Goal: Information Seeking & Learning: Learn about a topic

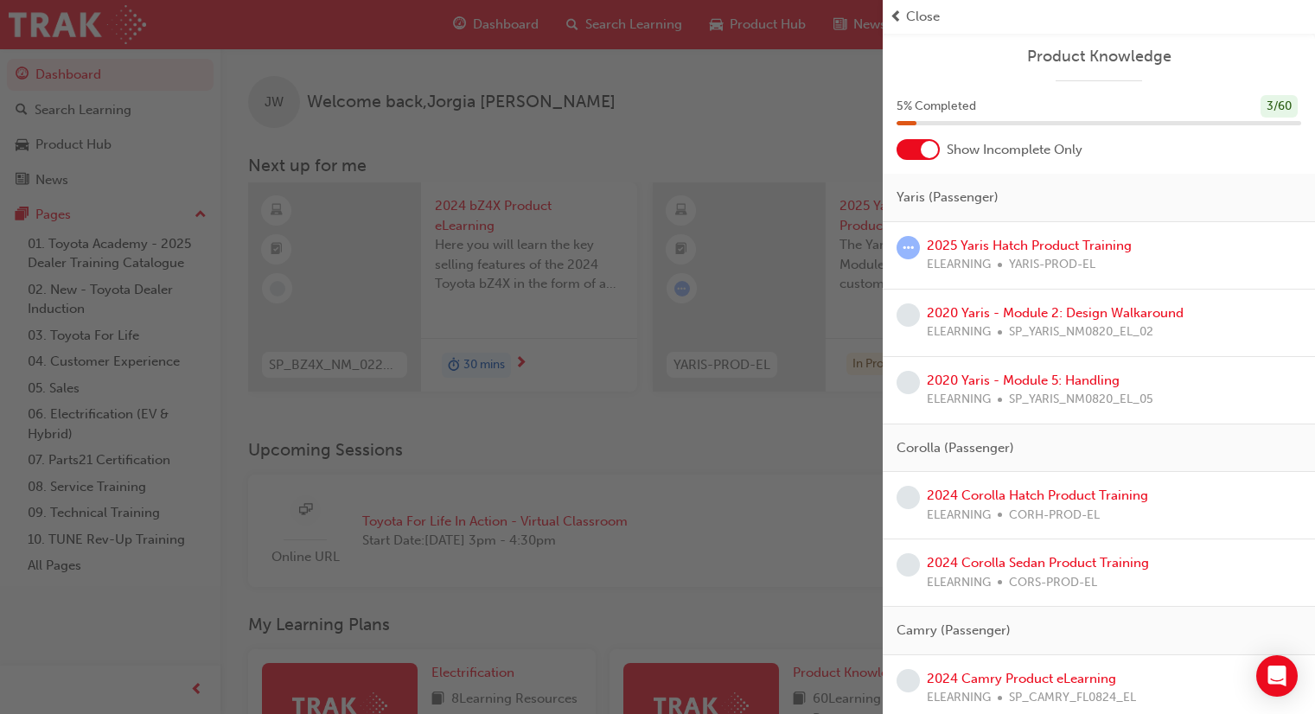
scroll to position [404, 0]
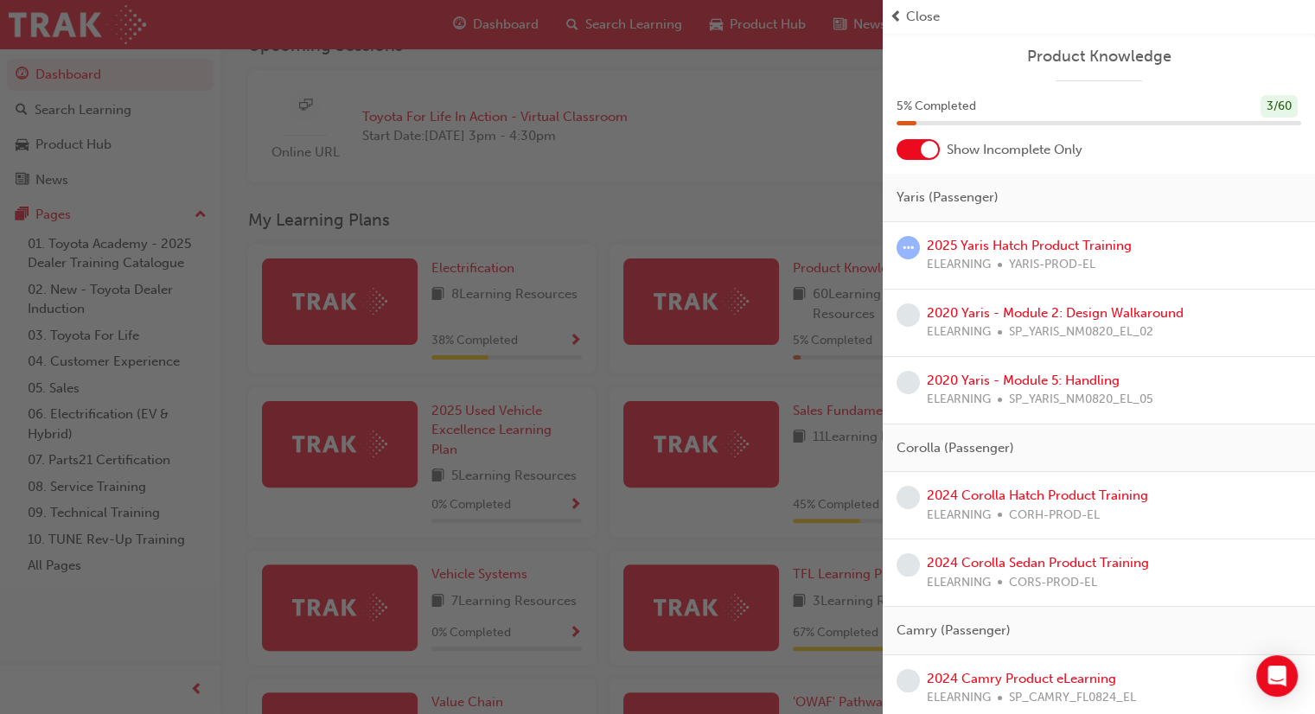
click at [751, 125] on div "button" at bounding box center [441, 357] width 882 height 714
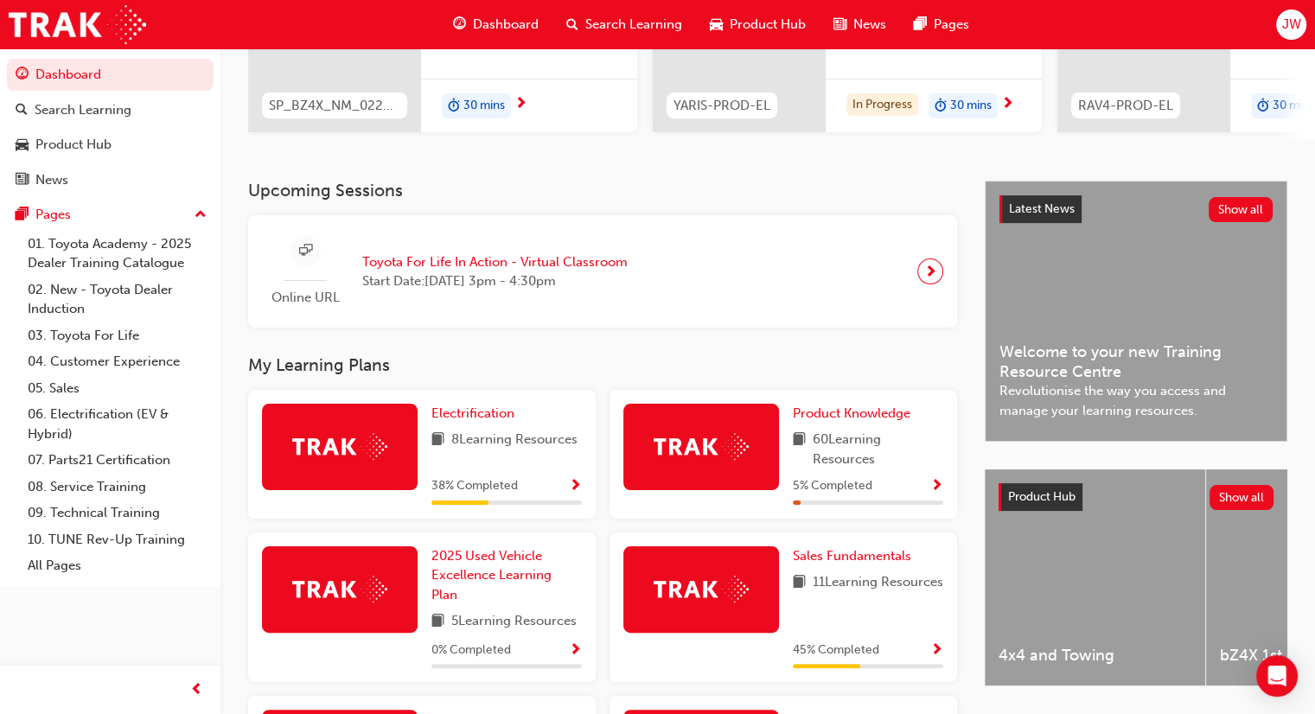
scroll to position [225, 0]
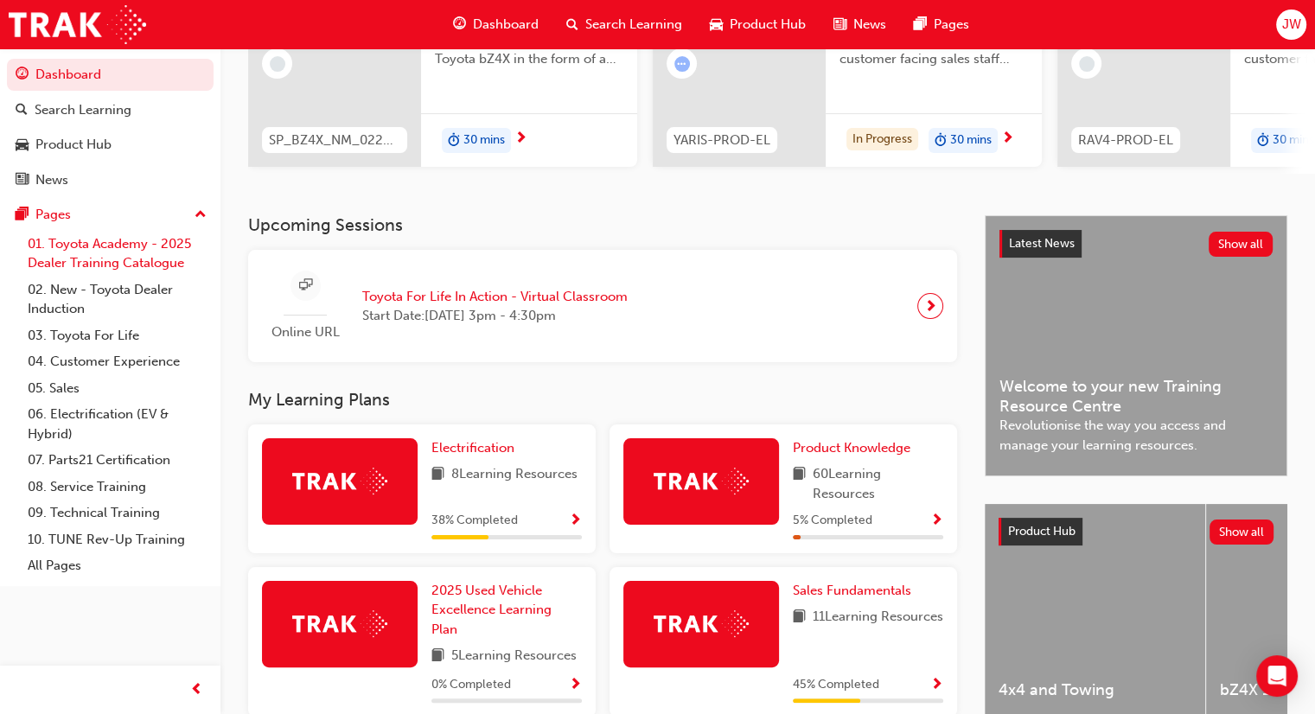
click at [138, 257] on link "01. Toyota Academy - 2025 Dealer Training Catalogue" at bounding box center [117, 254] width 193 height 46
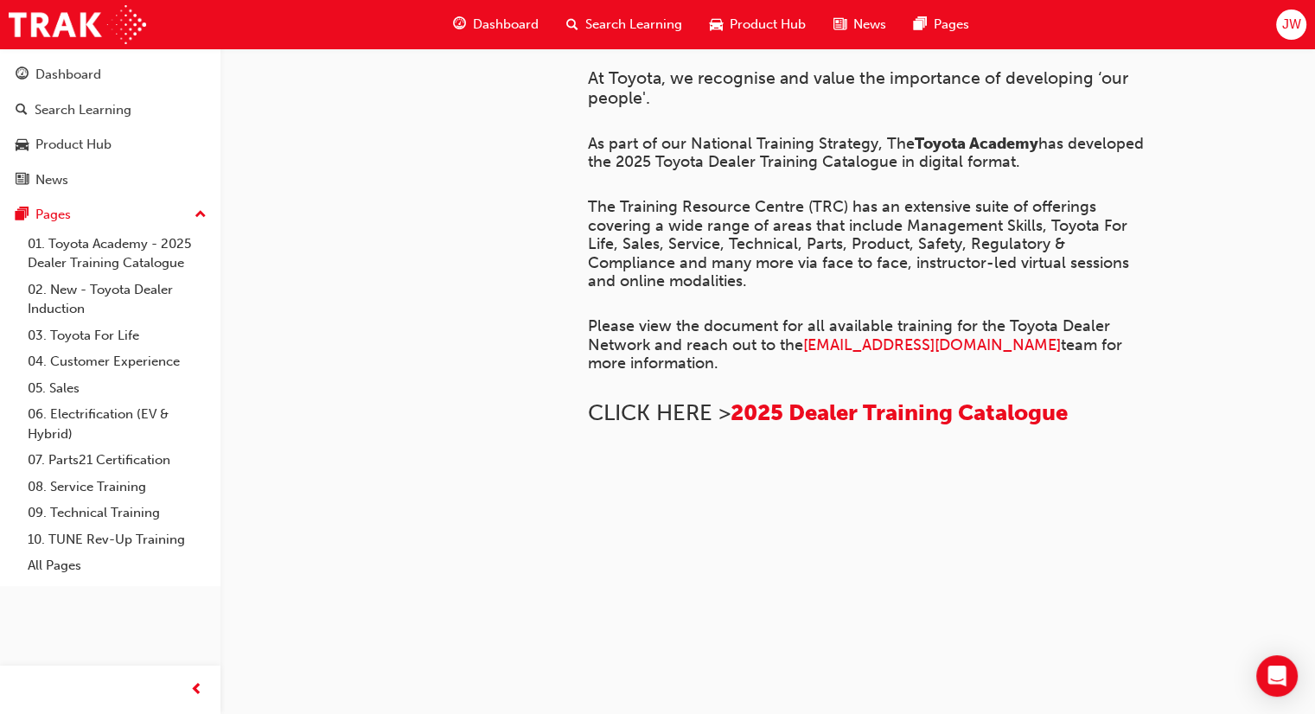
scroll to position [481, 0]
click at [957, 426] on span "2025 Dealer Training Catalogue" at bounding box center [898, 412] width 337 height 27
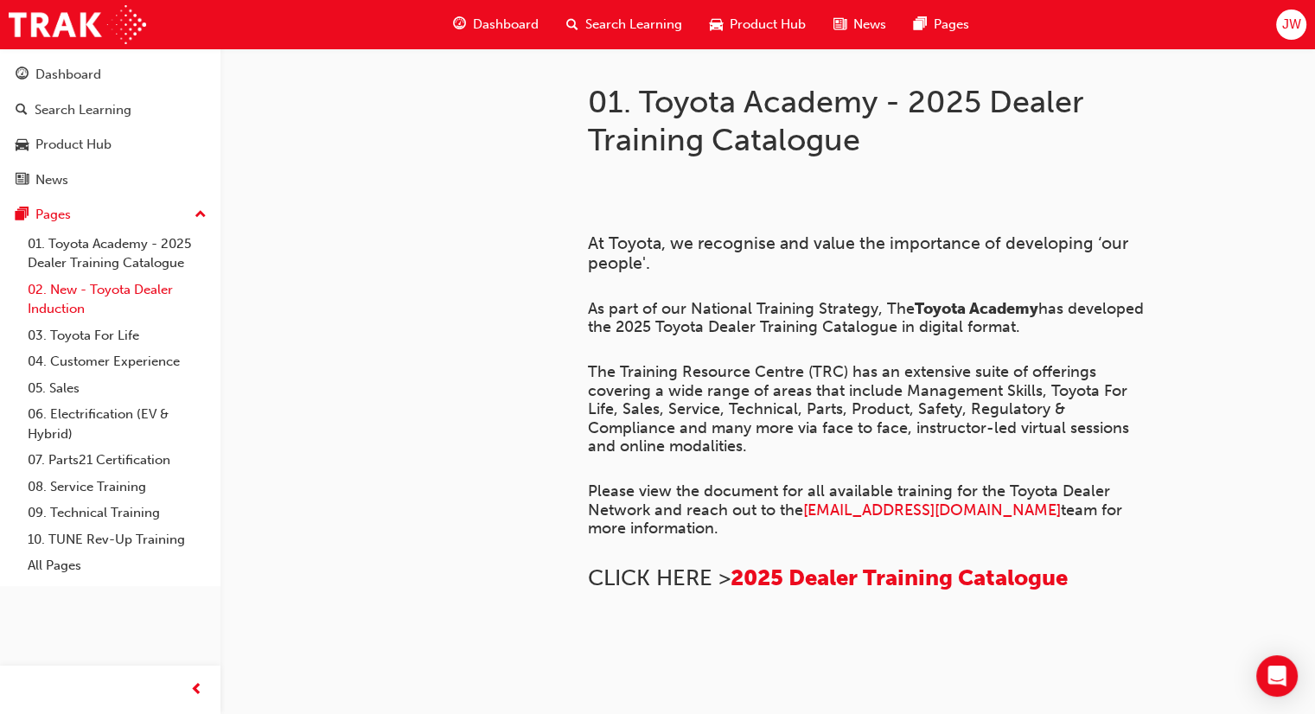
click at [90, 292] on link "02. New - Toyota Dealer Induction" at bounding box center [117, 300] width 193 height 46
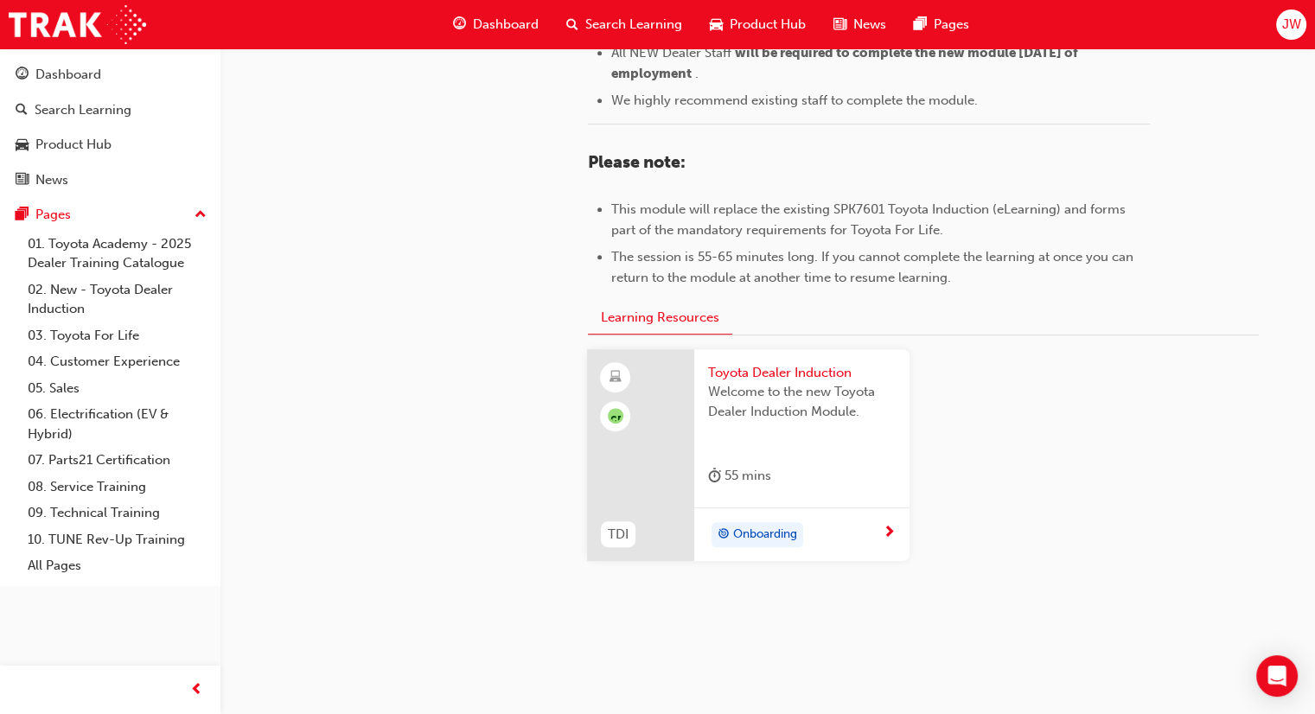
scroll to position [812, 0]
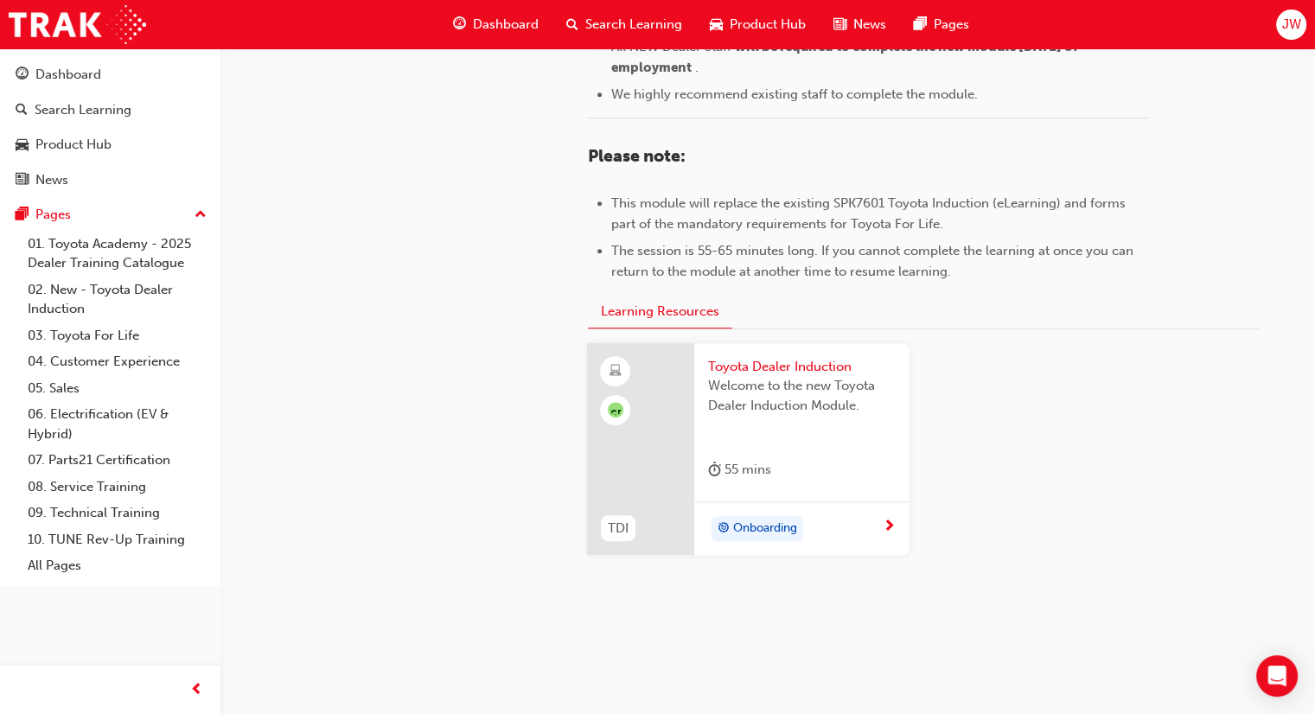
click at [887, 525] on span "next-icon" at bounding box center [888, 527] width 13 height 16
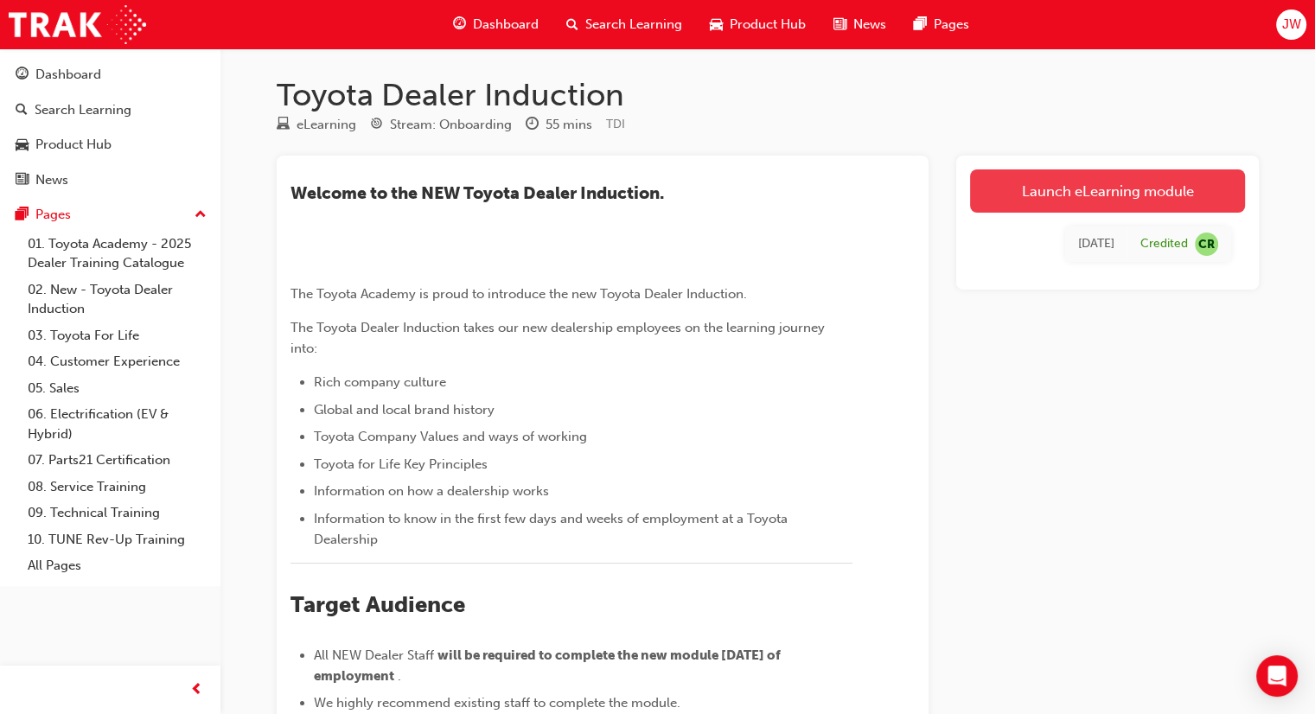
click at [1098, 195] on link "Launch eLearning module" at bounding box center [1107, 190] width 275 height 43
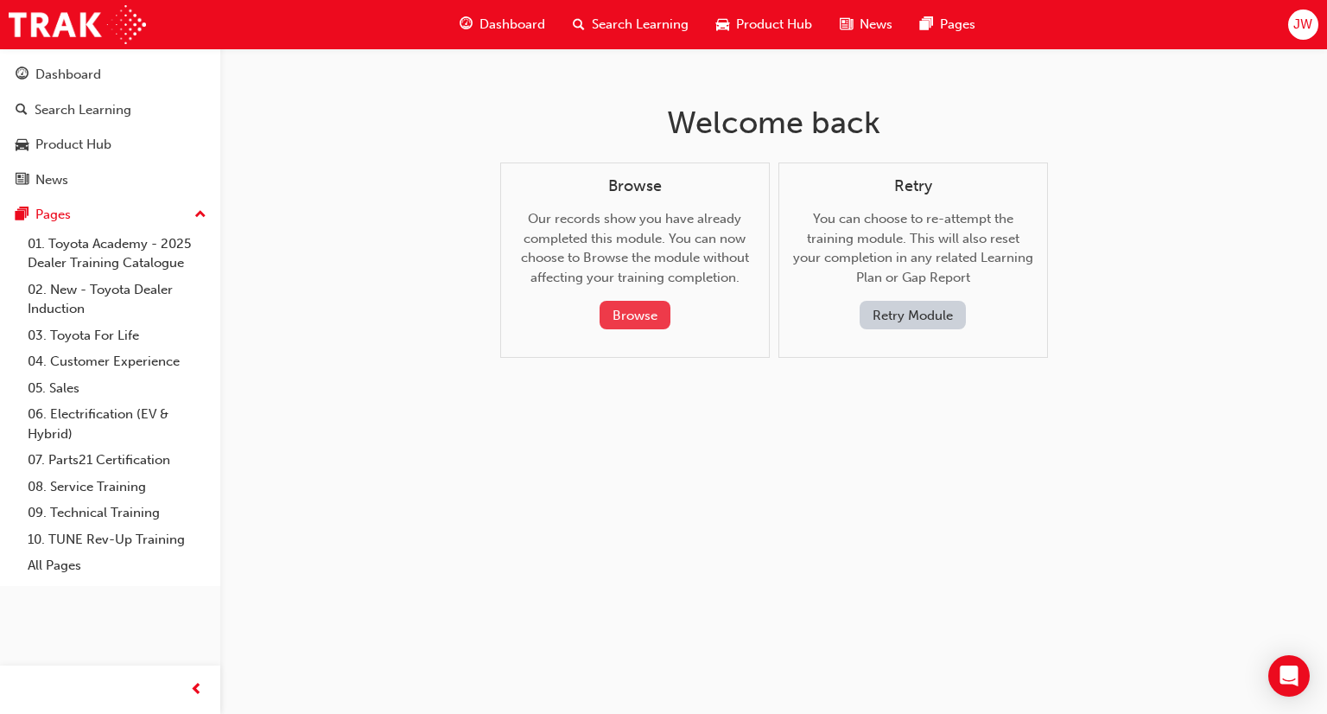
click at [653, 319] on button "Browse" at bounding box center [635, 315] width 71 height 29
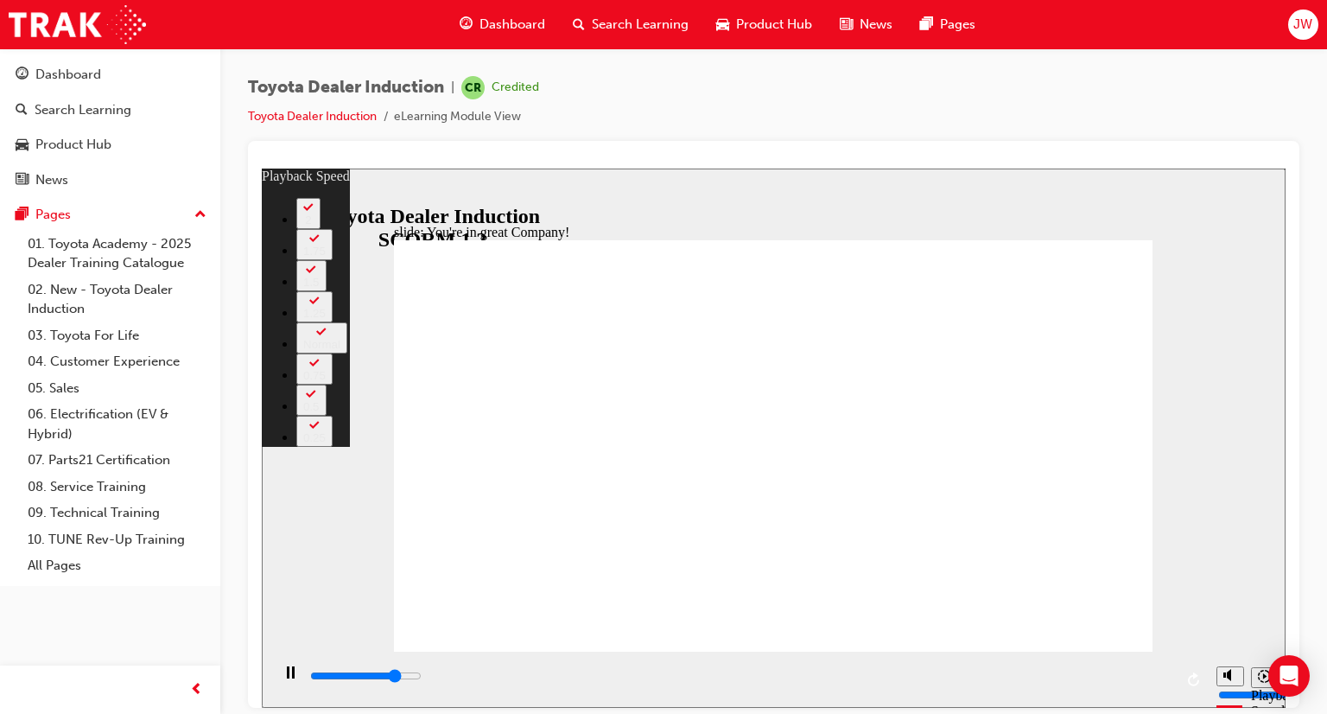
type input "6000"
type input "0"
type input "6200"
type input "0"
type input "6500"
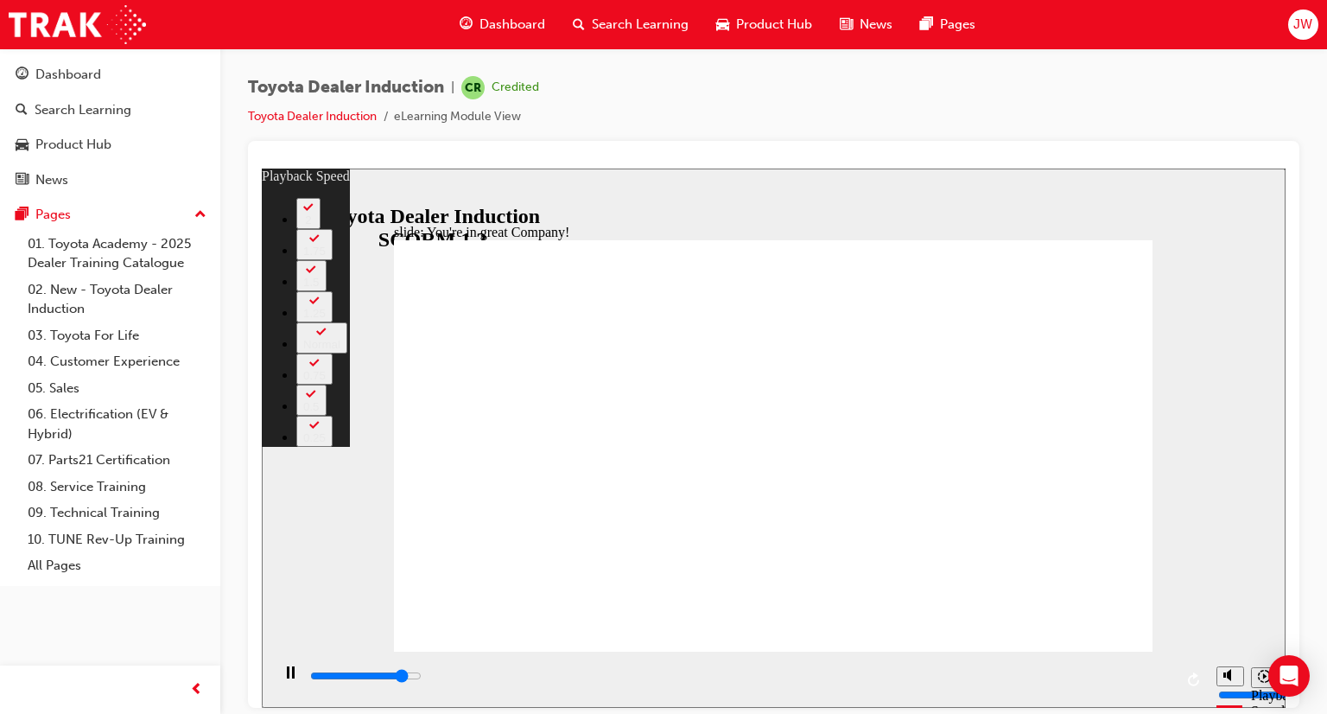
type input "1"
type input "6700"
type input "1"
type input "7000"
type input "1"
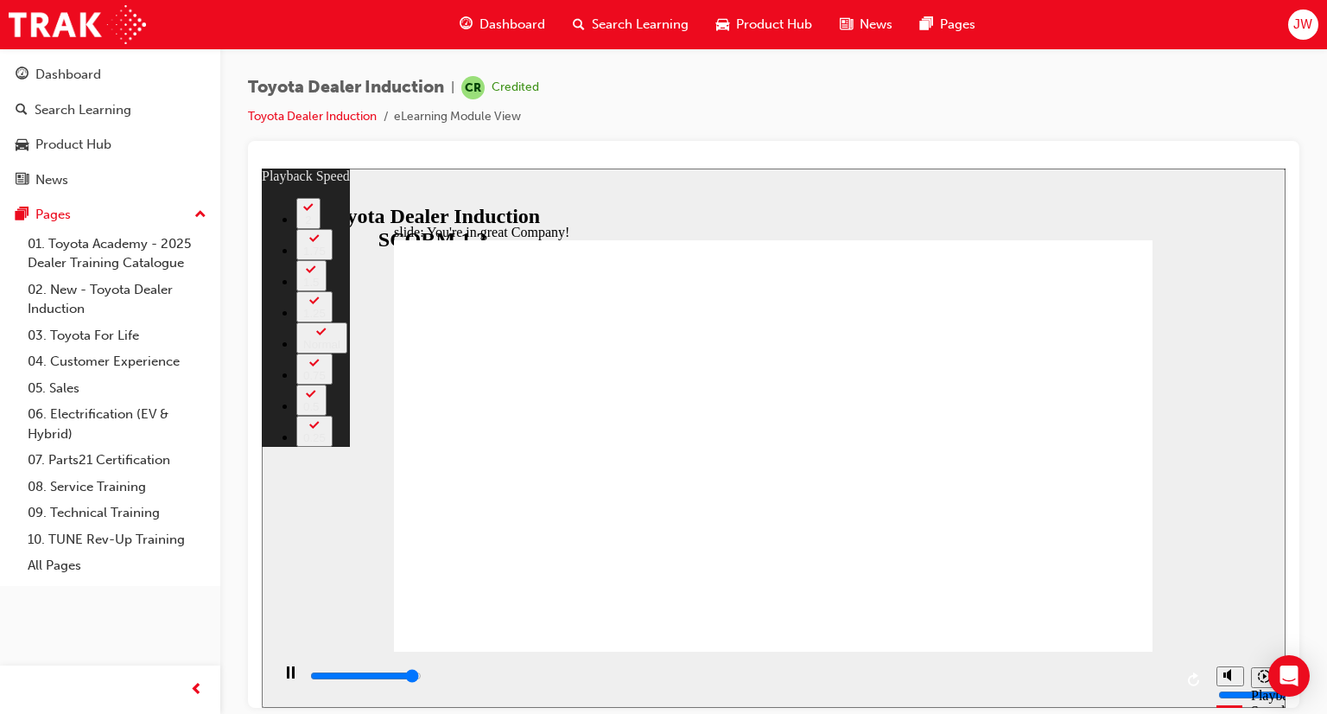
type input "7300"
type input "1"
type input "7500"
type input "2"
type input "7500"
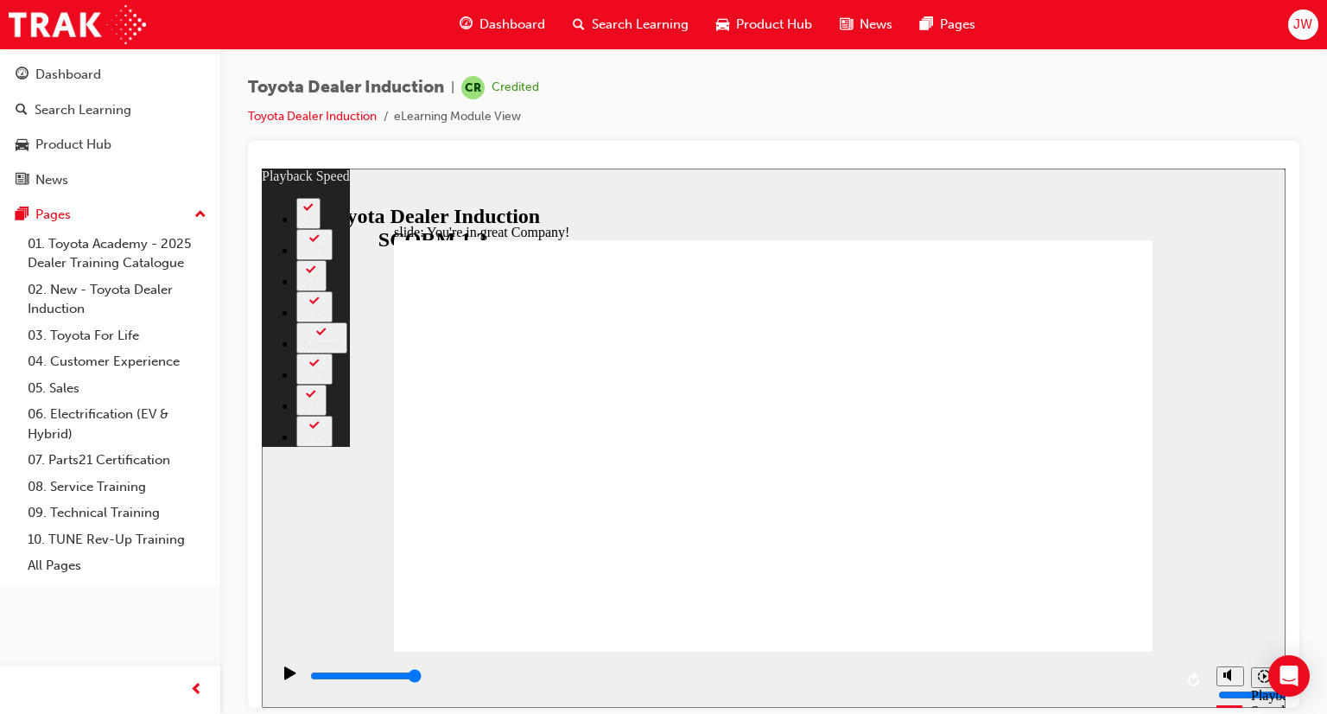
type input "5"
type input "22"
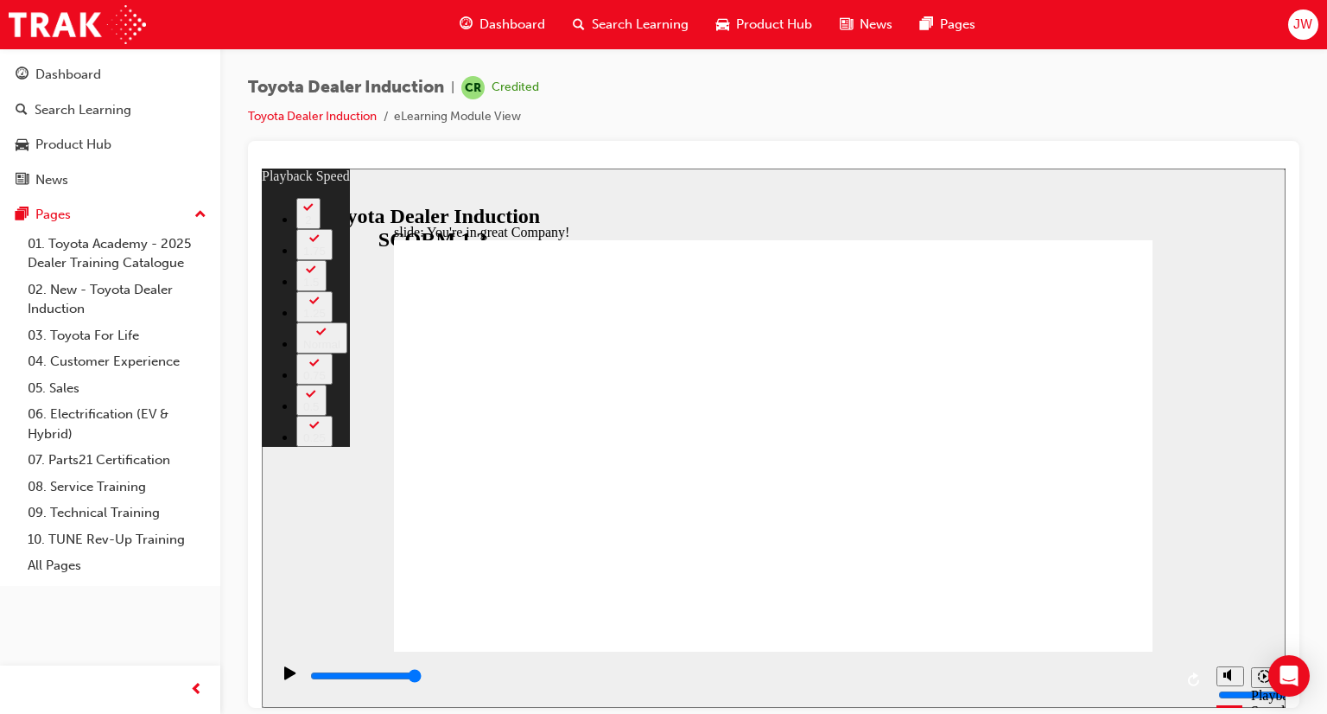
type input "156"
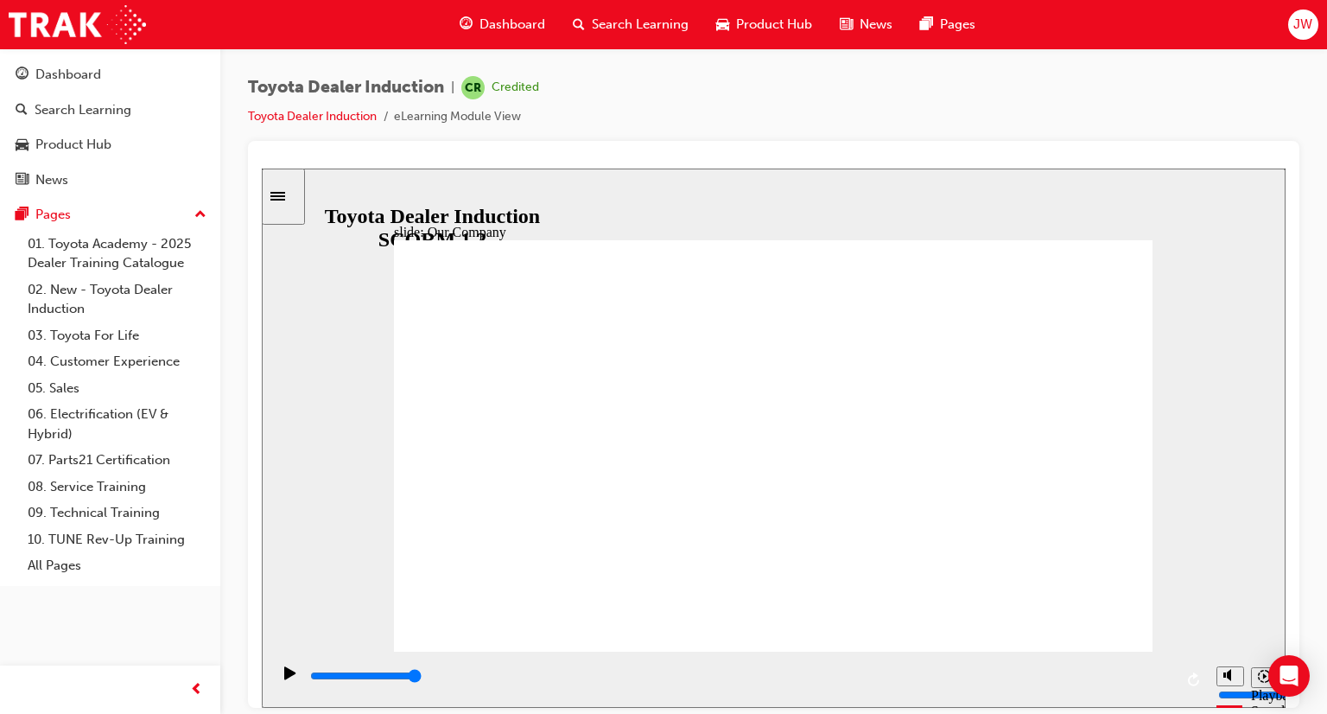
drag, startPoint x: 766, startPoint y: 573, endPoint x: 713, endPoint y: 570, distance: 52.8
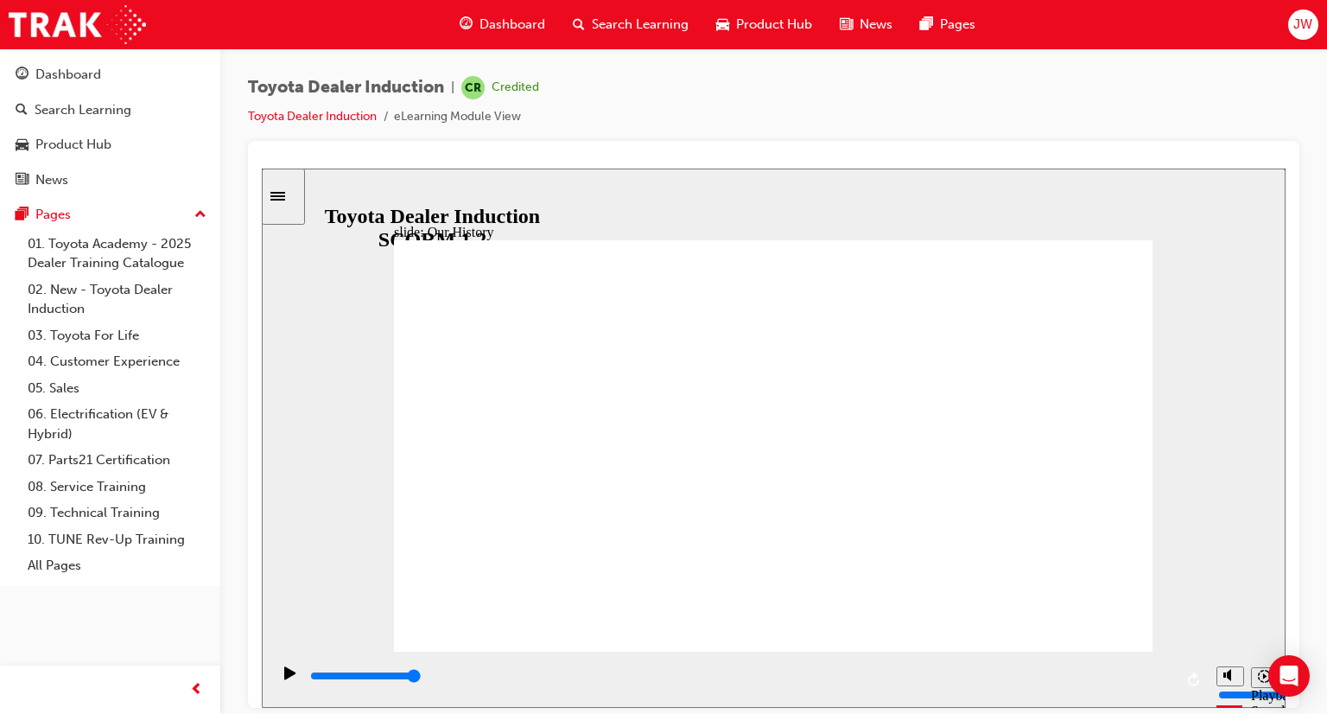
drag, startPoint x: 769, startPoint y: 569, endPoint x: 826, endPoint y: 571, distance: 57.1
drag, startPoint x: 530, startPoint y: 462, endPoint x: 552, endPoint y: 555, distance: 95.2
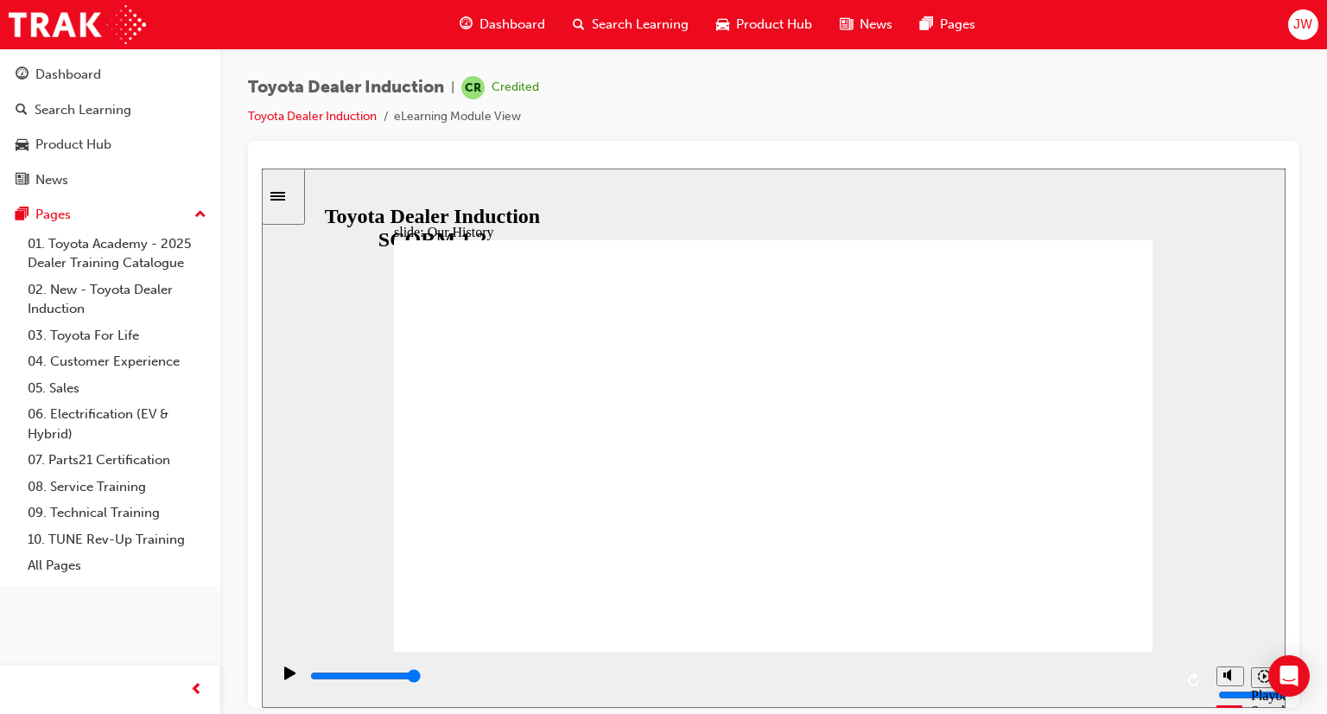
drag, startPoint x: 551, startPoint y: 556, endPoint x: 570, endPoint y: 516, distance: 44.1
drag, startPoint x: 567, startPoint y: 507, endPoint x: 672, endPoint y: 518, distance: 105.1
drag, startPoint x: 784, startPoint y: 589, endPoint x: 768, endPoint y: 565, distance: 28.8
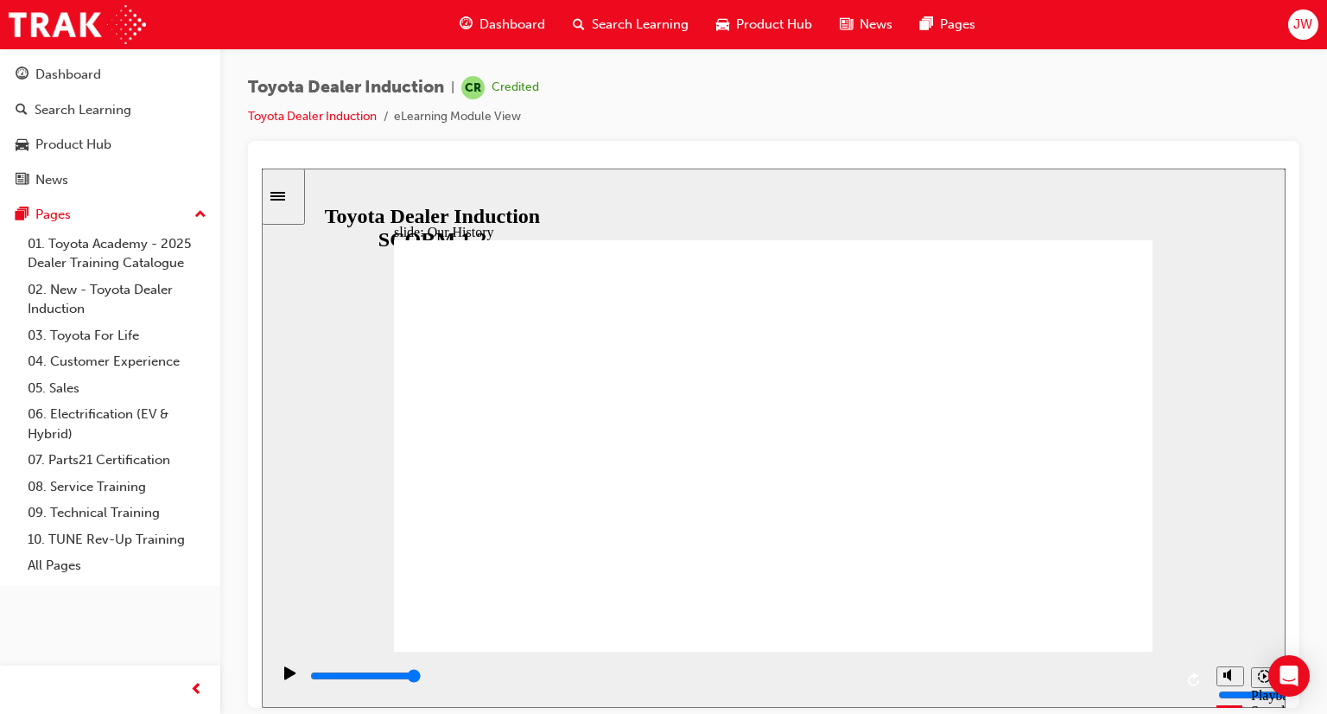
drag, startPoint x: 629, startPoint y: 436, endPoint x: 939, endPoint y: 464, distance: 310.6
drag, startPoint x: 1060, startPoint y: 433, endPoint x: 1058, endPoint y: 442, distance: 9.7
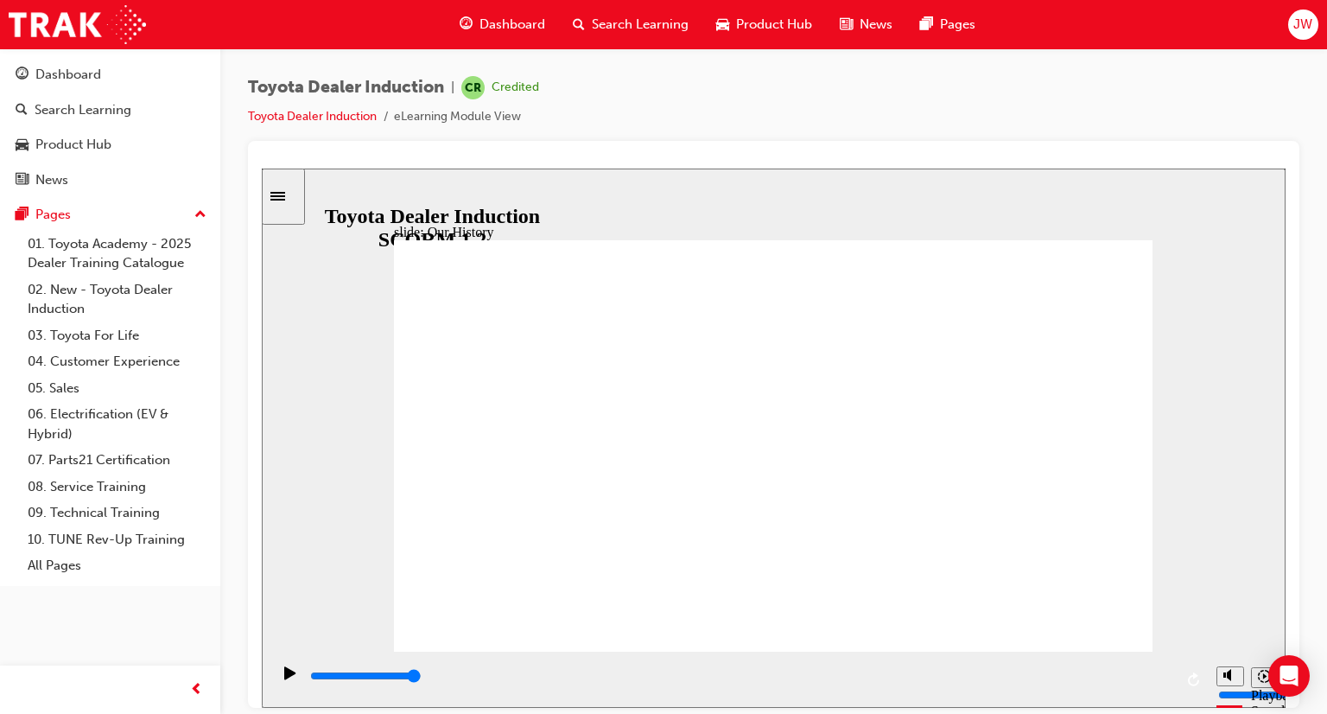
drag, startPoint x: 561, startPoint y: 445, endPoint x: 943, endPoint y: 447, distance: 382.0
drag, startPoint x: 767, startPoint y: 570, endPoint x: 869, endPoint y: 566, distance: 102.1
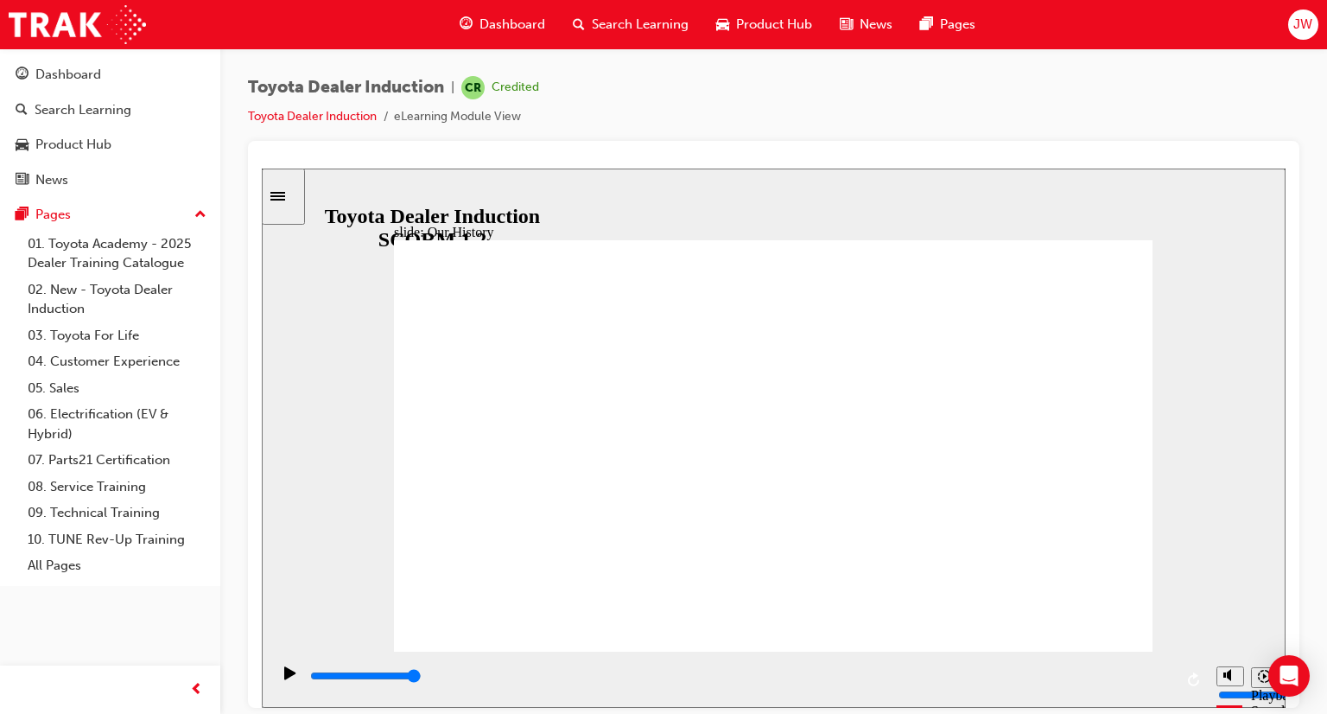
drag, startPoint x: 625, startPoint y: 451, endPoint x: 793, endPoint y: 468, distance: 168.5
drag, startPoint x: 575, startPoint y: 462, endPoint x: 685, endPoint y: 474, distance: 111.4
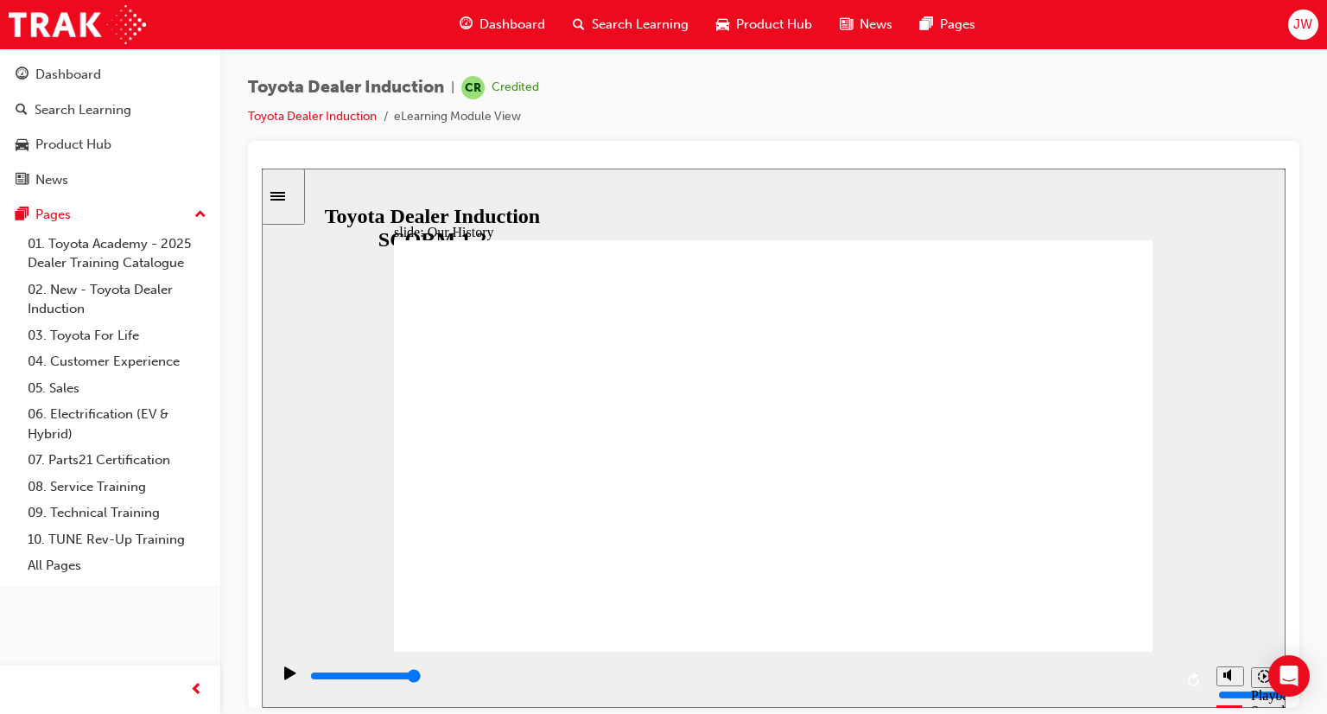
drag, startPoint x: 557, startPoint y: 569, endPoint x: 613, endPoint y: 566, distance: 55.4
drag, startPoint x: 538, startPoint y: 462, endPoint x: 654, endPoint y: 477, distance: 117.7
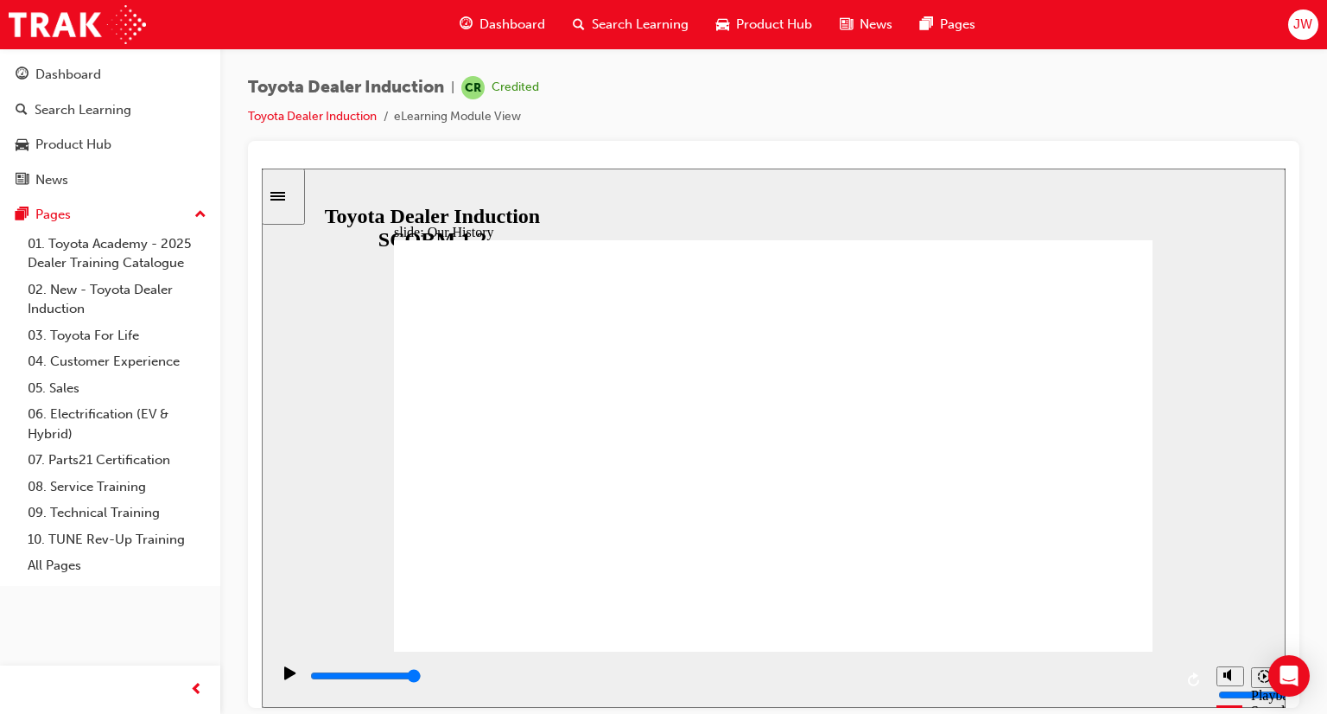
drag, startPoint x: 563, startPoint y: 559, endPoint x: 576, endPoint y: 505, distance: 56.0
drag, startPoint x: 583, startPoint y: 438, endPoint x: 802, endPoint y: 576, distance: 258.7
drag, startPoint x: 765, startPoint y: 570, endPoint x: 1002, endPoint y: 602, distance: 238.8
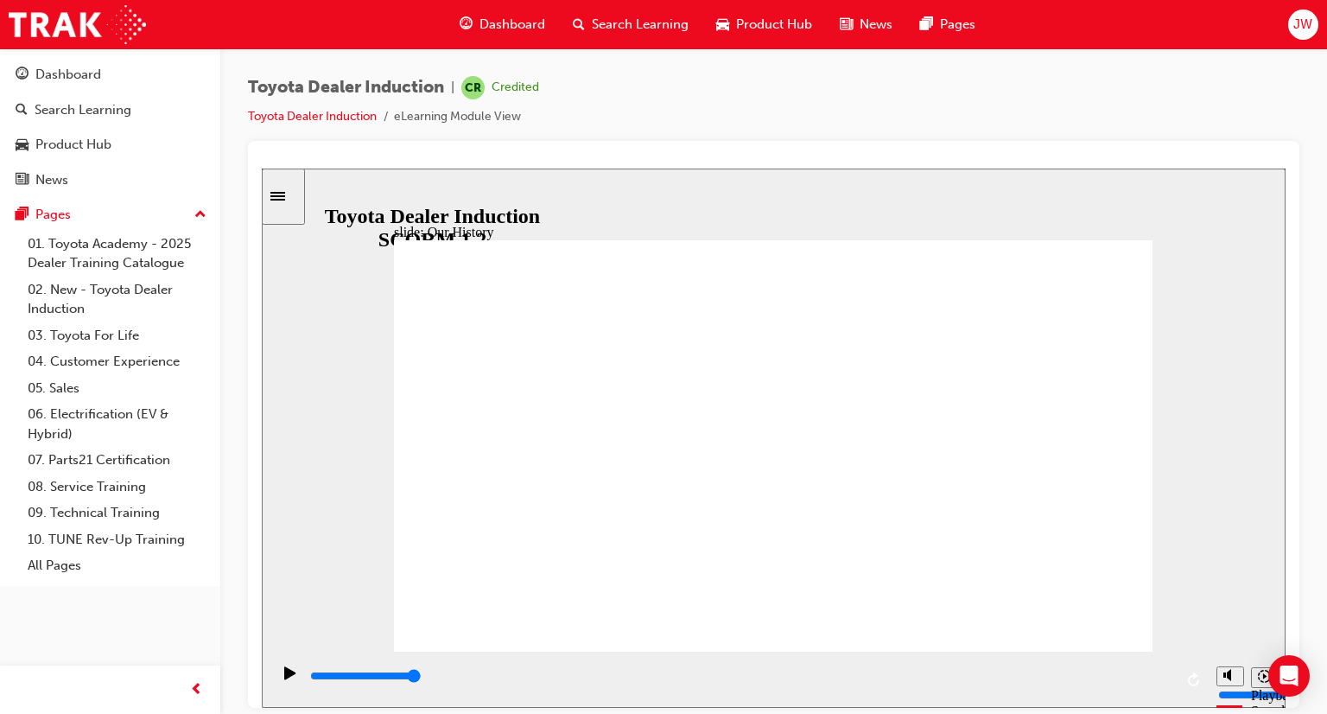
drag, startPoint x: 975, startPoint y: 574, endPoint x: 763, endPoint y: 552, distance: 212.8
drag, startPoint x: 616, startPoint y: 394, endPoint x: 703, endPoint y: 368, distance: 90.2
drag, startPoint x: 622, startPoint y: 405, endPoint x: 531, endPoint y: 296, distance: 142.3
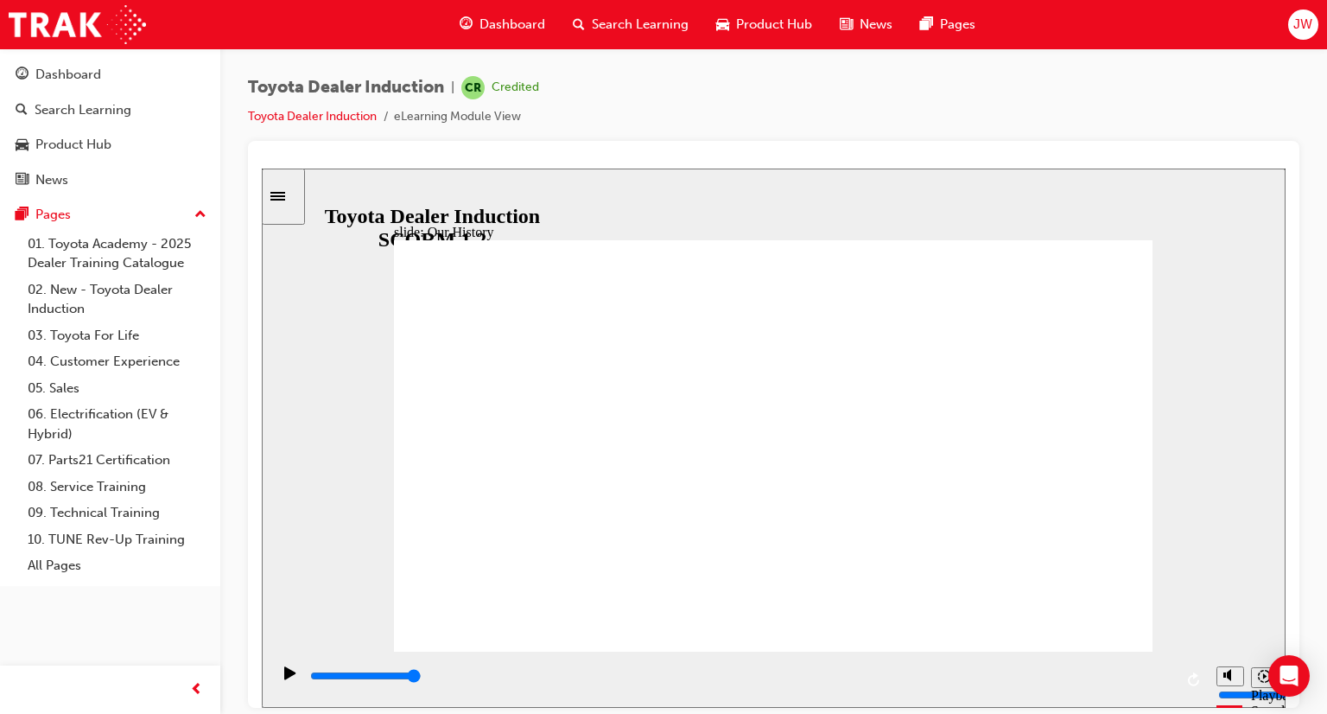
drag, startPoint x: 285, startPoint y: 188, endPoint x: 296, endPoint y: 200, distance: 15.9
click at [289, 191] on div "Sidebar Toggle" at bounding box center [283, 195] width 29 height 13
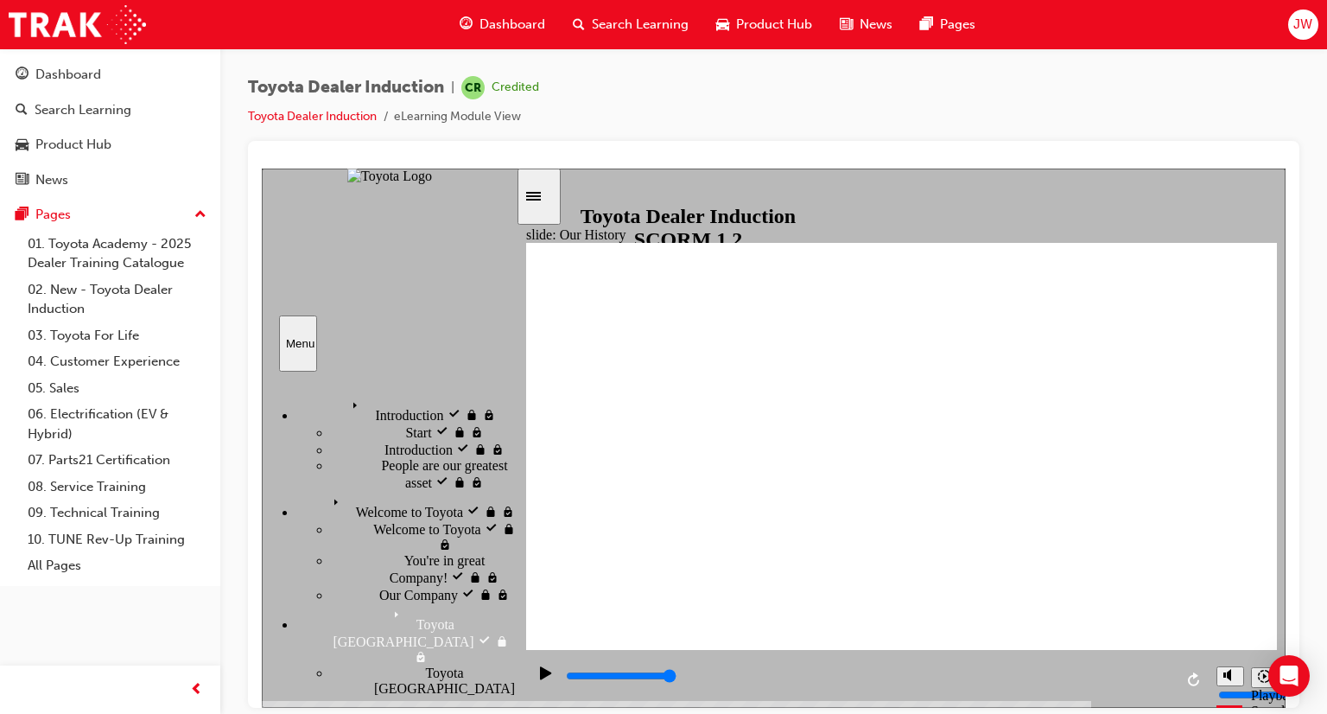
drag, startPoint x: 891, startPoint y: 527, endPoint x: 875, endPoint y: 557, distance: 33.7
drag, startPoint x: 677, startPoint y: 570, endPoint x: 698, endPoint y: 487, distance: 86.6
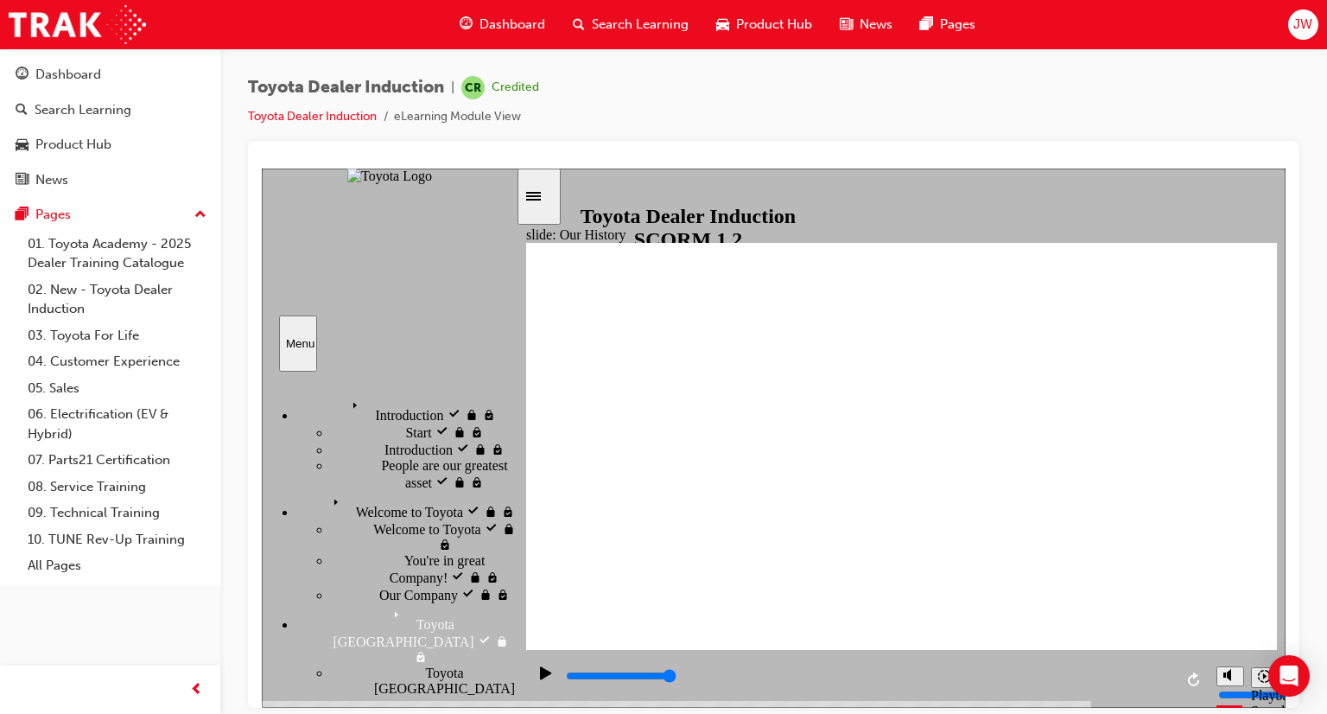
drag, startPoint x: 677, startPoint y: 434, endPoint x: 868, endPoint y: 437, distance: 191.0
drag, startPoint x: 547, startPoint y: 188, endPoint x: 586, endPoint y: 228, distance: 56.2
click at [550, 191] on div "Sidebar Toggle" at bounding box center [539, 195] width 29 height 13
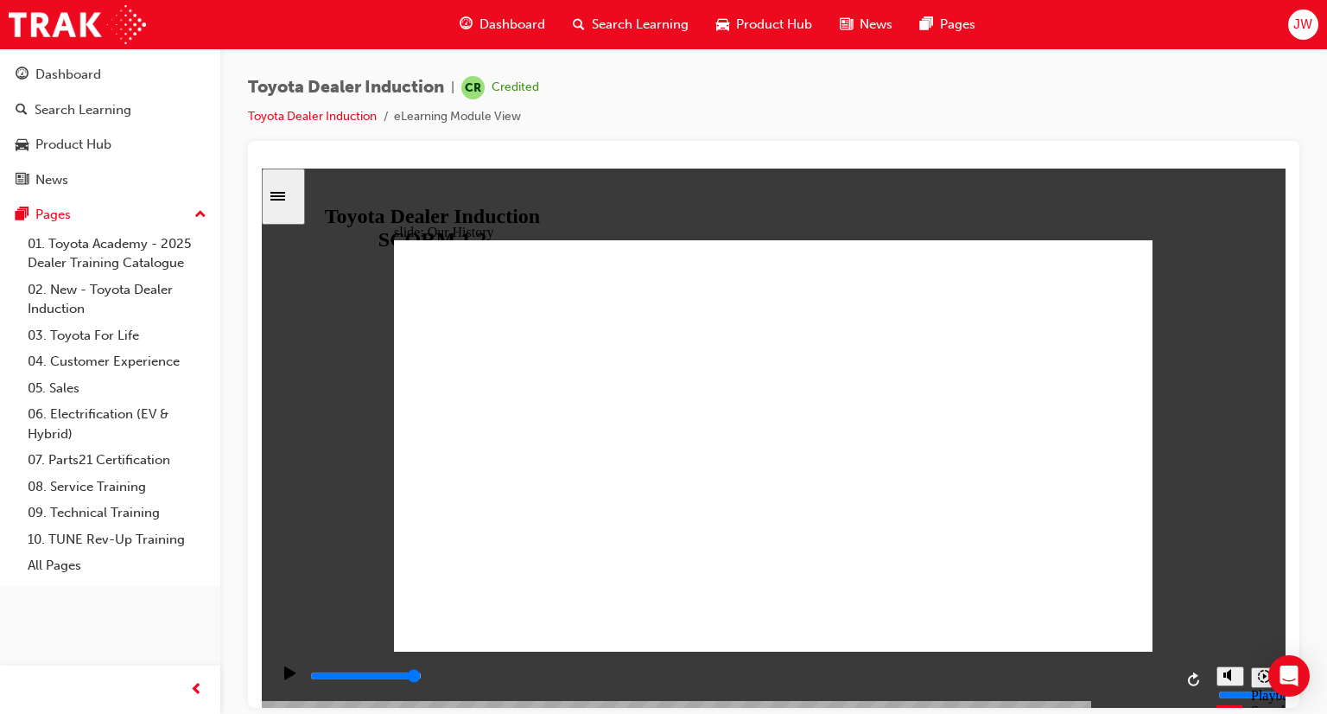
drag, startPoint x: 1114, startPoint y: 390, endPoint x: 1038, endPoint y: 438, distance: 90.1
drag, startPoint x: 1039, startPoint y: 475, endPoint x: 1040, endPoint y: 437, distance: 38.0
drag, startPoint x: 590, startPoint y: 382, endPoint x: 638, endPoint y: 400, distance: 50.9
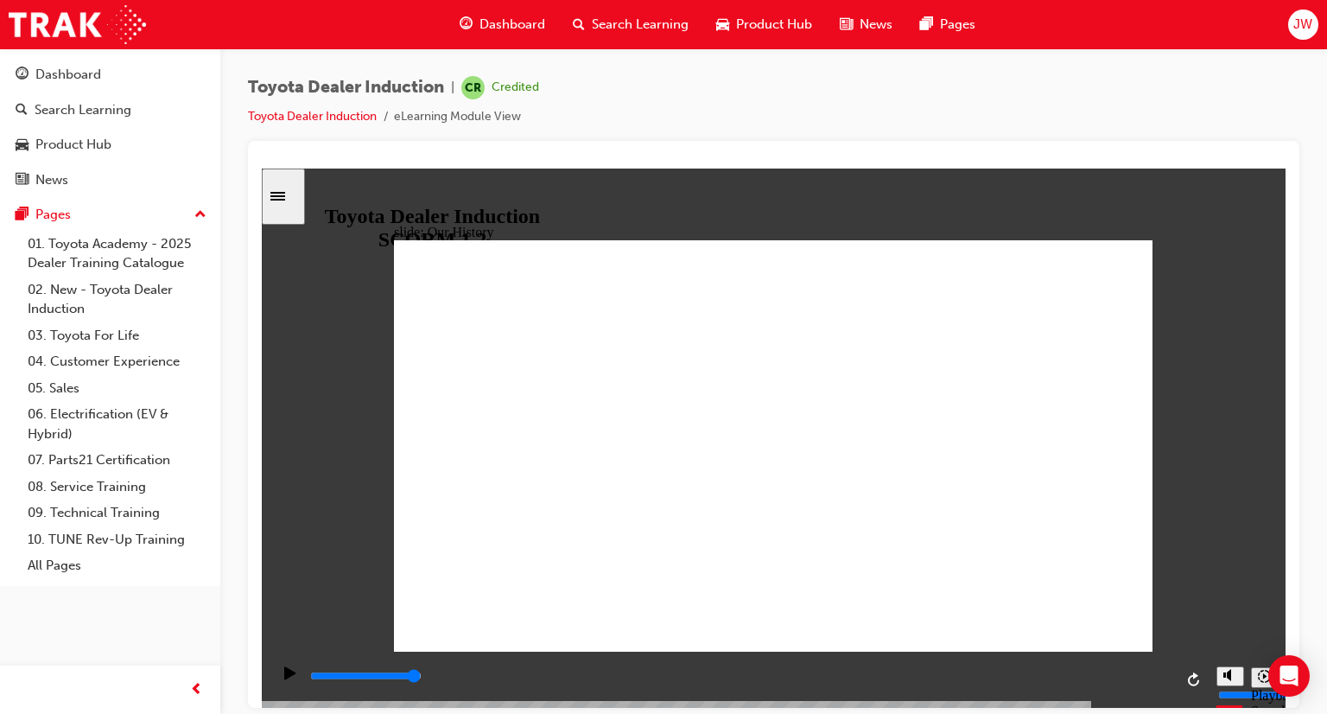
drag, startPoint x: 574, startPoint y: 431, endPoint x: 643, endPoint y: 514, distance: 108.0
drag, startPoint x: 560, startPoint y: 560, endPoint x: 575, endPoint y: 563, distance: 14.9
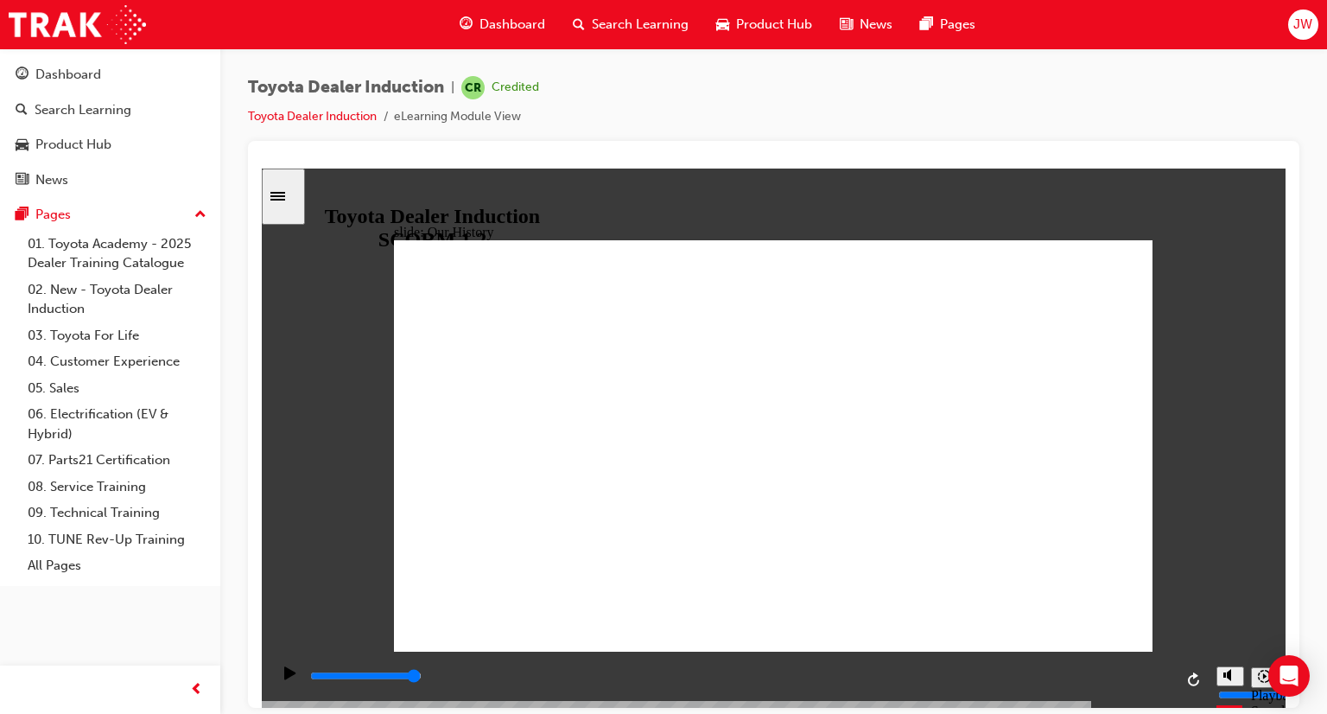
drag, startPoint x: 563, startPoint y: 563, endPoint x: 742, endPoint y: 586, distance: 179.6
drag, startPoint x: 768, startPoint y: 563, endPoint x: 982, endPoint y: 600, distance: 216.7
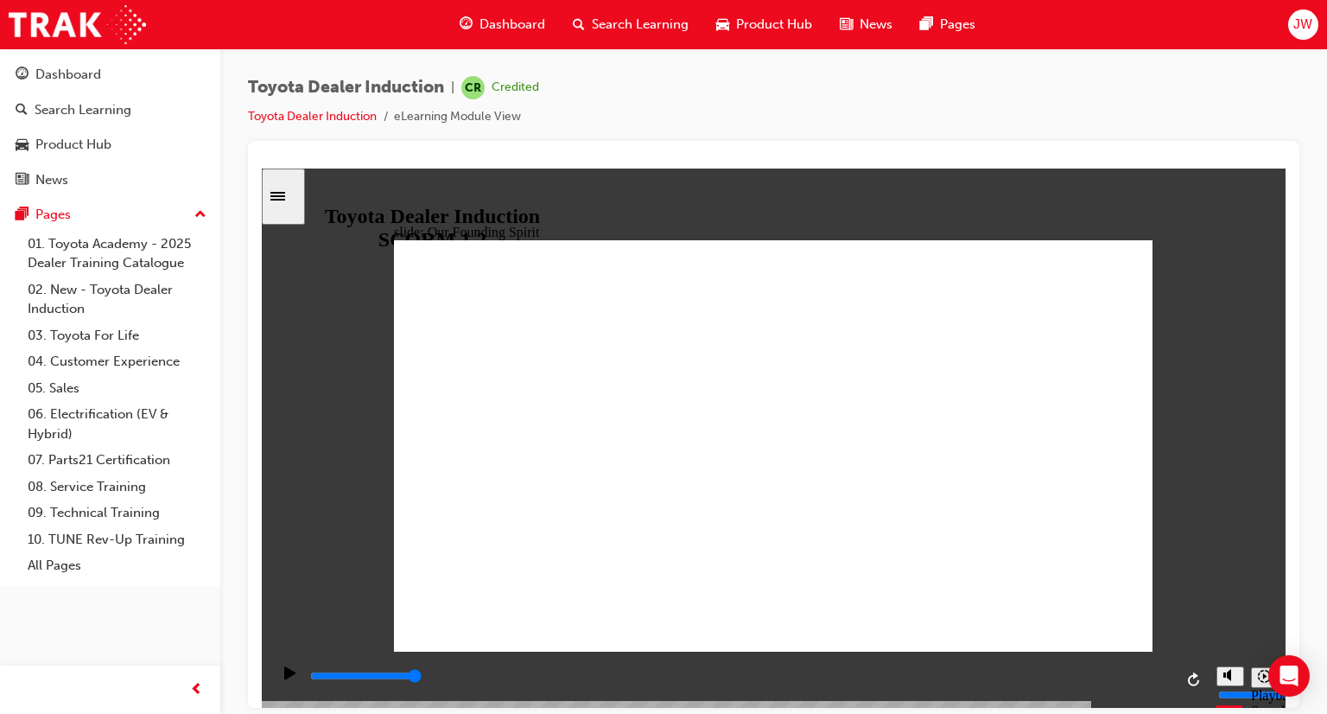
drag, startPoint x: 1093, startPoint y: 263, endPoint x: 1092, endPoint y: 253, distance: 9.5
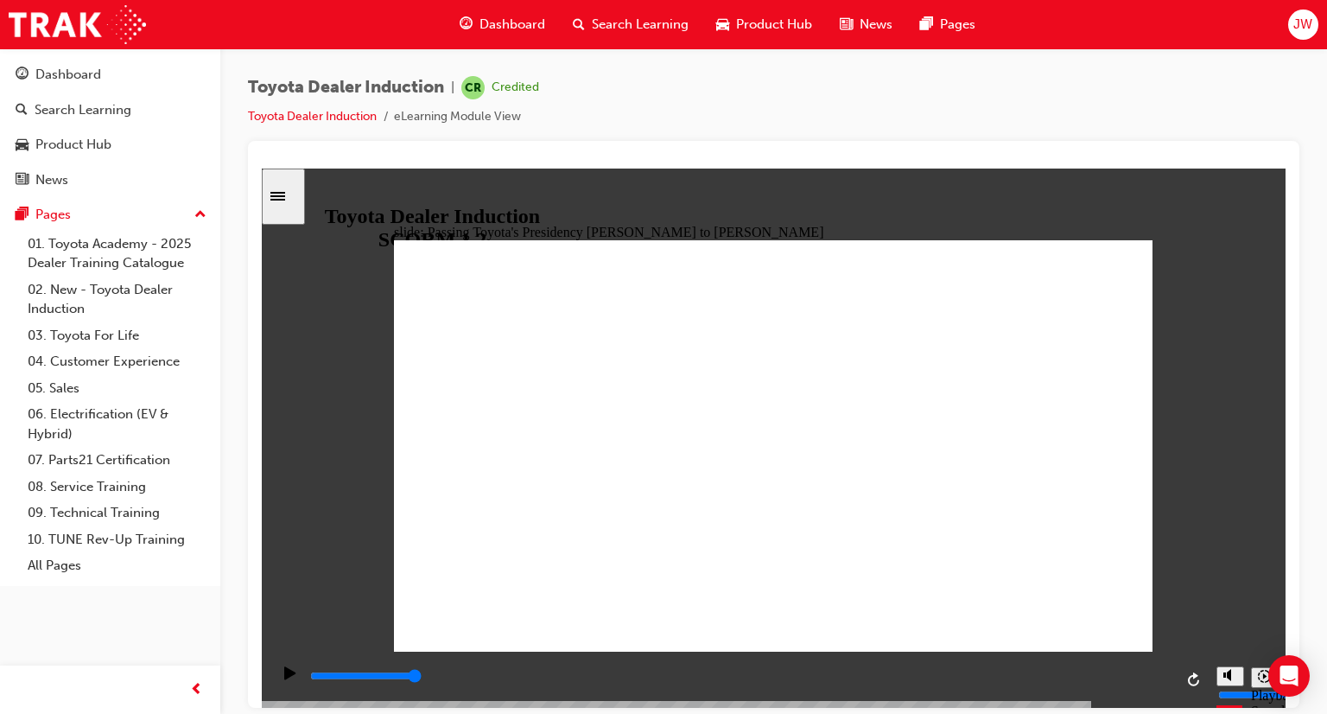
drag, startPoint x: 1018, startPoint y: 353, endPoint x: 1015, endPoint y: 363, distance: 9.9
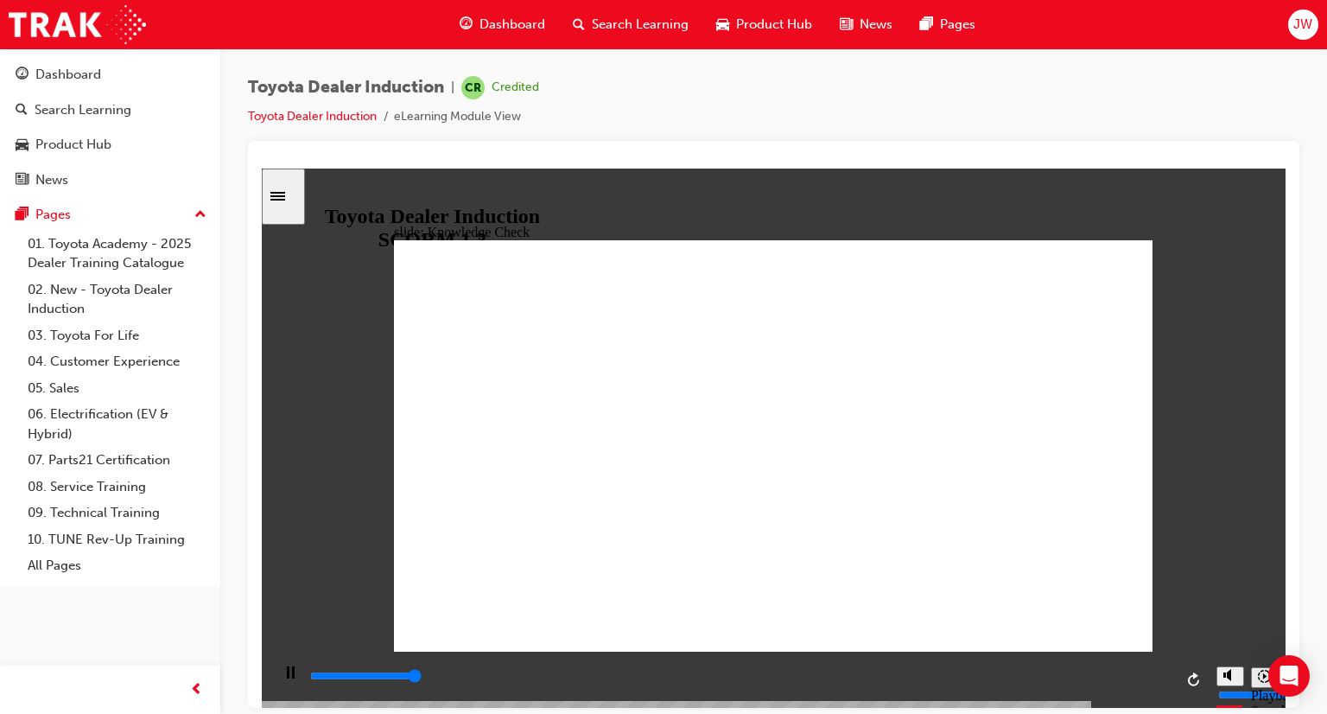
type input "5000"
radio input "true"
type input "3400"
radio input "true"
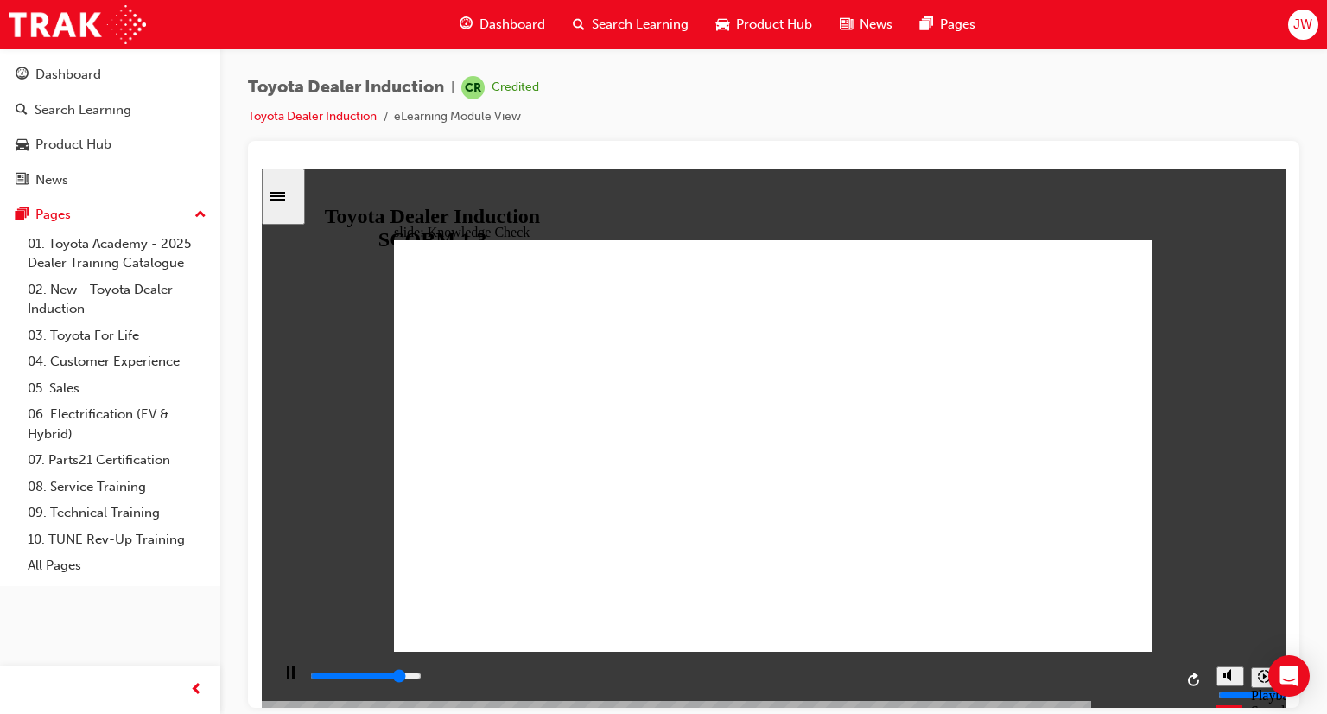
drag, startPoint x: 1094, startPoint y: 628, endPoint x: 1079, endPoint y: 618, distance: 18.7
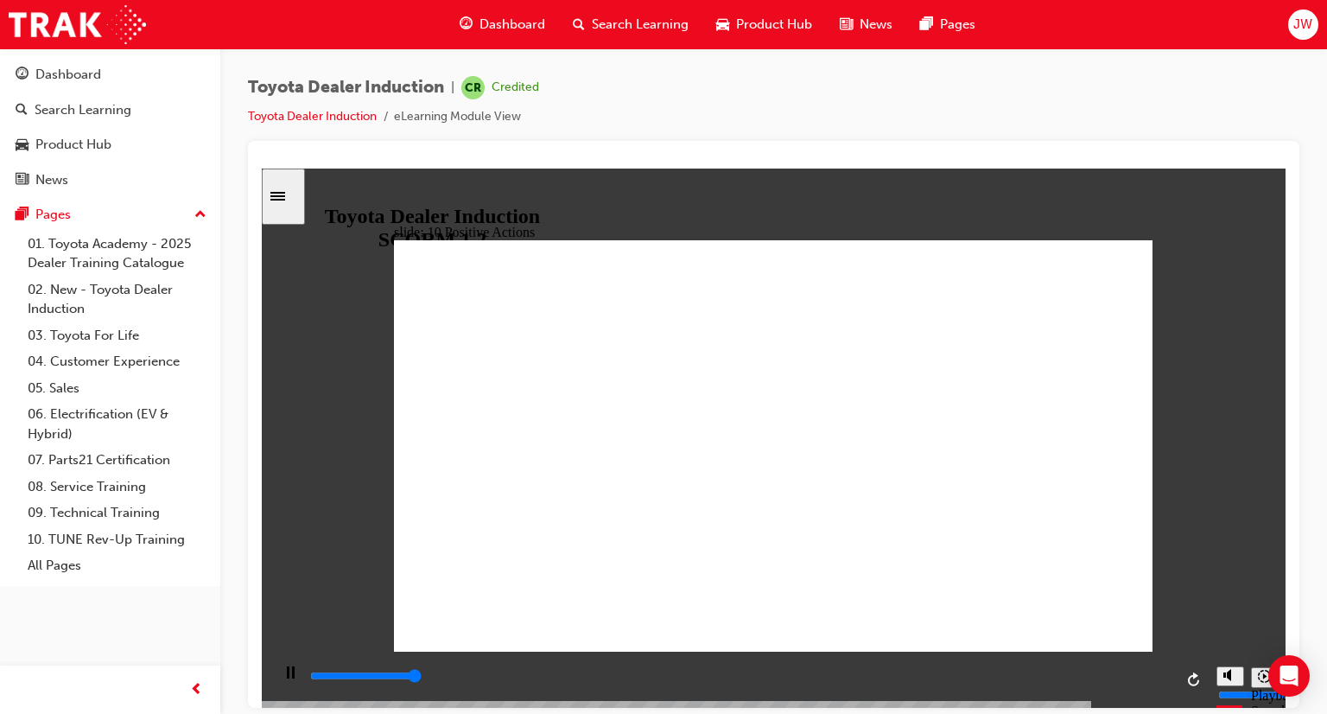
drag, startPoint x: 1131, startPoint y: 240, endPoint x: 1124, endPoint y: 249, distance: 11.1
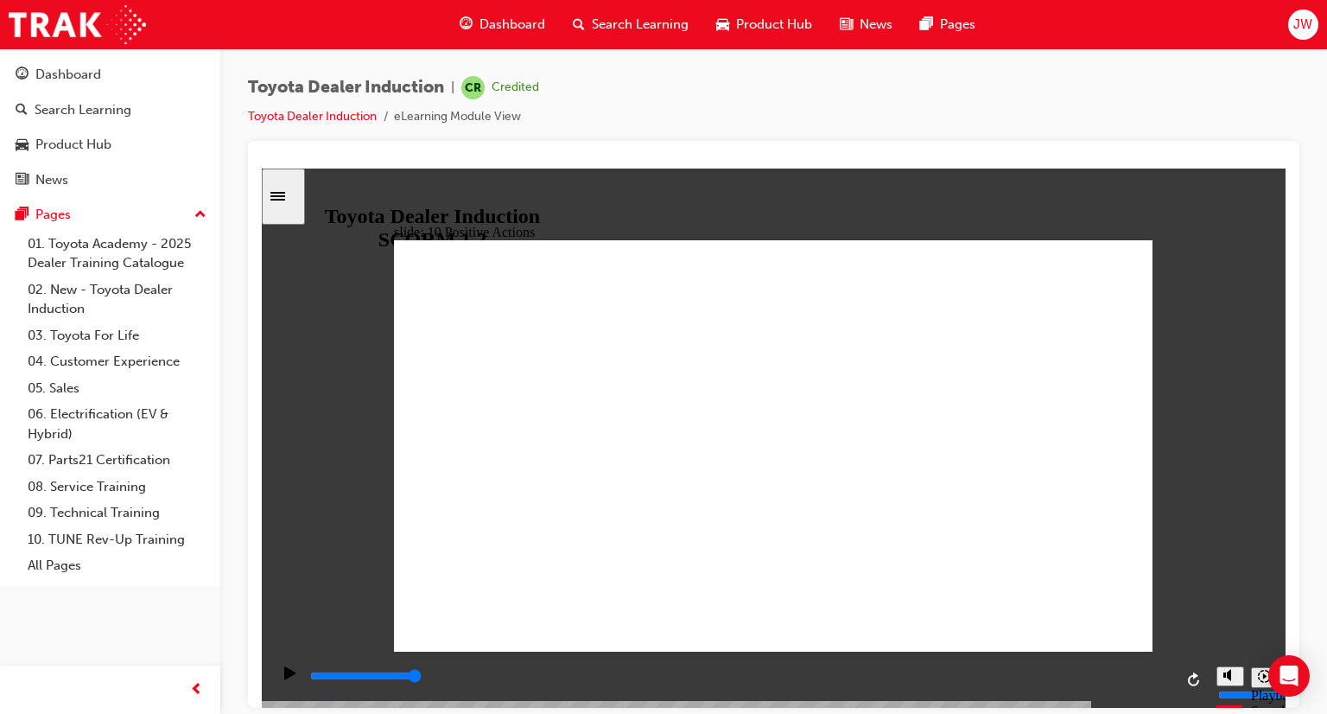
drag, startPoint x: 1144, startPoint y: 233, endPoint x: 1002, endPoint y: 303, distance: 158.9
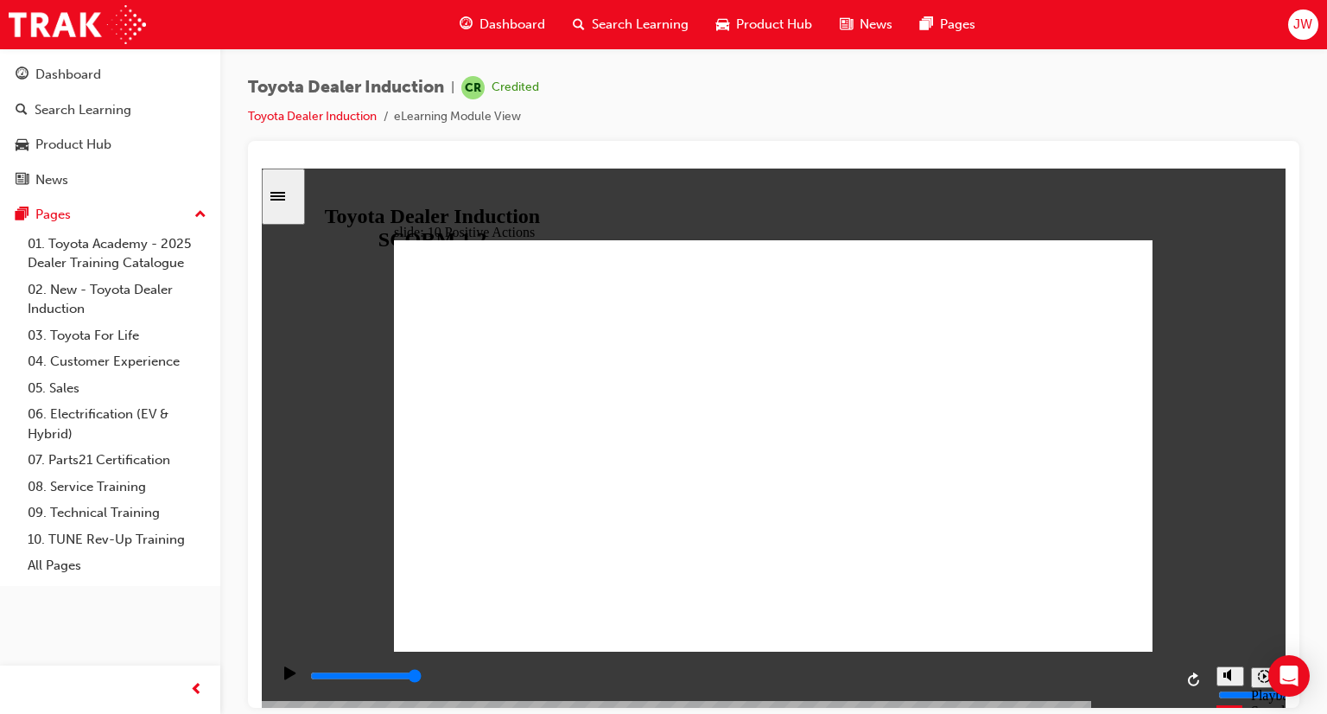
drag, startPoint x: 491, startPoint y: 534, endPoint x: 526, endPoint y: 521, distance: 37.7
drag, startPoint x: 1131, startPoint y: 237, endPoint x: 1072, endPoint y: 318, distance: 100.8
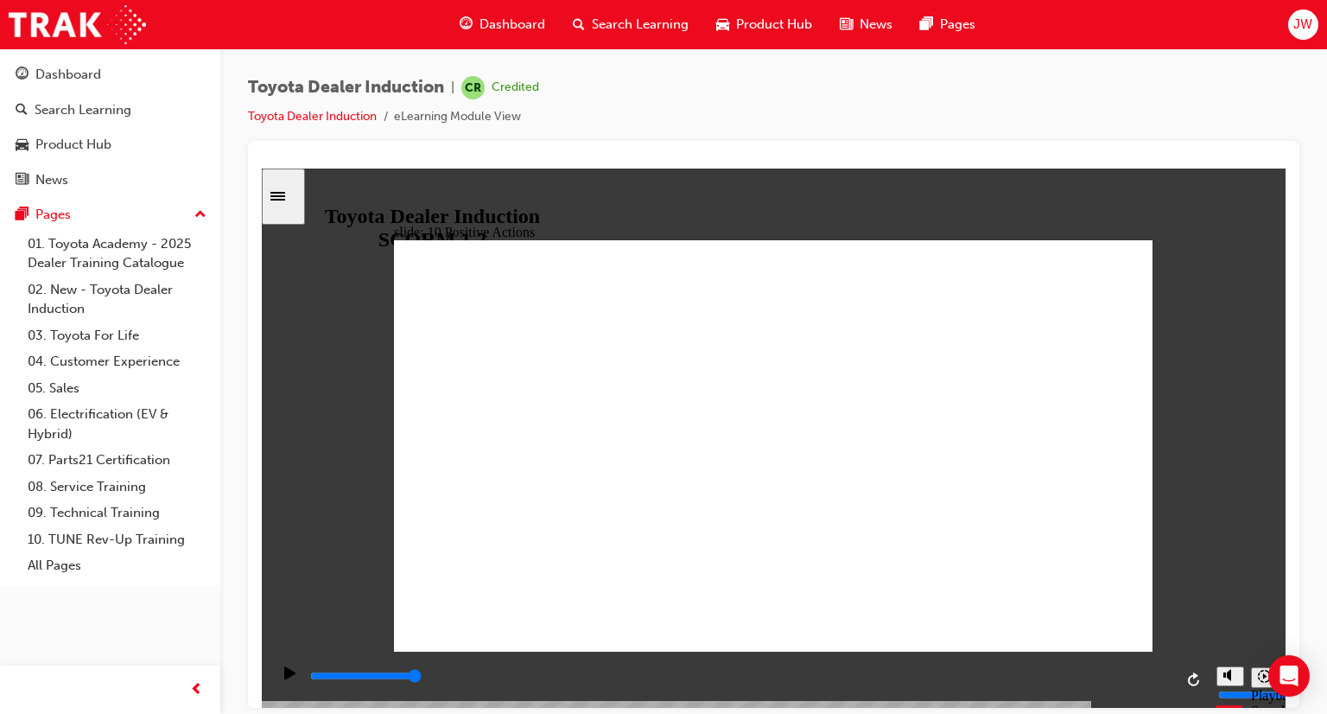
drag, startPoint x: 1137, startPoint y: 240, endPoint x: 991, endPoint y: 341, distance: 177.6
drag, startPoint x: 1141, startPoint y: 240, endPoint x: 1148, endPoint y: 247, distance: 9.8
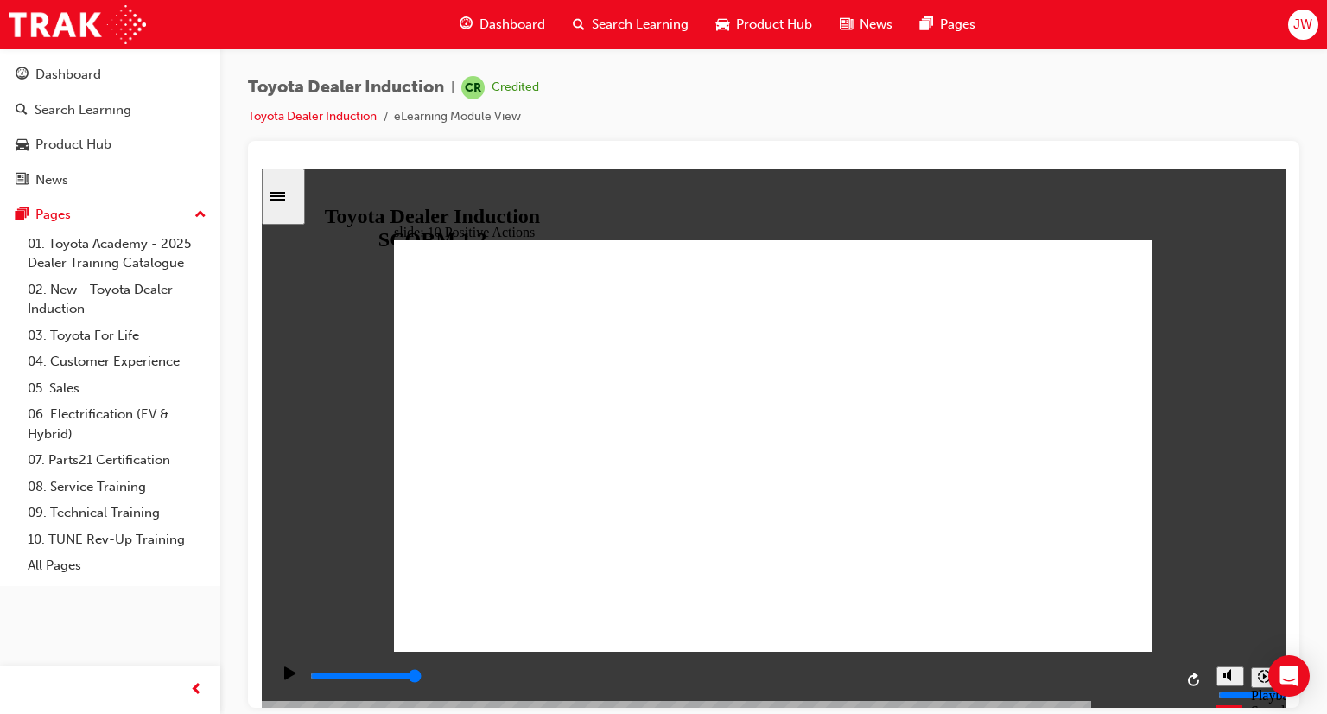
drag, startPoint x: 632, startPoint y: 510, endPoint x: 697, endPoint y: 500, distance: 65.5
drag, startPoint x: 1134, startPoint y: 234, endPoint x: 988, endPoint y: 322, distance: 170.6
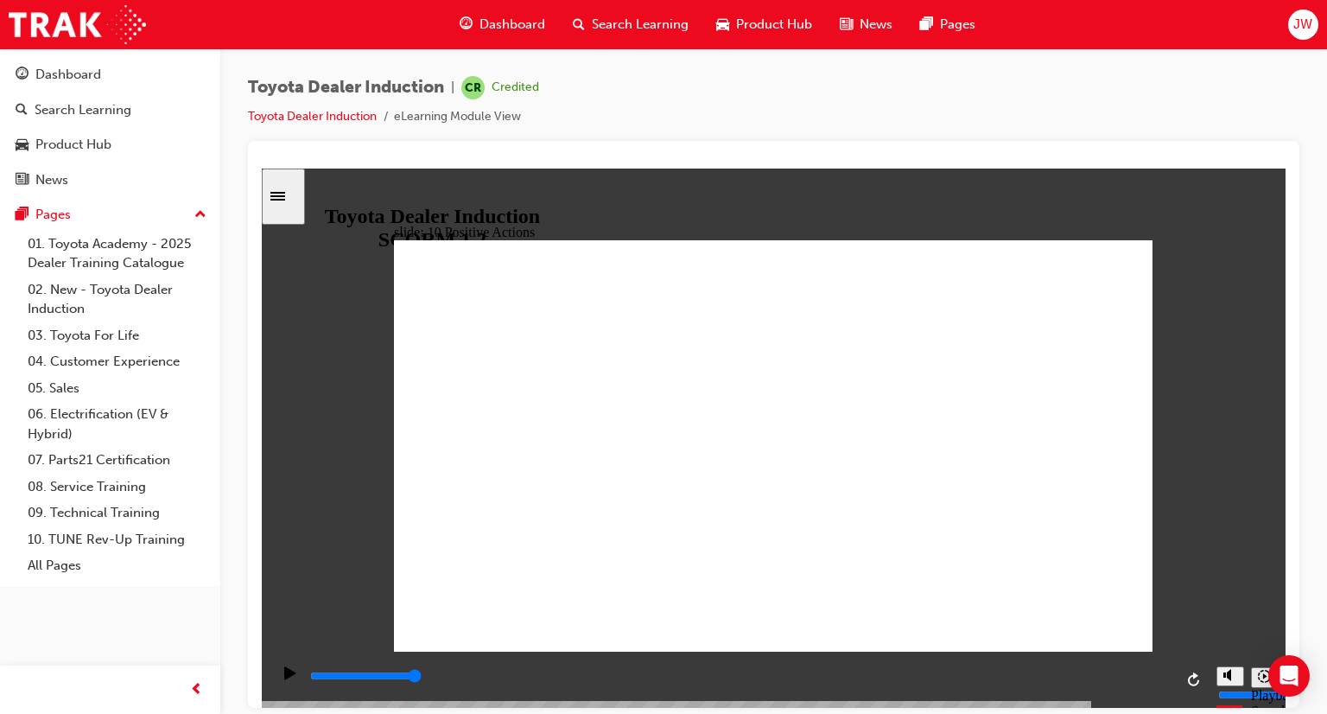
drag, startPoint x: 1139, startPoint y: 235, endPoint x: 1137, endPoint y: 244, distance: 8.8
drag, startPoint x: 912, startPoint y: 540, endPoint x: 921, endPoint y: 549, distance: 12.8
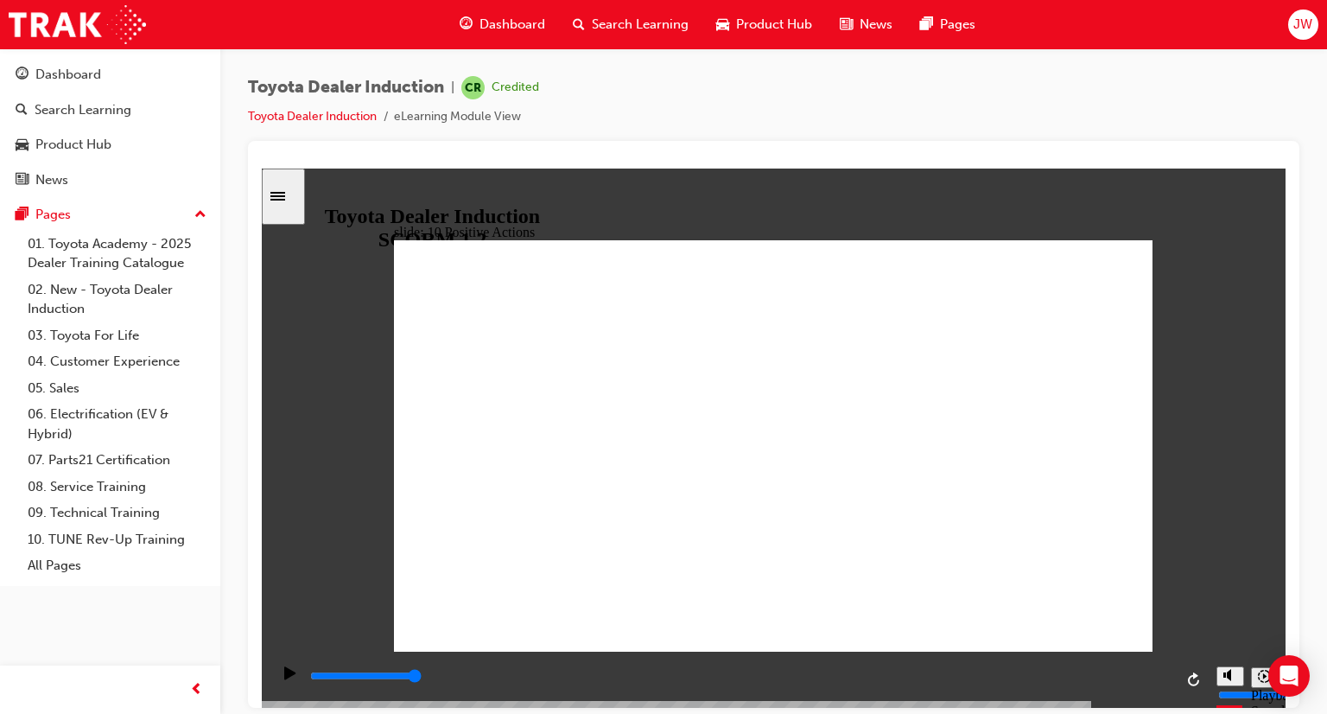
drag, startPoint x: 1138, startPoint y: 245, endPoint x: 1120, endPoint y: 319, distance: 76.5
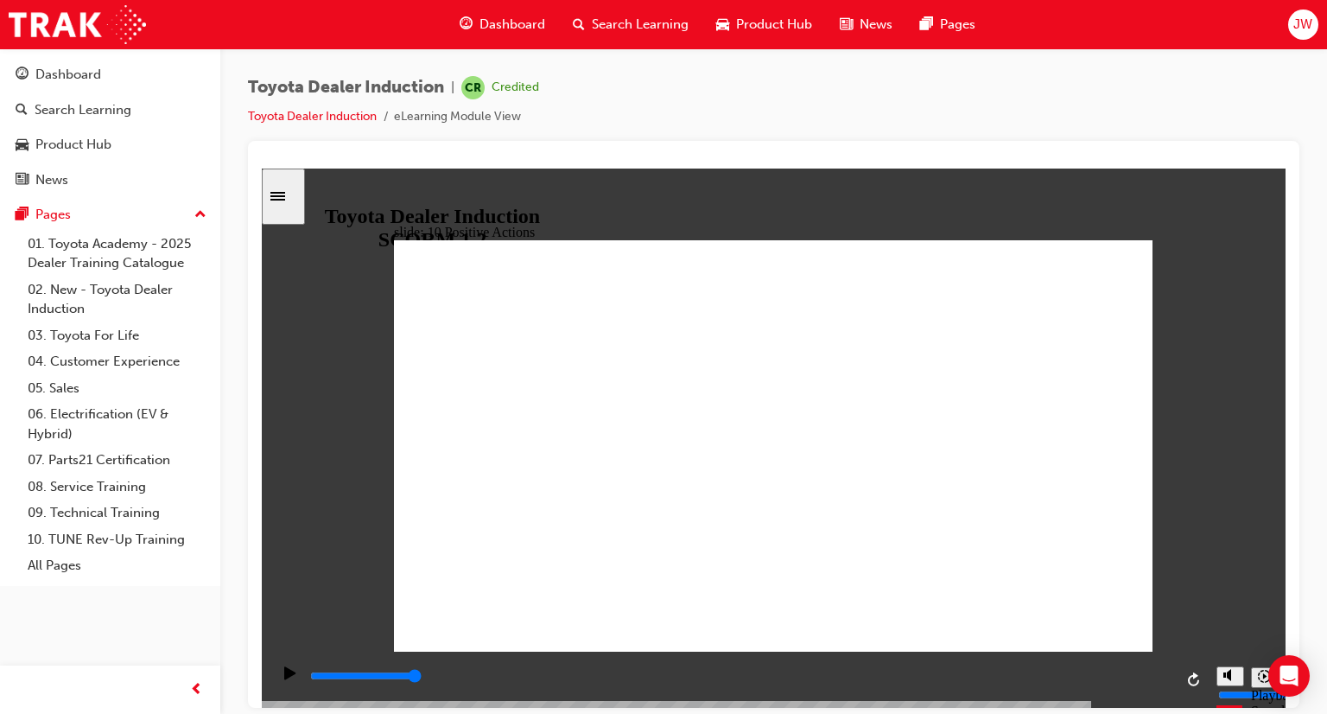
drag, startPoint x: 1016, startPoint y: 455, endPoint x: 1022, endPoint y: 471, distance: 17.2
drag, startPoint x: 1068, startPoint y: 538, endPoint x: 1062, endPoint y: 502, distance: 36.8
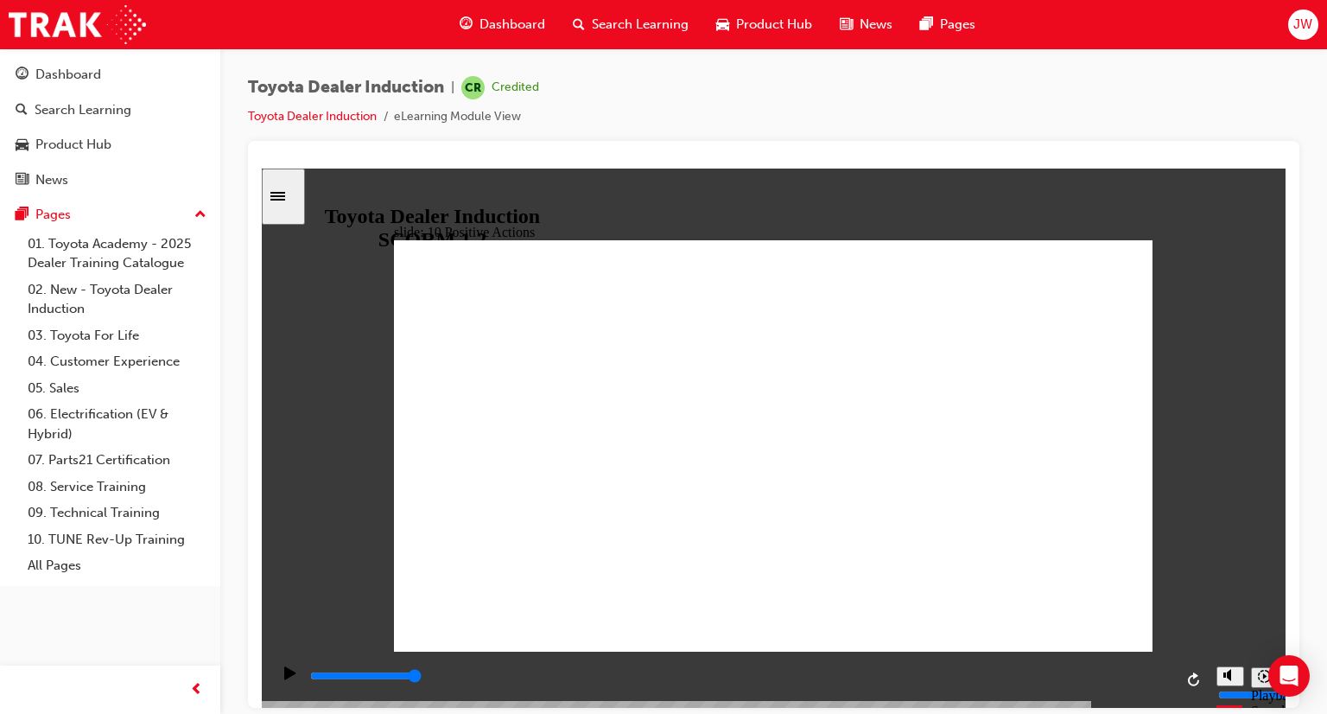
drag, startPoint x: 1141, startPoint y: 254, endPoint x: 1071, endPoint y: 436, distance: 195.3
drag, startPoint x: 1128, startPoint y: 240, endPoint x: 1119, endPoint y: 264, distance: 25.7
drag, startPoint x: 1142, startPoint y: 234, endPoint x: 1119, endPoint y: 321, distance: 89.3
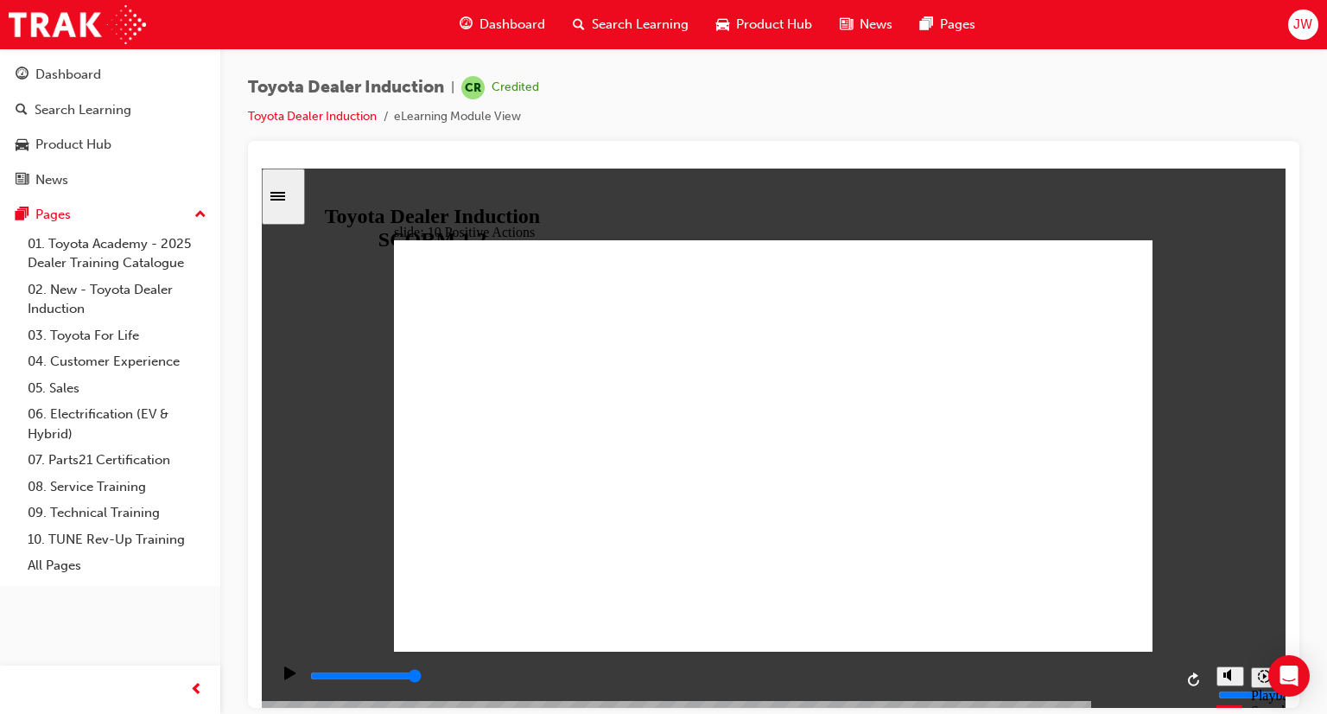
drag, startPoint x: 788, startPoint y: 544, endPoint x: 803, endPoint y: 538, distance: 15.6
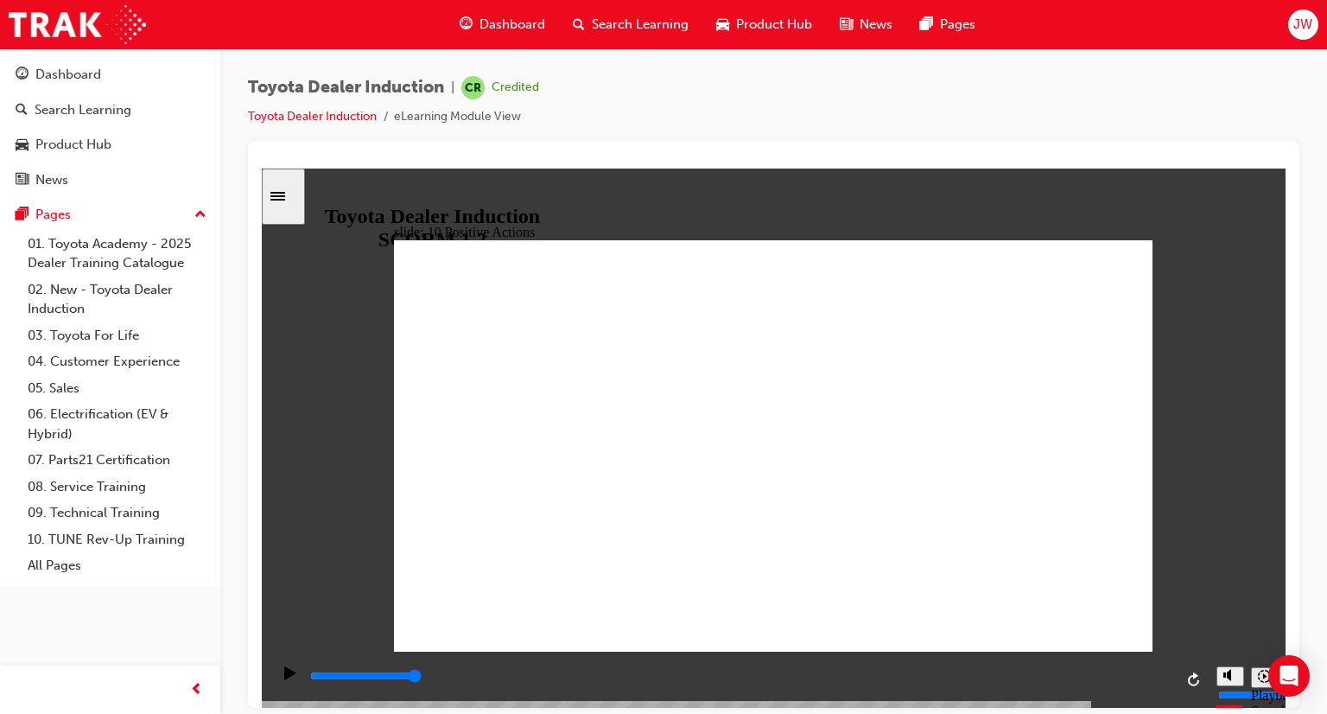
drag, startPoint x: 488, startPoint y: 255, endPoint x: 530, endPoint y: 414, distance: 164.3
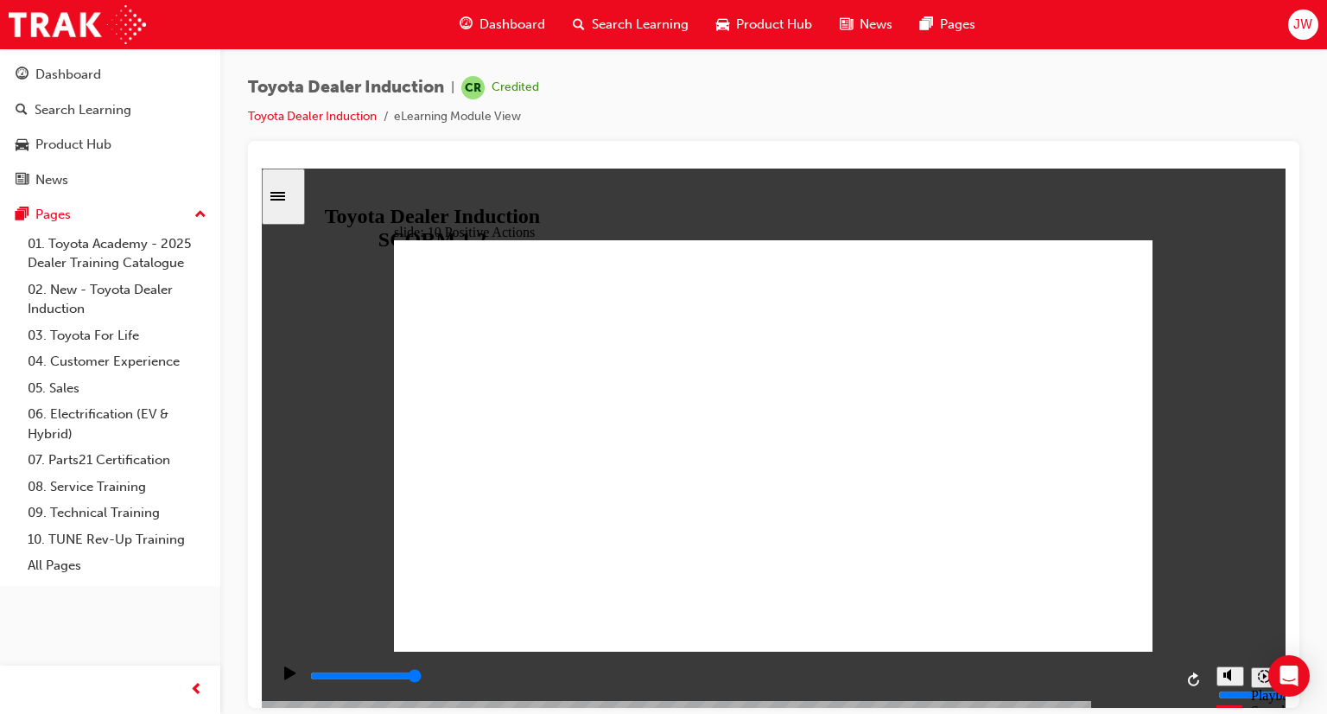
drag, startPoint x: 1129, startPoint y: 232, endPoint x: 1137, endPoint y: 245, distance: 15.6
drag, startPoint x: 506, startPoint y: 552, endPoint x: 552, endPoint y: 551, distance: 45.8
drag, startPoint x: 1137, startPoint y: 238, endPoint x: 1017, endPoint y: 344, distance: 160.4
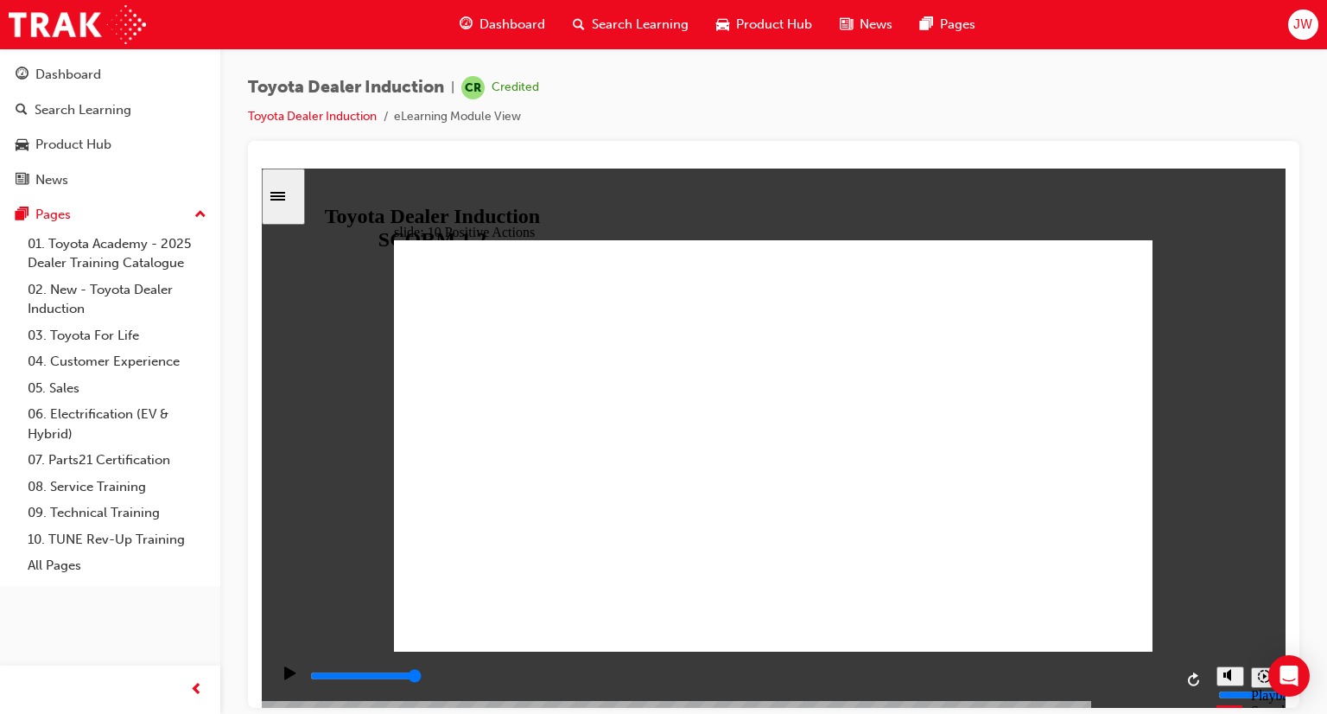
drag, startPoint x: 584, startPoint y: 464, endPoint x: 724, endPoint y: 442, distance: 141.8
drag, startPoint x: 1138, startPoint y: 232, endPoint x: 1068, endPoint y: 286, distance: 88.2
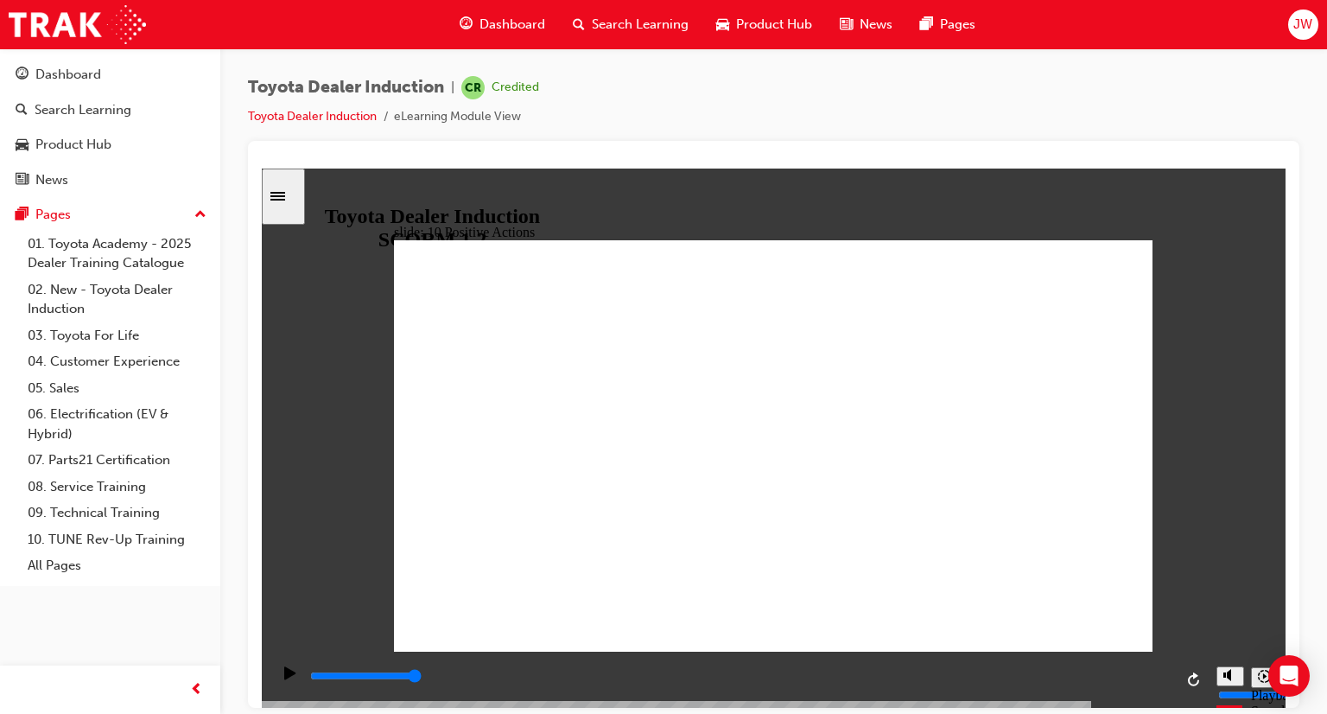
drag, startPoint x: 1132, startPoint y: 232, endPoint x: 1006, endPoint y: 353, distance: 174.8
drag, startPoint x: 642, startPoint y: 532, endPoint x: 699, endPoint y: 525, distance: 57.6
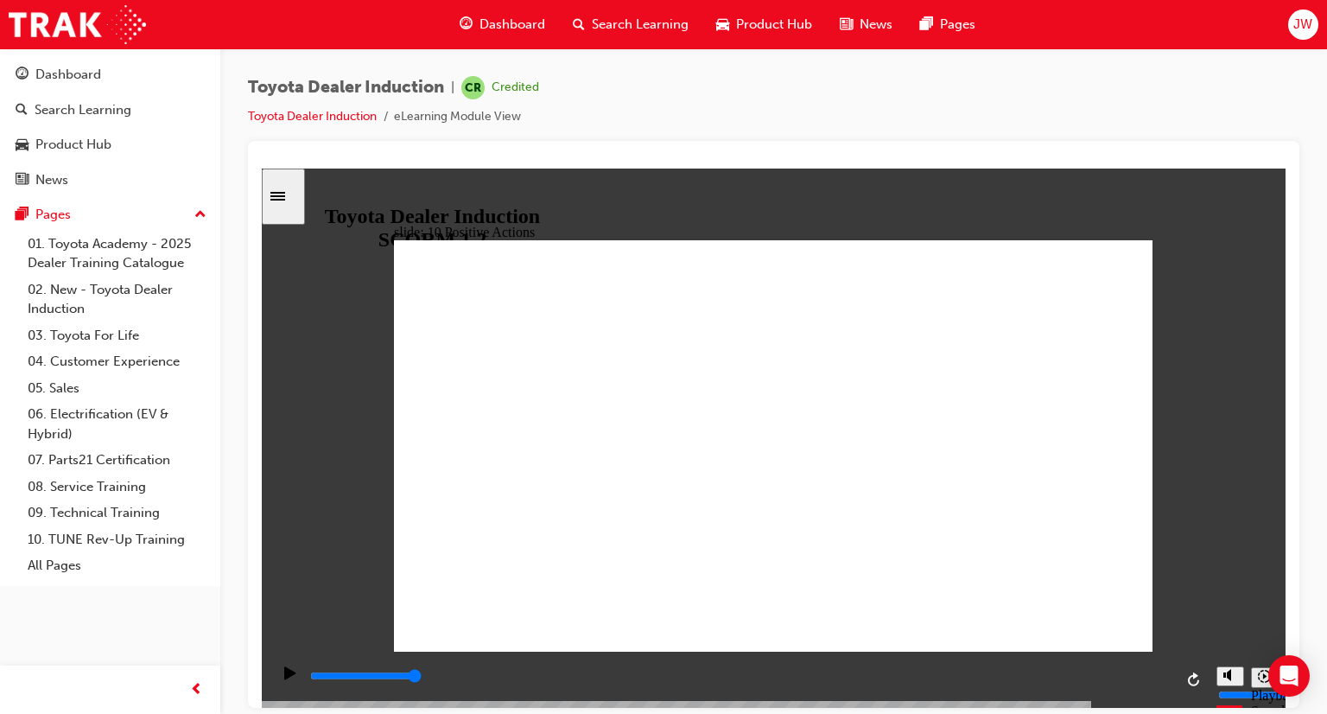
drag, startPoint x: 797, startPoint y: 552, endPoint x: 833, endPoint y: 523, distance: 46.7
drag, startPoint x: 1136, startPoint y: 234, endPoint x: 1129, endPoint y: 267, distance: 33.6
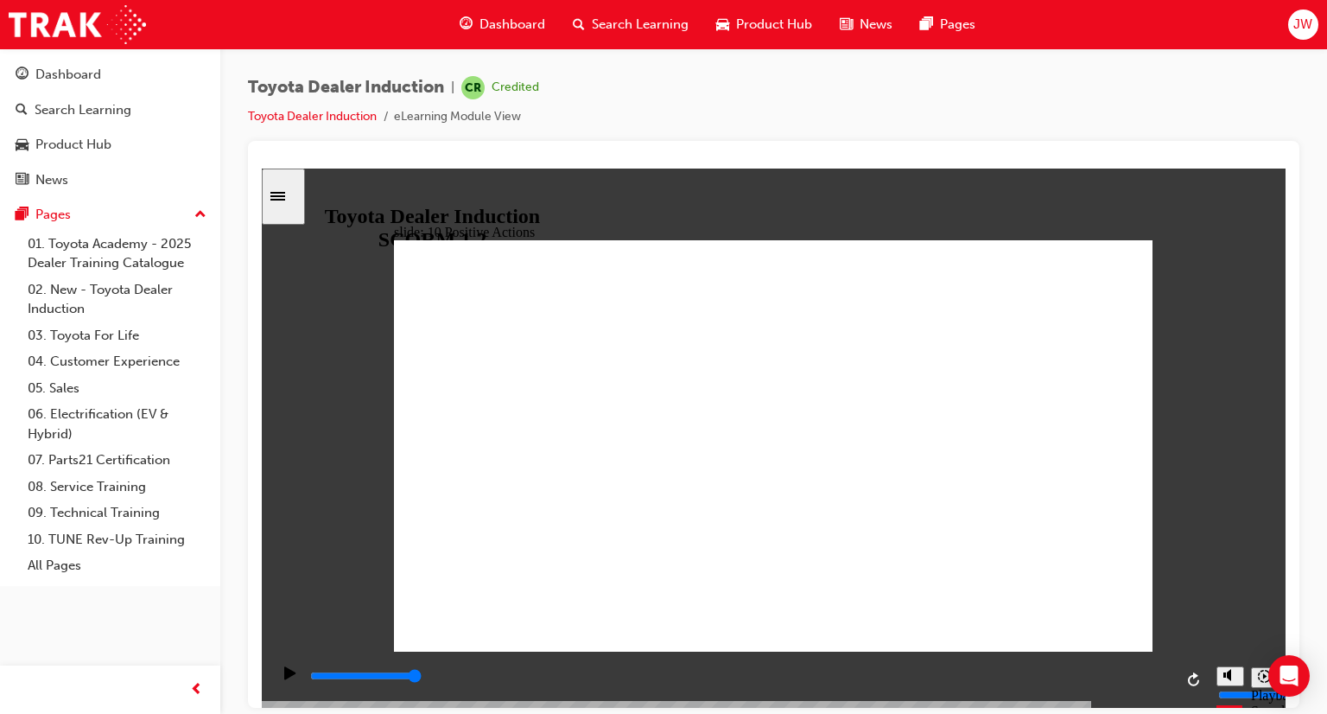
drag, startPoint x: 1152, startPoint y: 237, endPoint x: 1140, endPoint y: 238, distance: 12.1
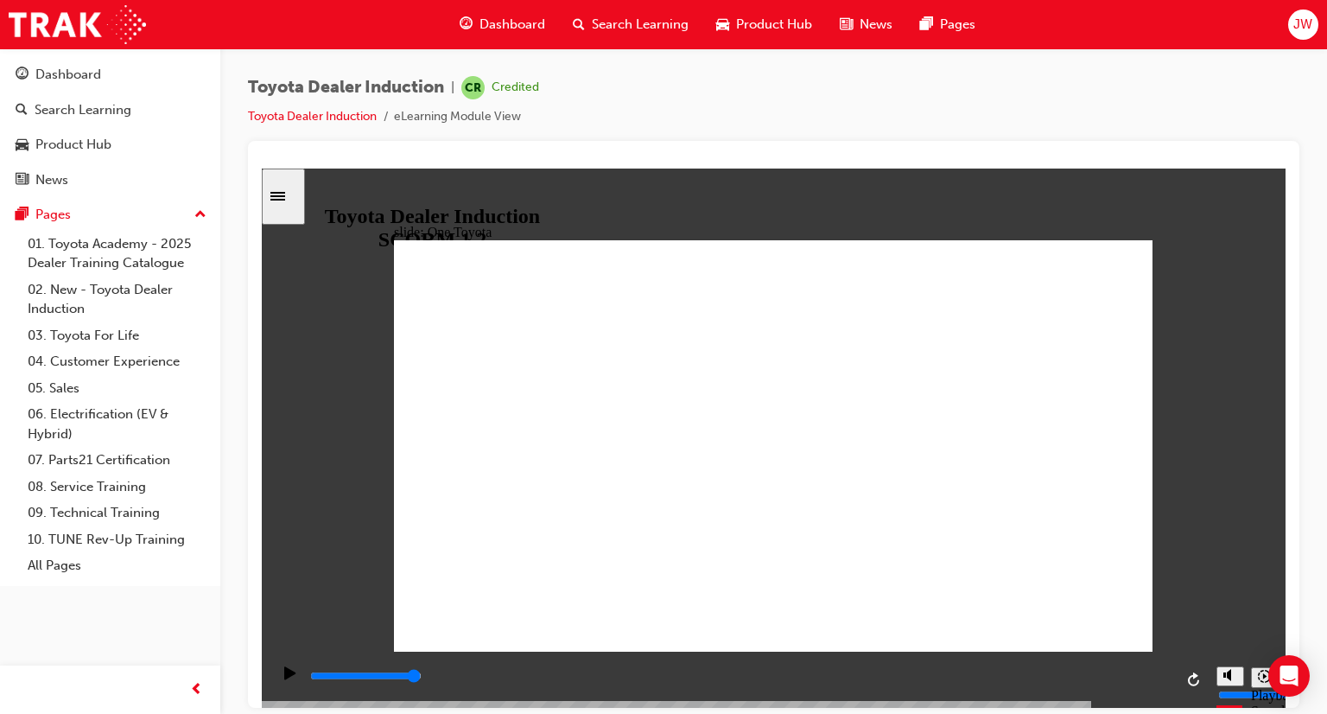
type input "15300"
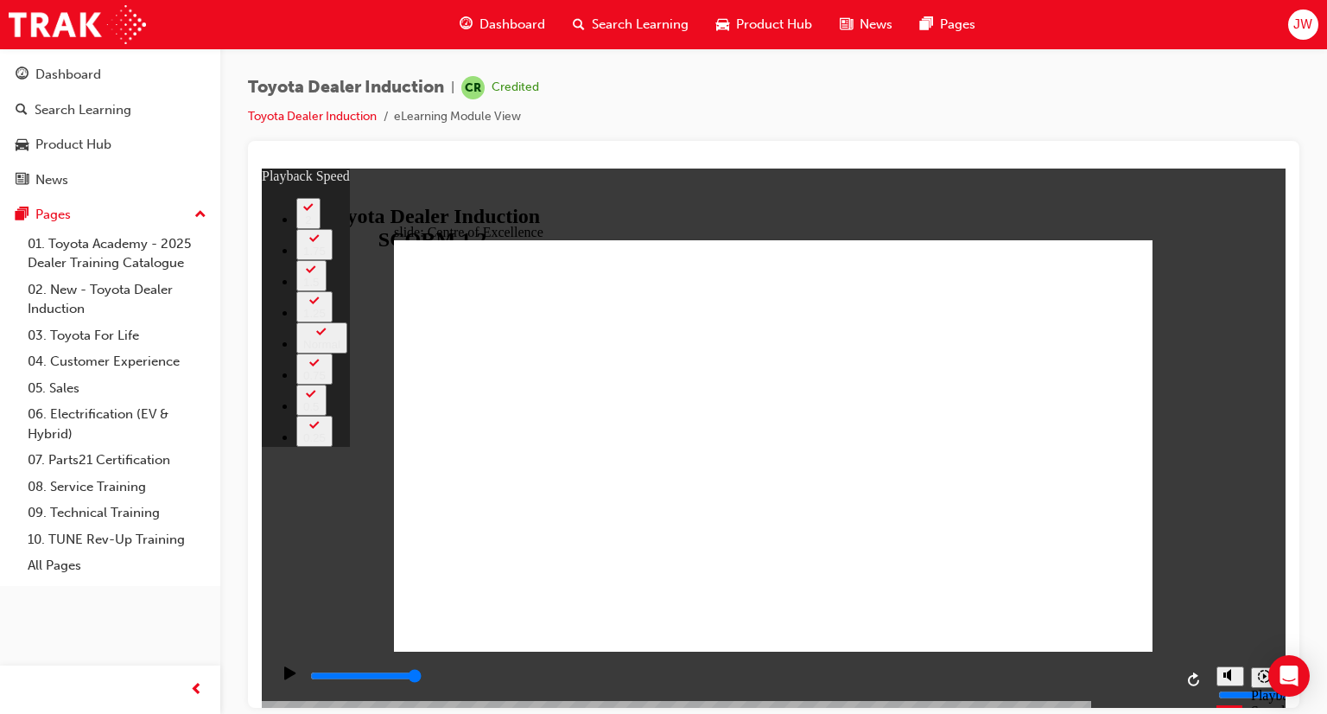
type input "248"
drag, startPoint x: 1057, startPoint y: 599, endPoint x: 1066, endPoint y: 603, distance: 10.4
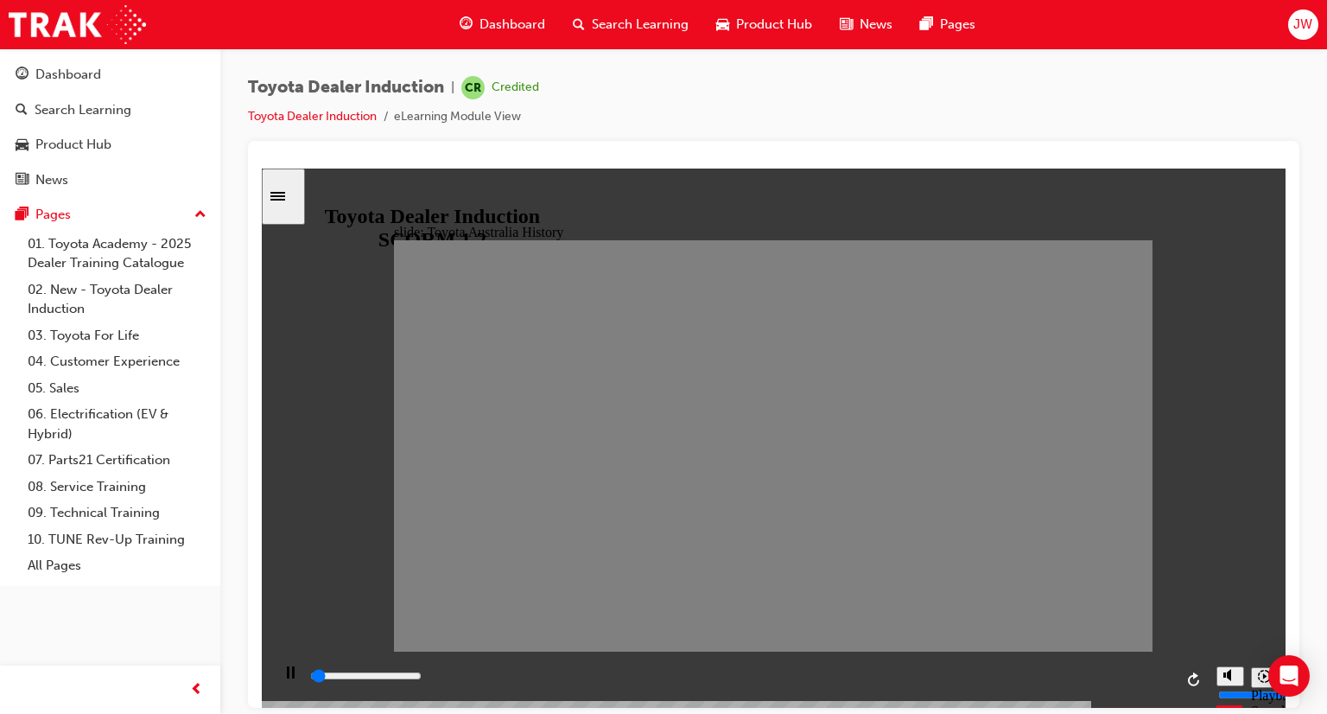
drag, startPoint x: 418, startPoint y: 451, endPoint x: 452, endPoint y: 456, distance: 34.1
drag, startPoint x: 458, startPoint y: 462, endPoint x: 478, endPoint y: 452, distance: 22.0
drag, startPoint x: 484, startPoint y: 451, endPoint x: 516, endPoint y: 455, distance: 32.3
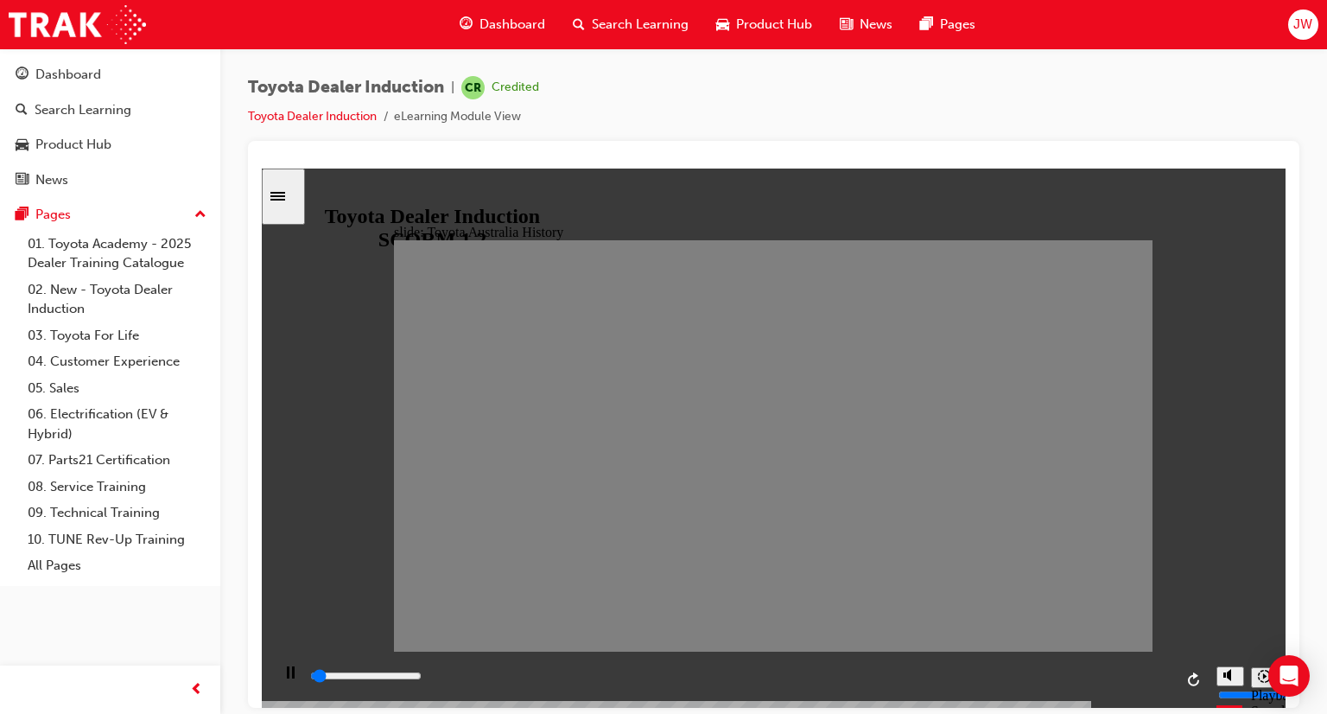
drag, startPoint x: 519, startPoint y: 459, endPoint x: 547, endPoint y: 460, distance: 27.7
drag, startPoint x: 553, startPoint y: 459, endPoint x: 584, endPoint y: 452, distance: 31.9
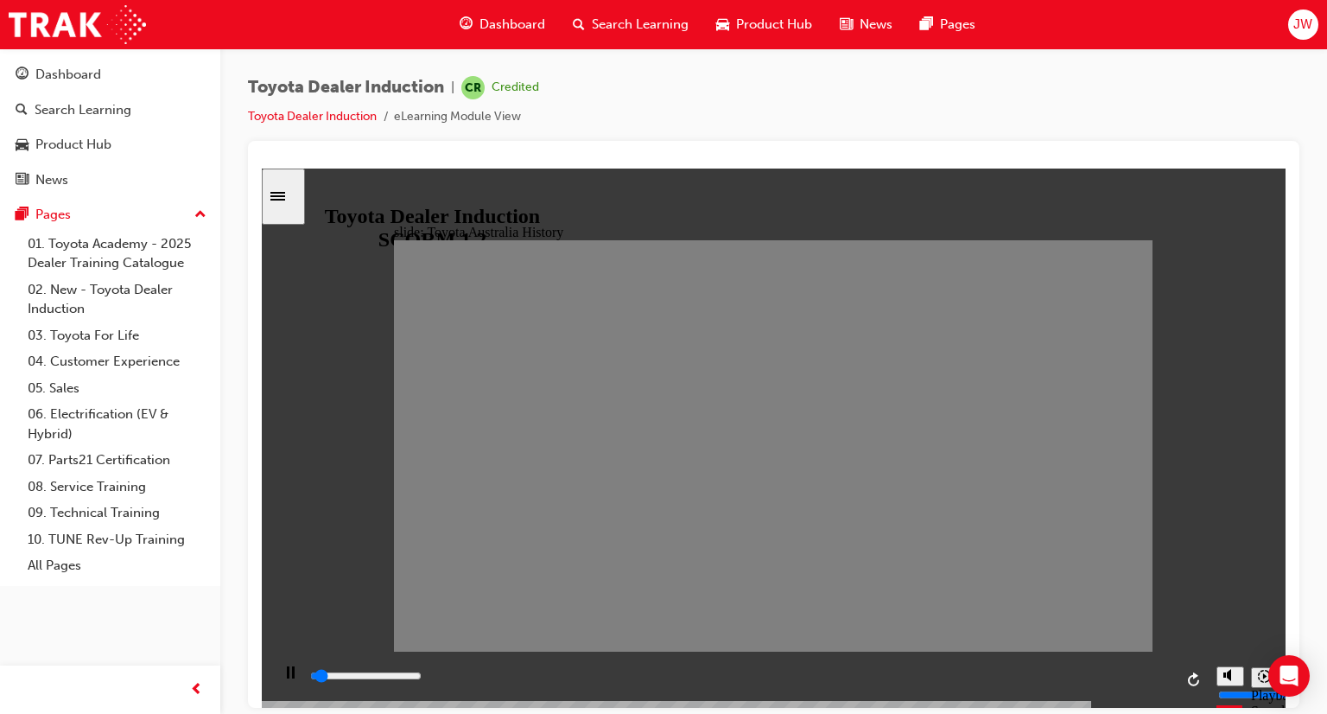
drag, startPoint x: 593, startPoint y: 455, endPoint x: 619, endPoint y: 455, distance: 25.9
drag, startPoint x: 628, startPoint y: 449, endPoint x: 659, endPoint y: 449, distance: 30.3
drag, startPoint x: 664, startPoint y: 455, endPoint x: 695, endPoint y: 465, distance: 32.5
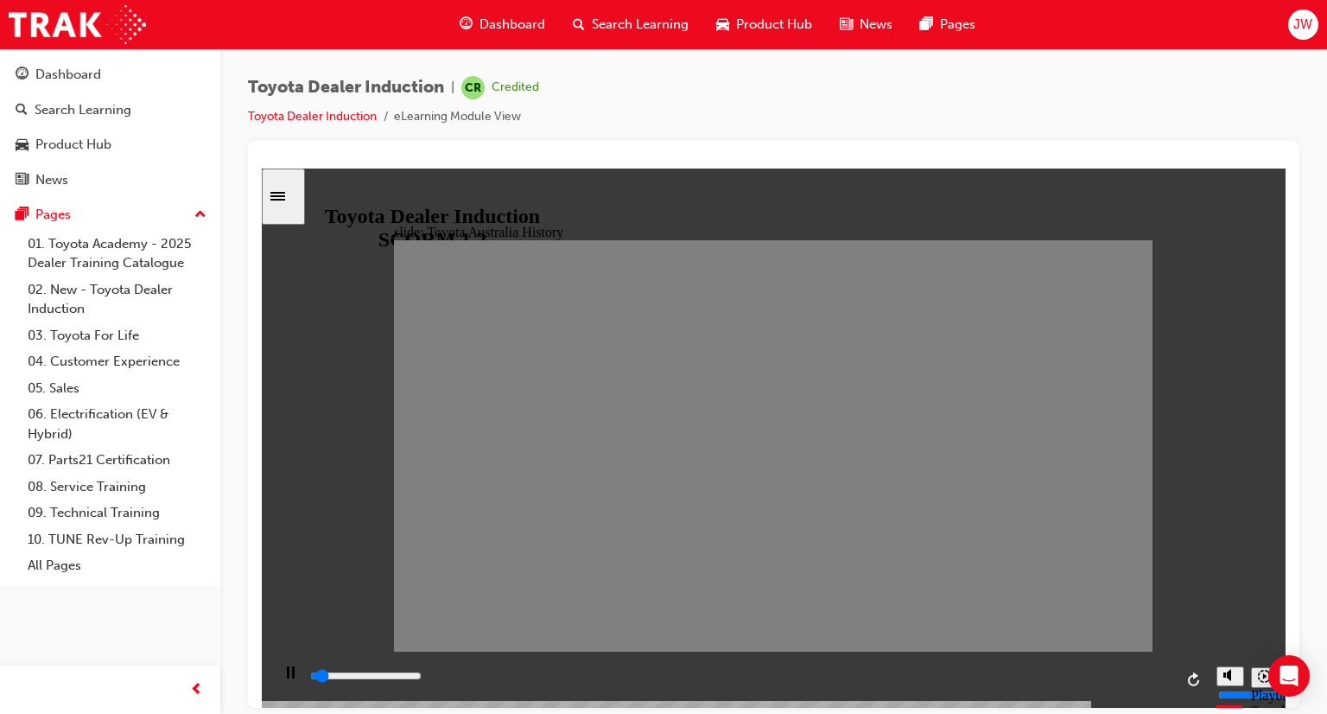
drag, startPoint x: 702, startPoint y: 456, endPoint x: 721, endPoint y: 453, distance: 19.3
drag, startPoint x: 734, startPoint y: 449, endPoint x: 759, endPoint y: 446, distance: 25.2
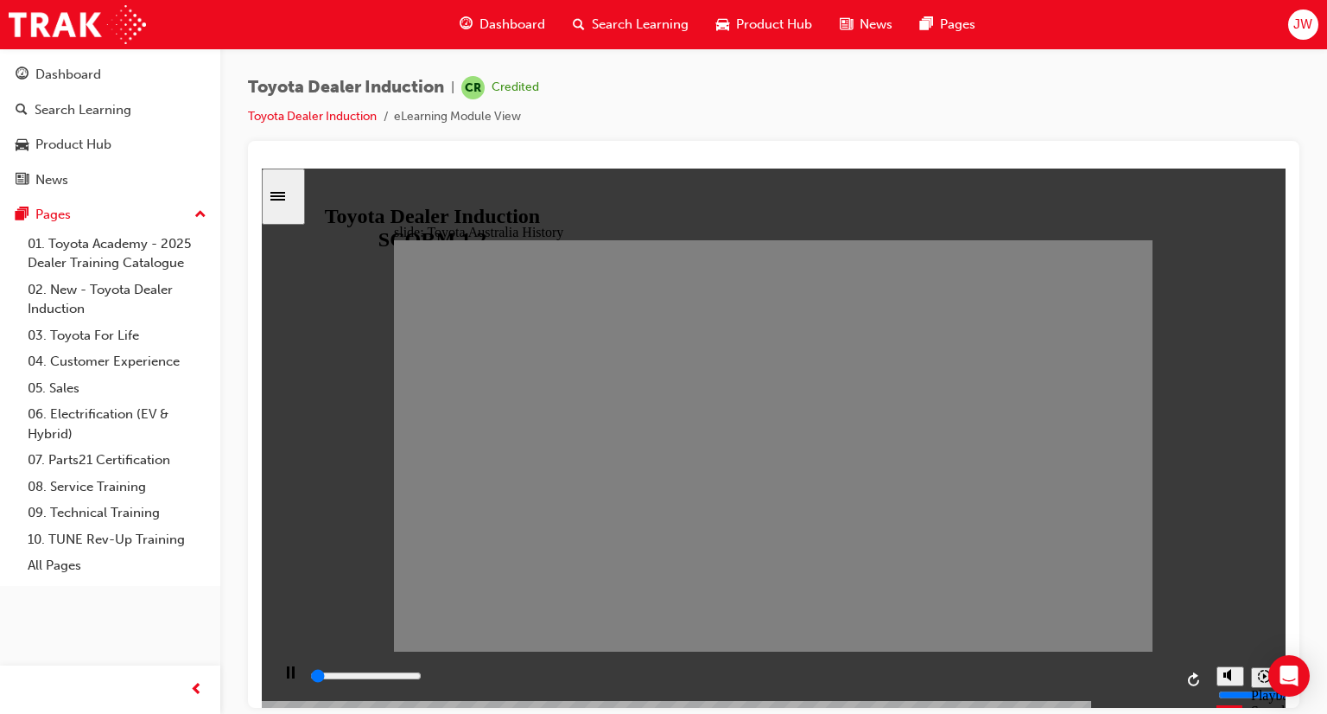
drag, startPoint x: 767, startPoint y: 455, endPoint x: 795, endPoint y: 451, distance: 28.8
drag, startPoint x: 803, startPoint y: 455, endPoint x: 833, endPoint y: 455, distance: 30.3
drag, startPoint x: 840, startPoint y: 462, endPoint x: 875, endPoint y: 462, distance: 34.6
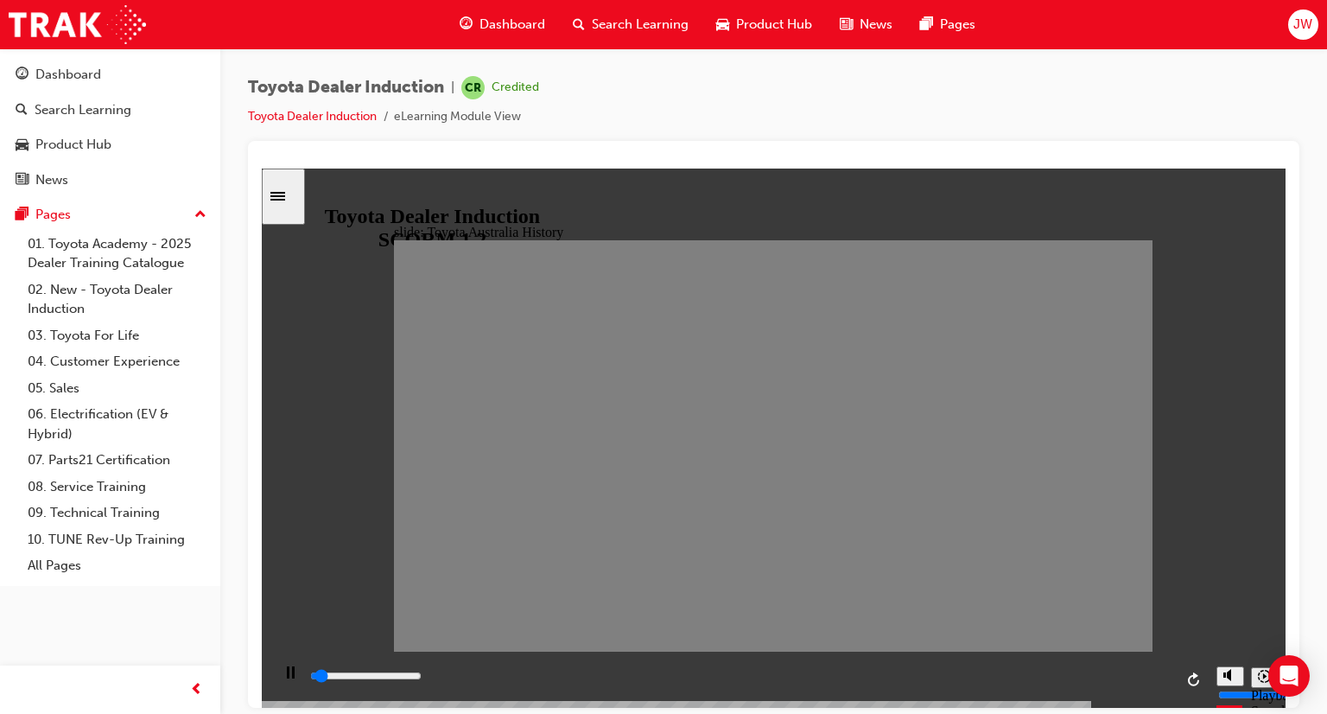
drag, startPoint x: 886, startPoint y: 447, endPoint x: 898, endPoint y: 455, distance: 14.4
drag, startPoint x: 909, startPoint y: 462, endPoint x: 937, endPoint y: 459, distance: 27.9
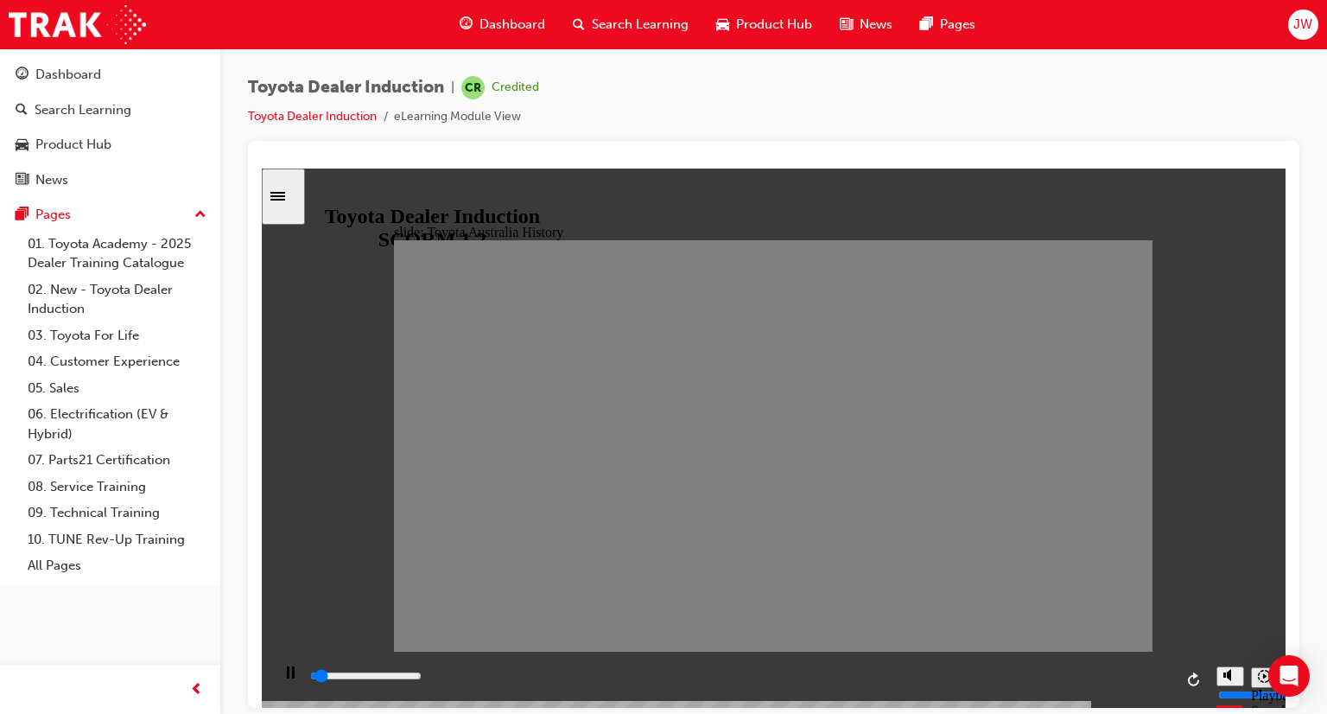
drag, startPoint x: 939, startPoint y: 460, endPoint x: 972, endPoint y: 457, distance: 33.8
drag, startPoint x: 972, startPoint y: 457, endPoint x: 1001, endPoint y: 455, distance: 28.6
drag, startPoint x: 1006, startPoint y: 455, endPoint x: 1034, endPoint y: 456, distance: 27.7
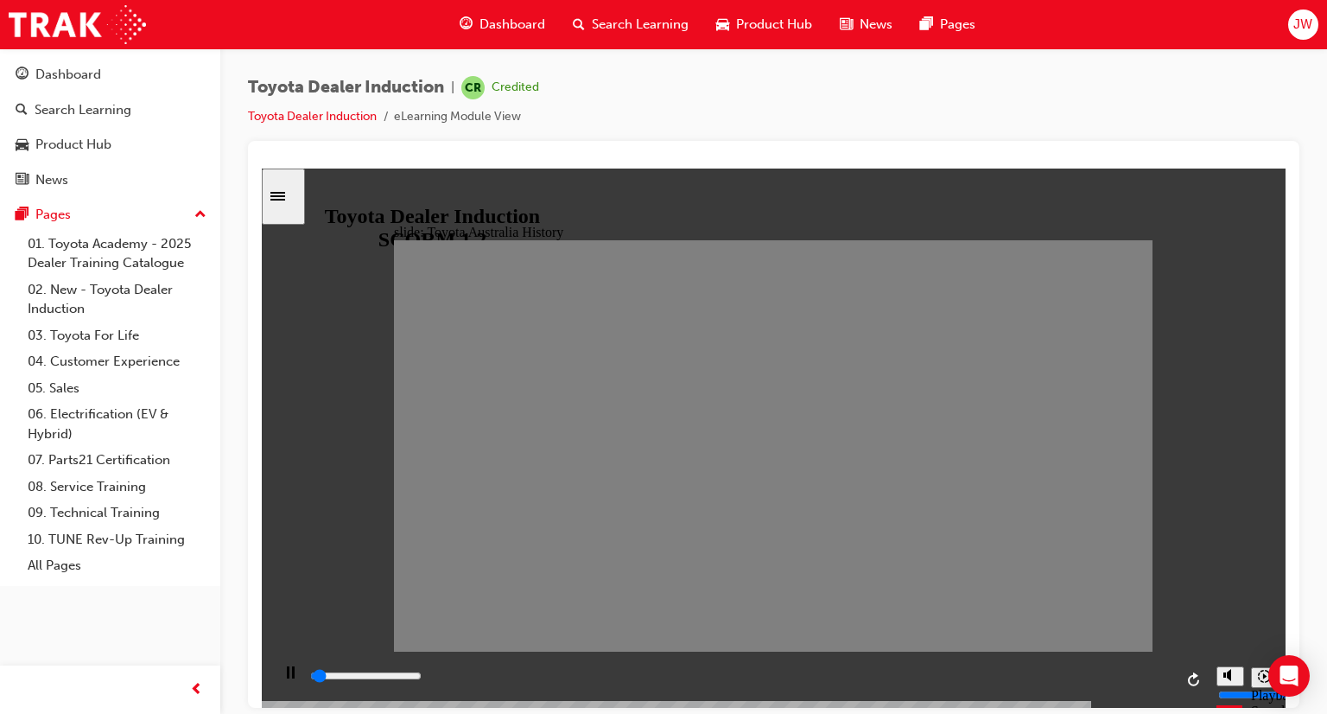
drag, startPoint x: 1045, startPoint y: 458, endPoint x: 1077, endPoint y: 459, distance: 32.0
drag, startPoint x: 1085, startPoint y: 455, endPoint x: 1109, endPoint y: 453, distance: 23.5
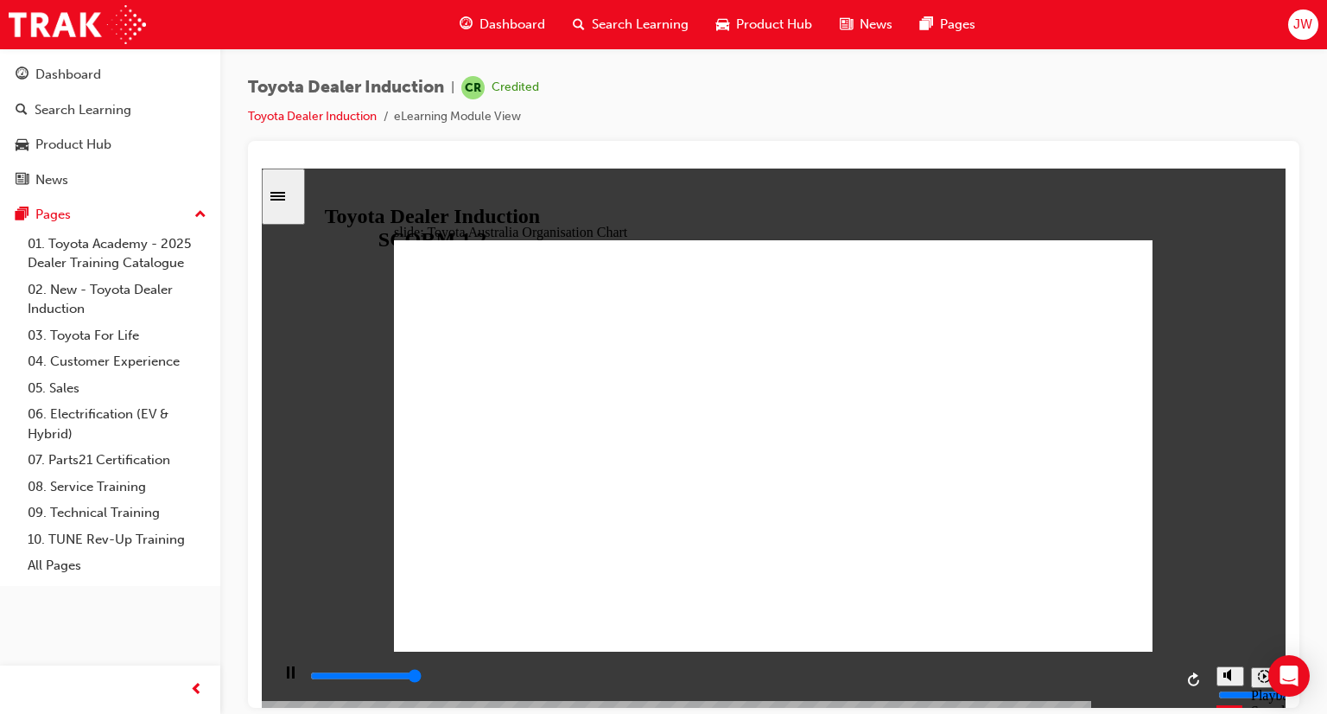
type input "4300"
radio input "true"
type input "5000"
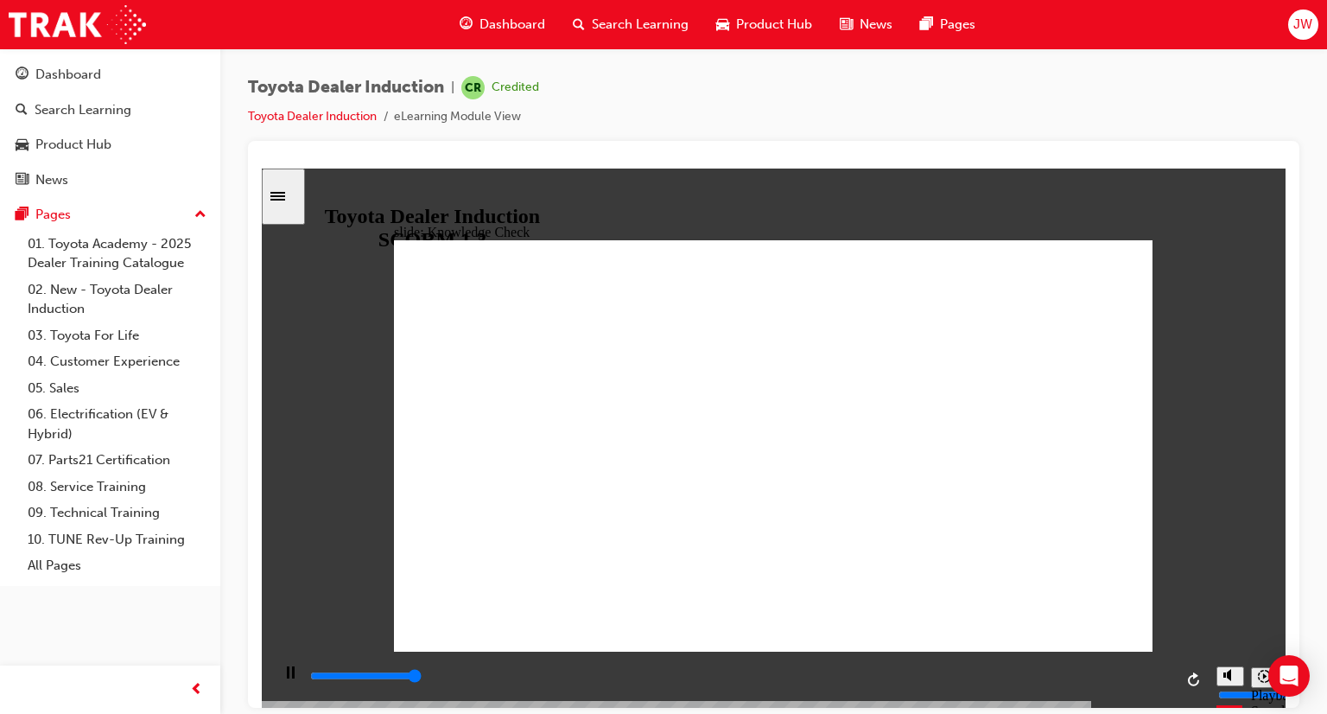
radio input "false"
radio input "true"
type input "2900"
radio input "true"
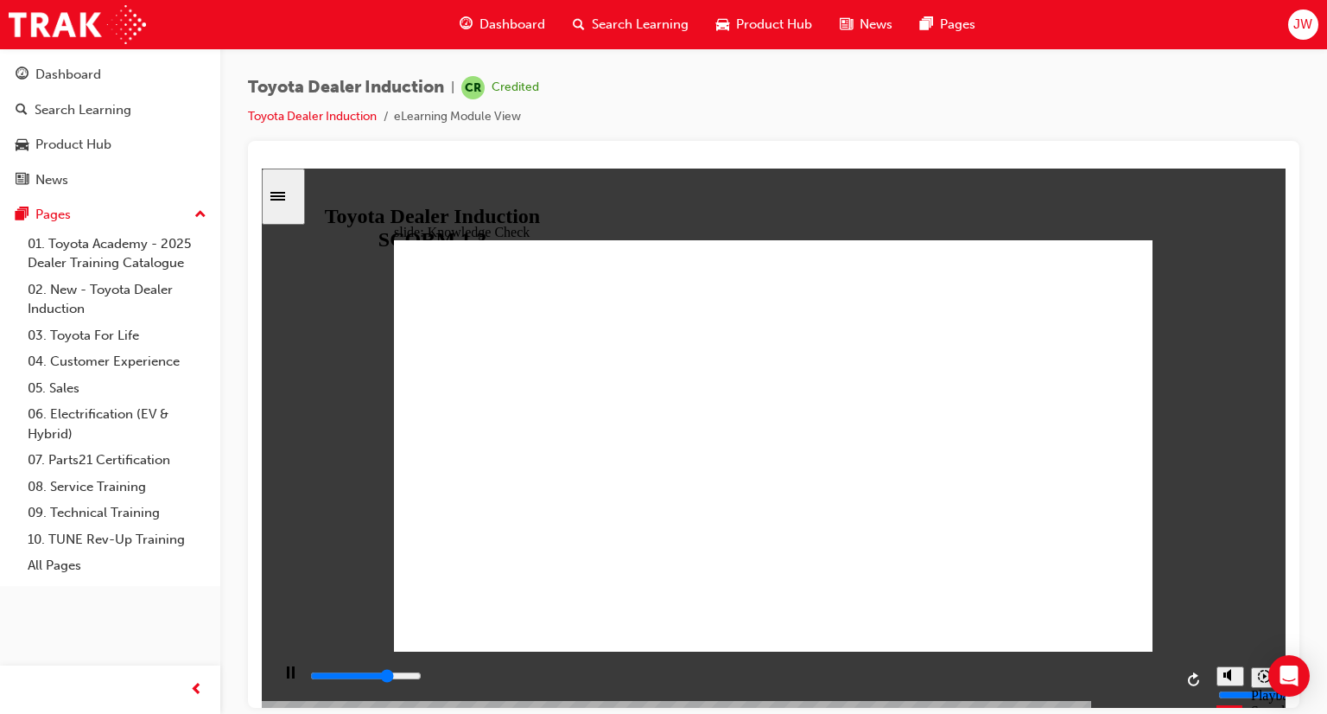
drag, startPoint x: 770, startPoint y: 514, endPoint x: 793, endPoint y: 504, distance: 24.7
type input "3200"
radio input "true"
drag, startPoint x: 640, startPoint y: 495, endPoint x: 1030, endPoint y: 349, distance: 416.2
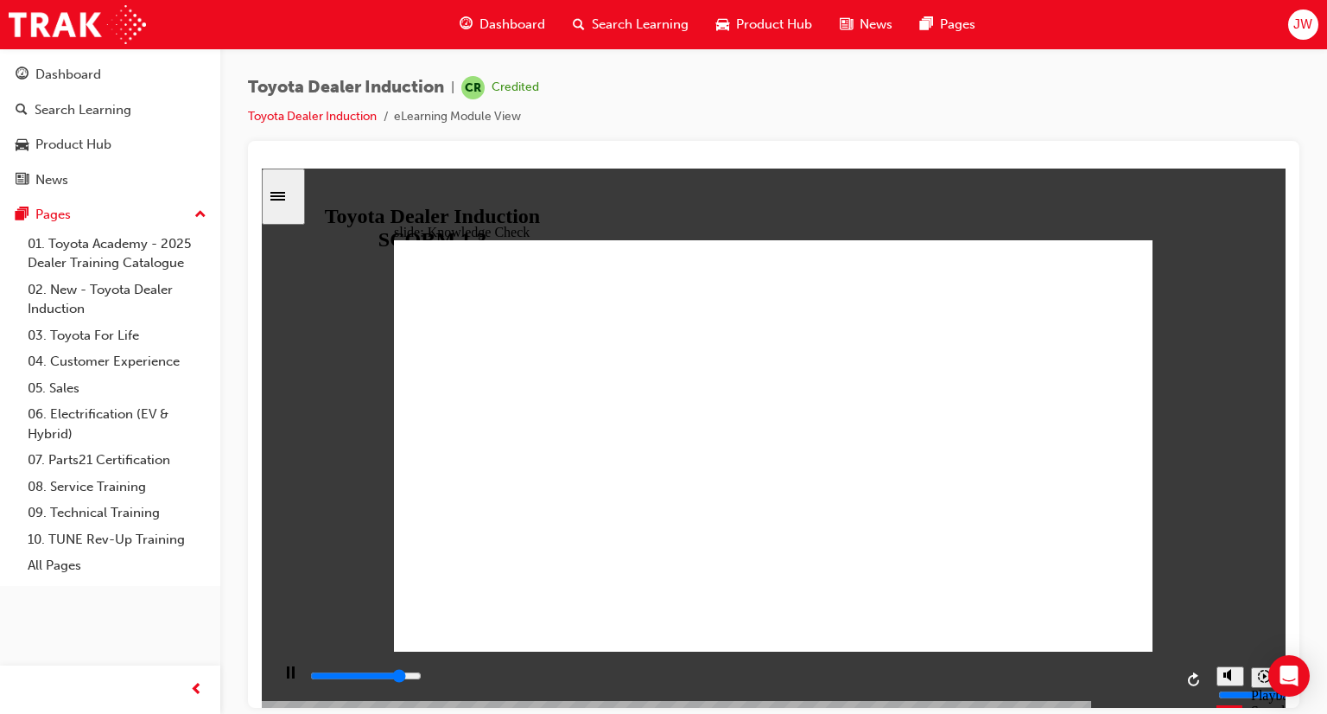
type input "4200"
radio input "false"
radio input "true"
drag, startPoint x: 1116, startPoint y: 250, endPoint x: 1121, endPoint y: 283, distance: 33.2
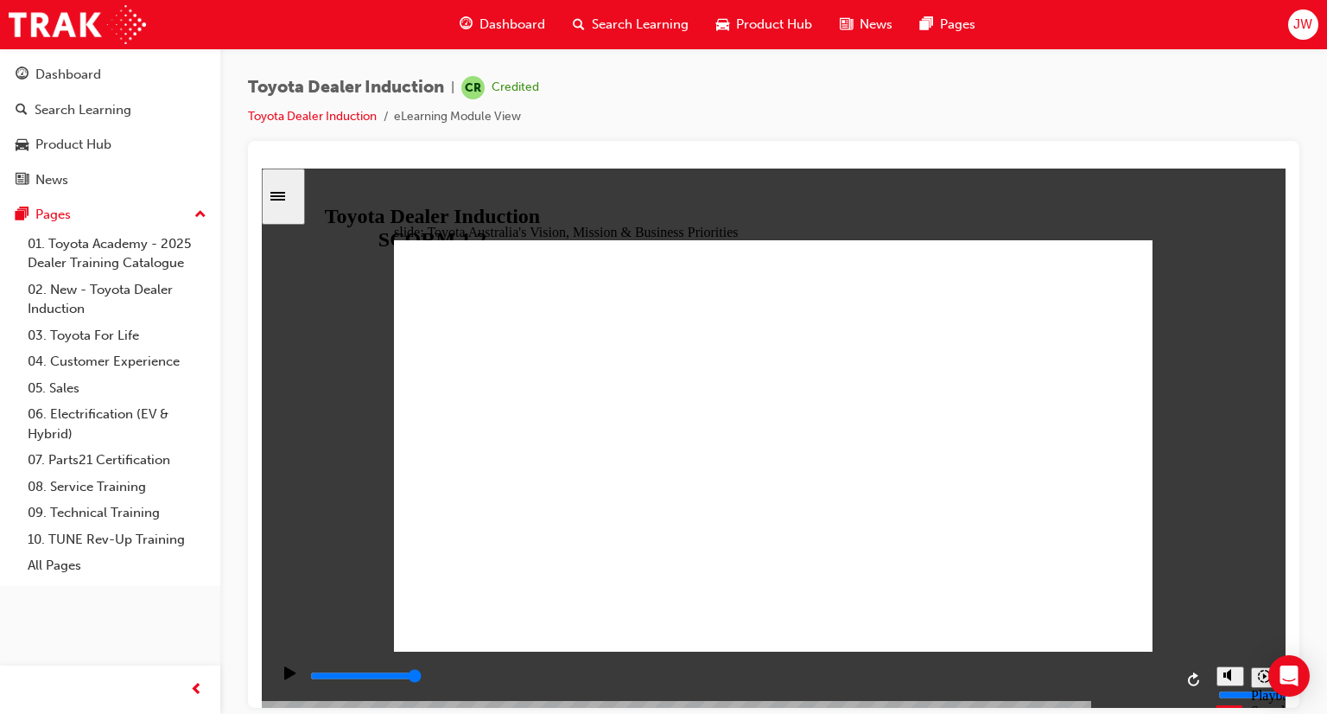
type input "9200"
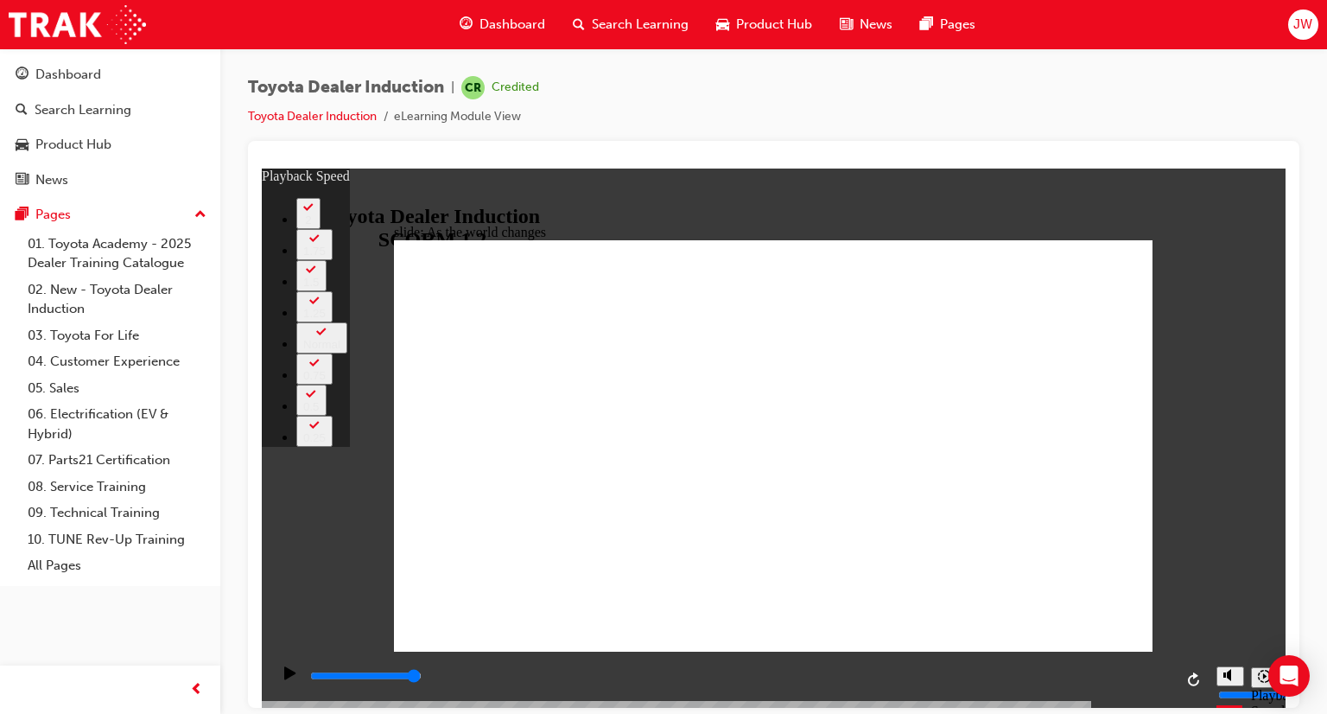
type input "7"
type input "128"
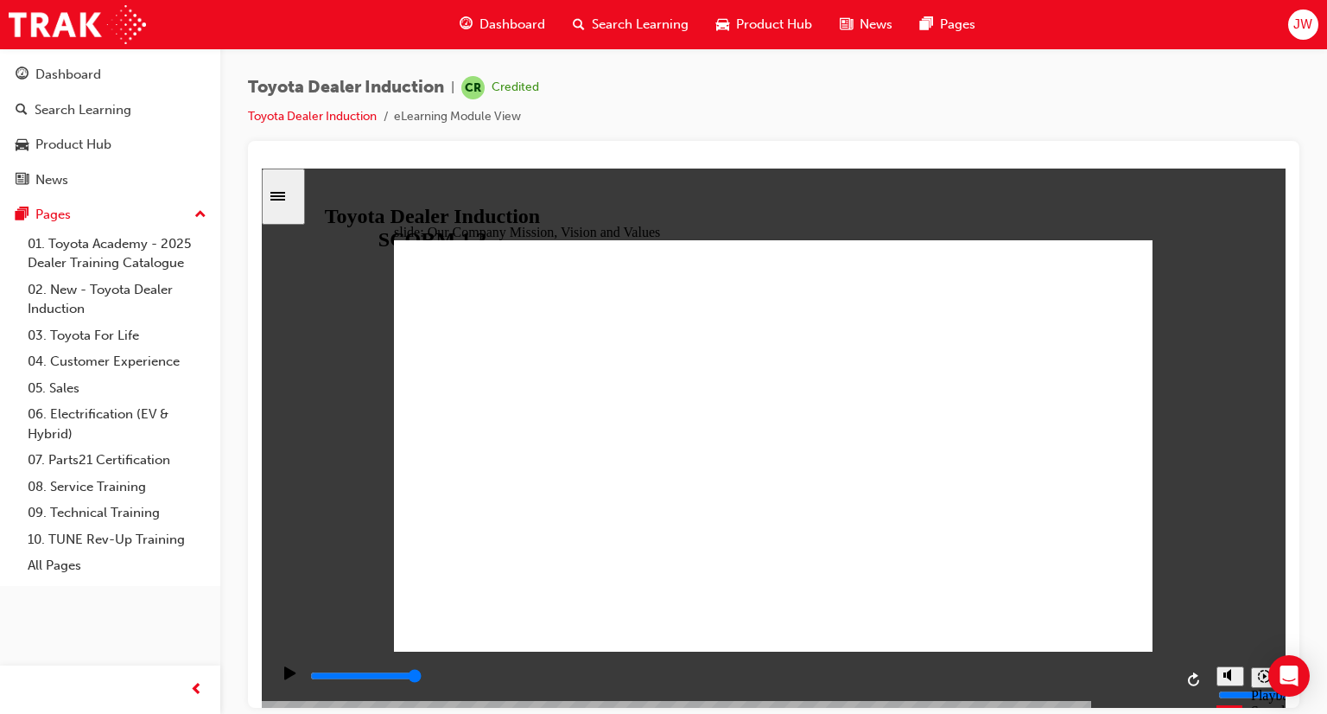
type input "35600"
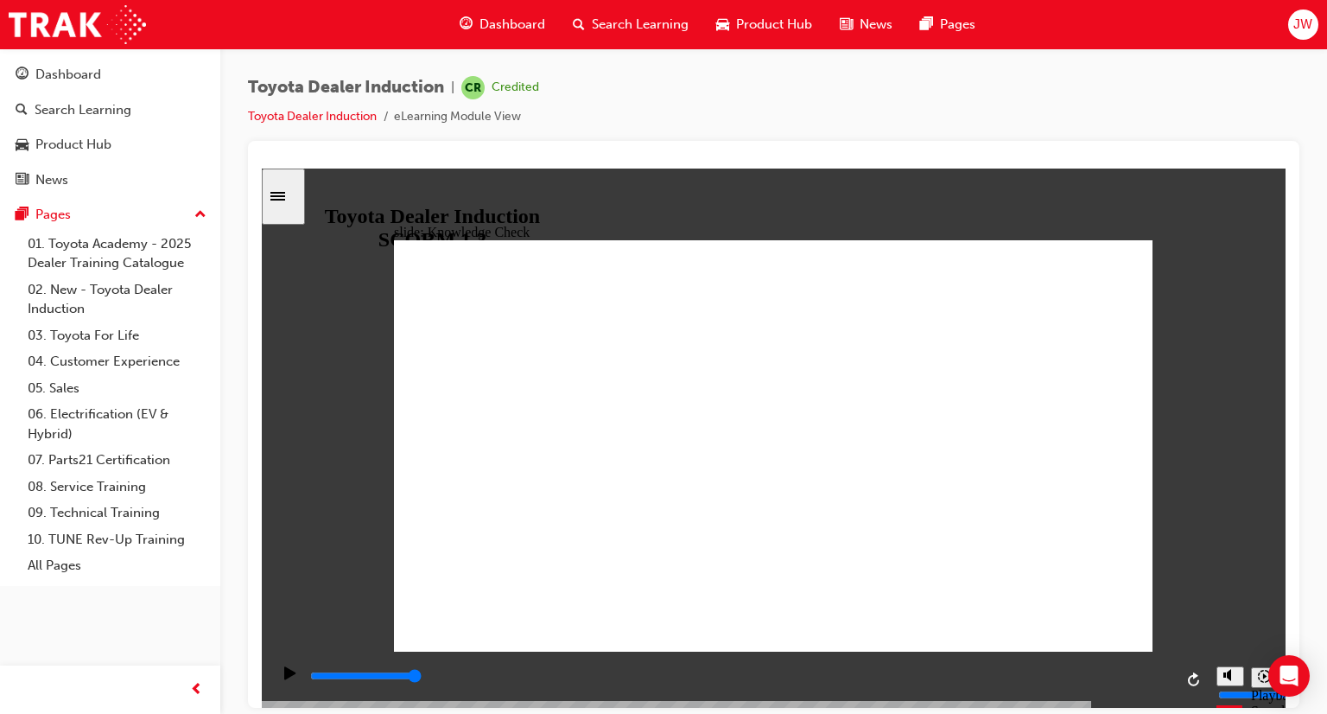
type input "2100"
type input "m"
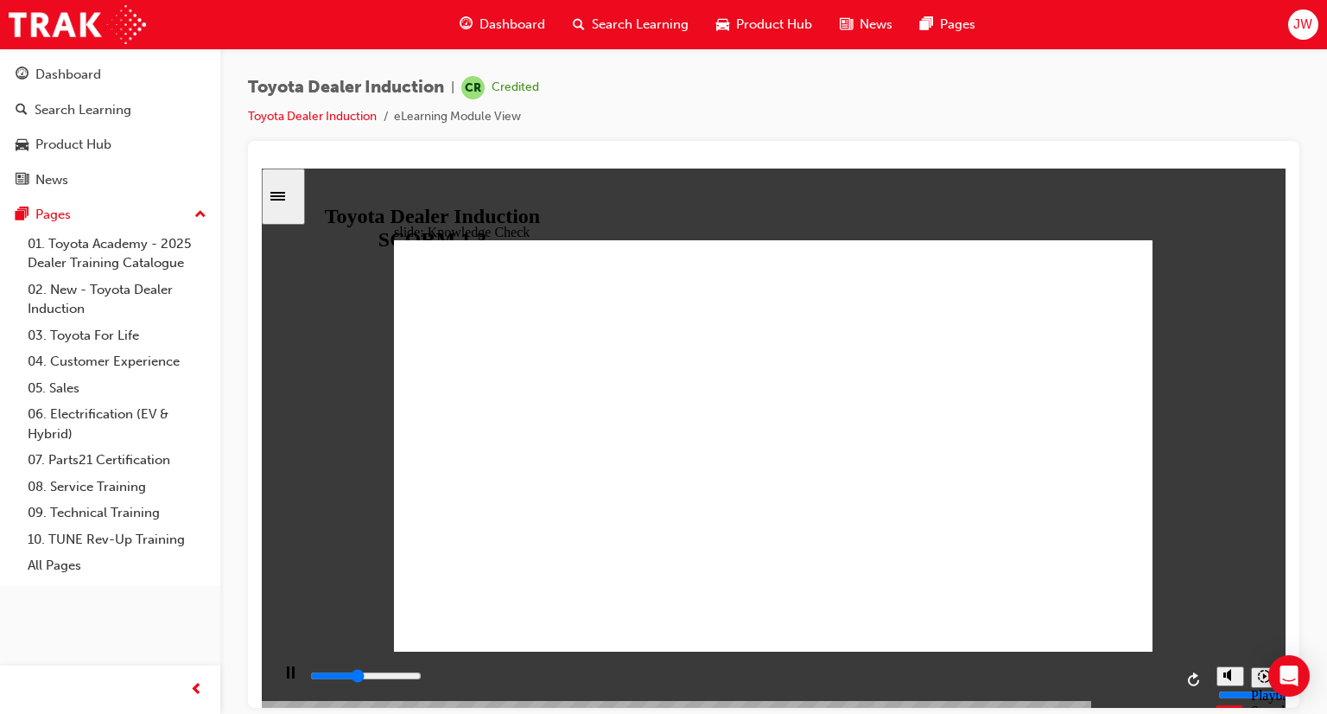
type input "m"
type input "2400"
type input "mo"
type input "3700"
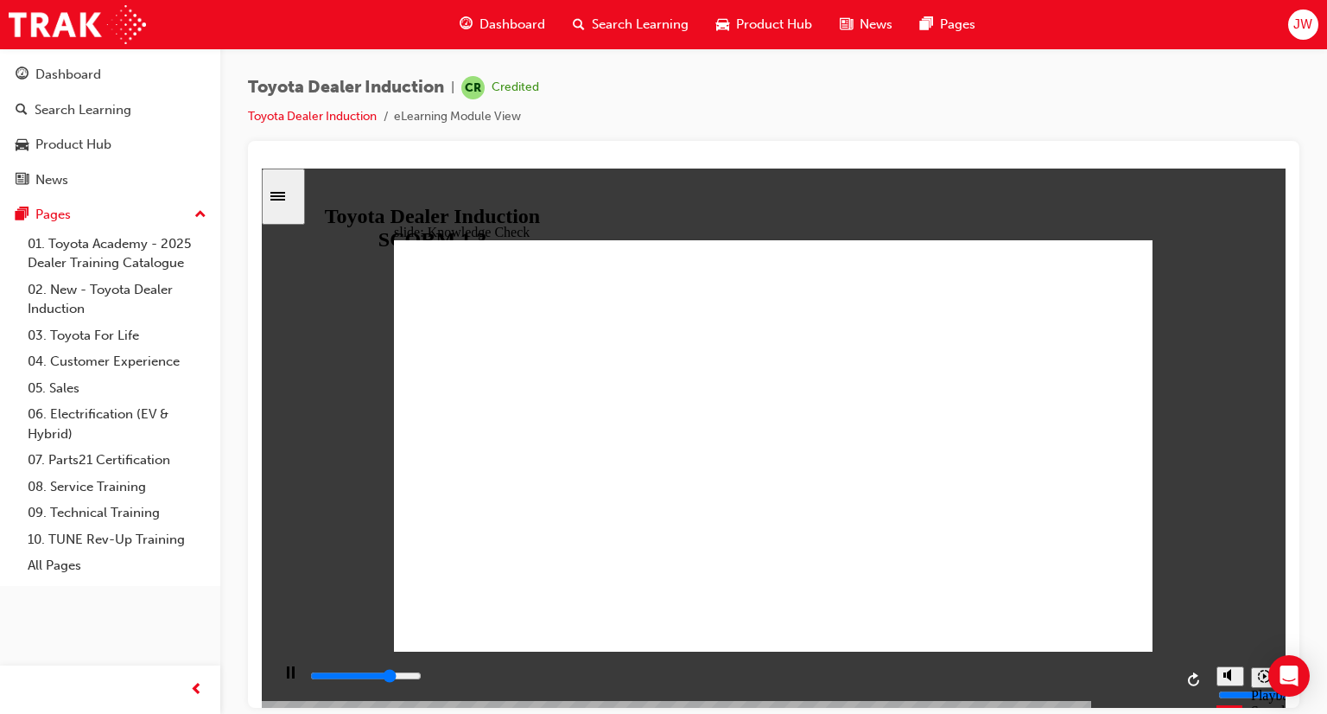
type input "mob"
type input "4000"
type input "mobl"
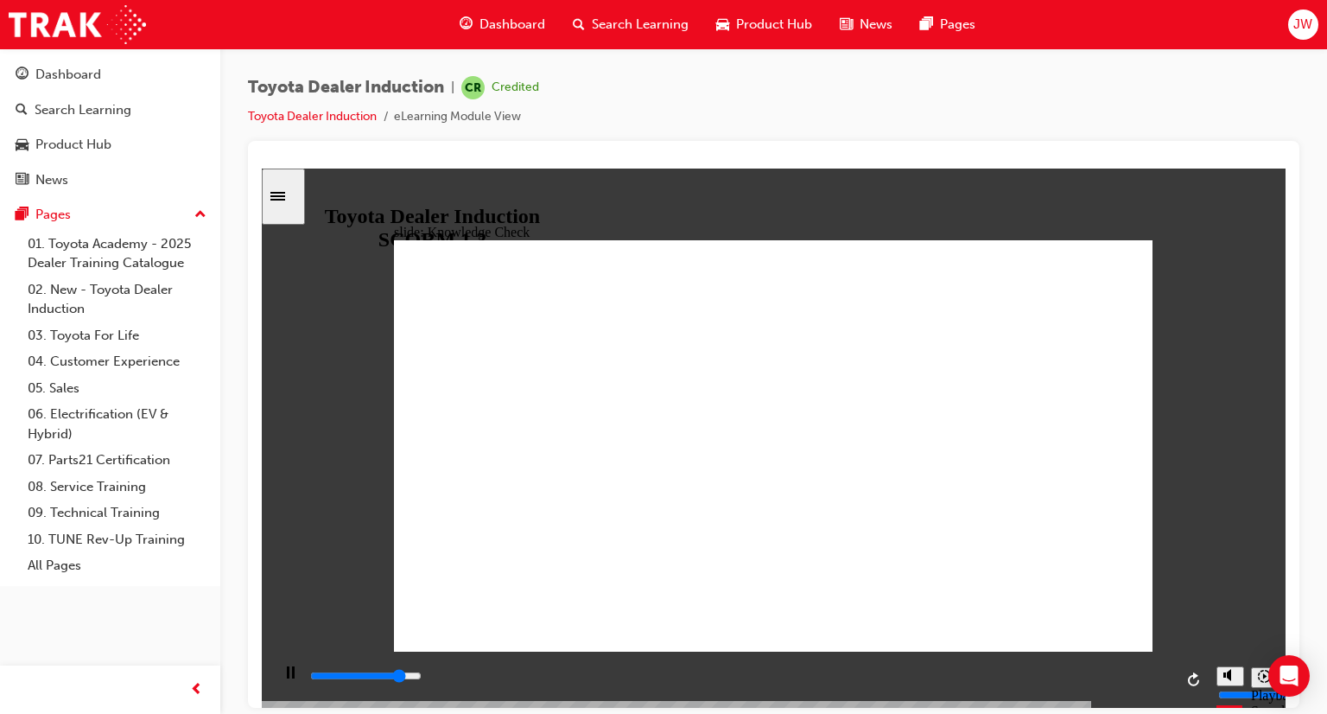
type input "4200"
type input "mobli"
type input "4500"
type input "moblil"
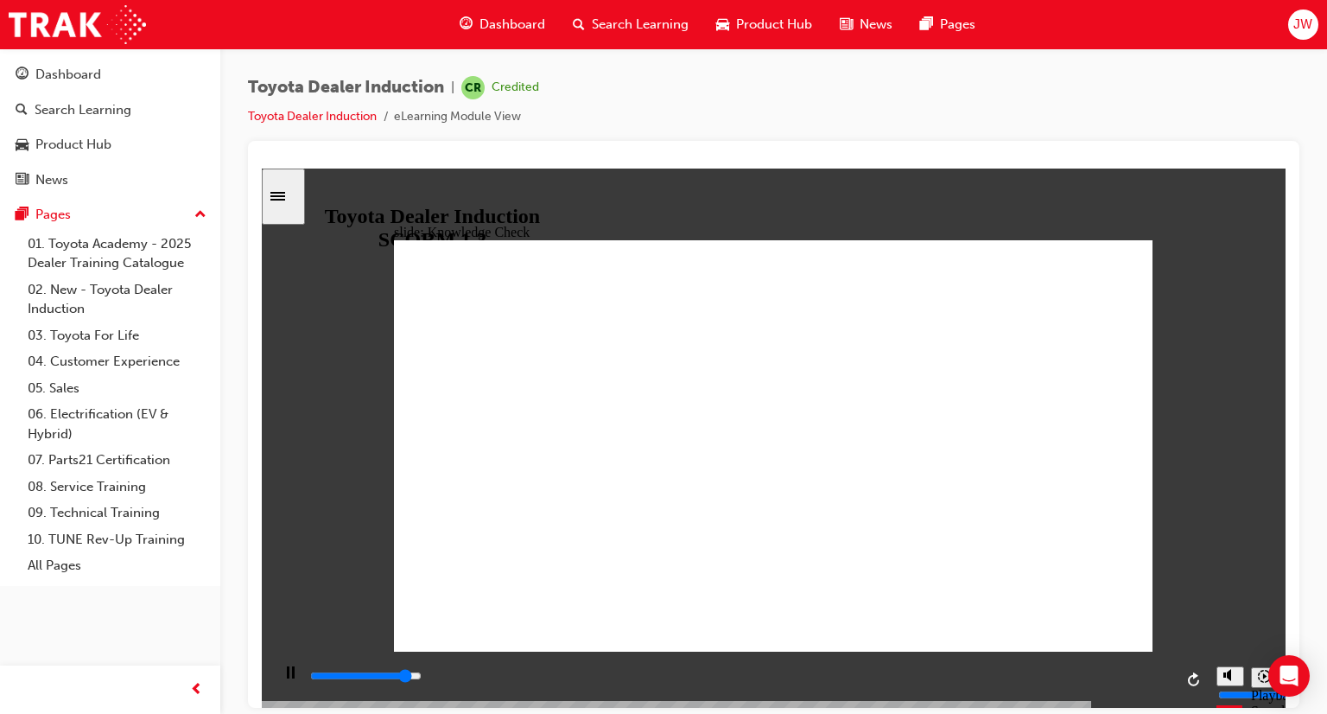
type input "moblil"
type input "4800"
type input "moblili"
type input "5000"
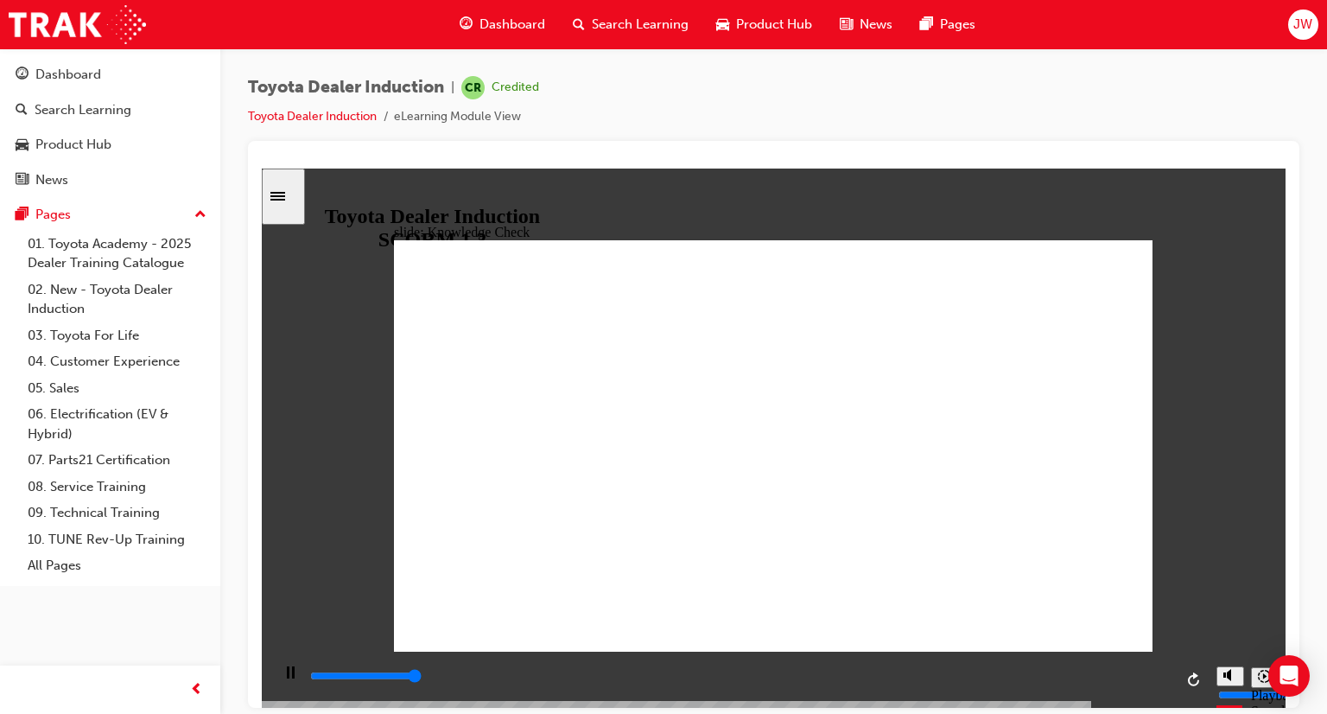
type input "moblilit"
type input "5000"
type input "moblility"
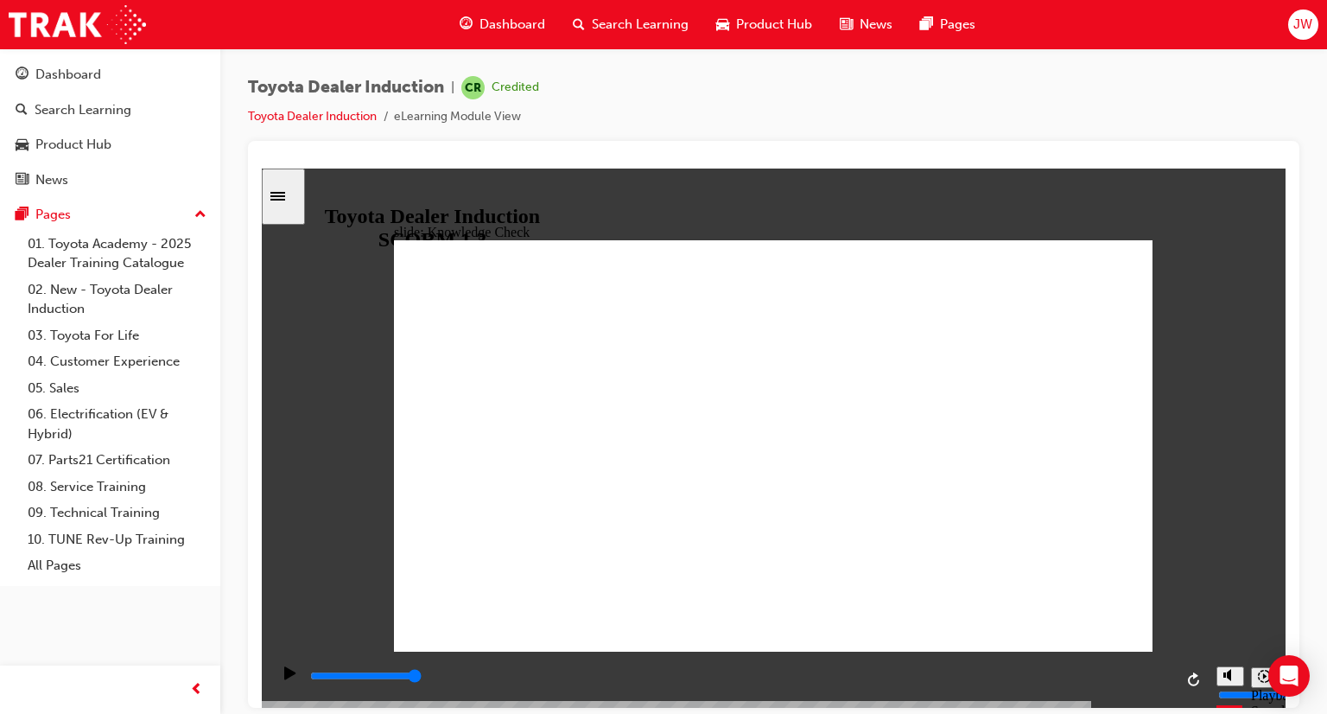
drag, startPoint x: 788, startPoint y: 519, endPoint x: 800, endPoint y: 511, distance: 14.9
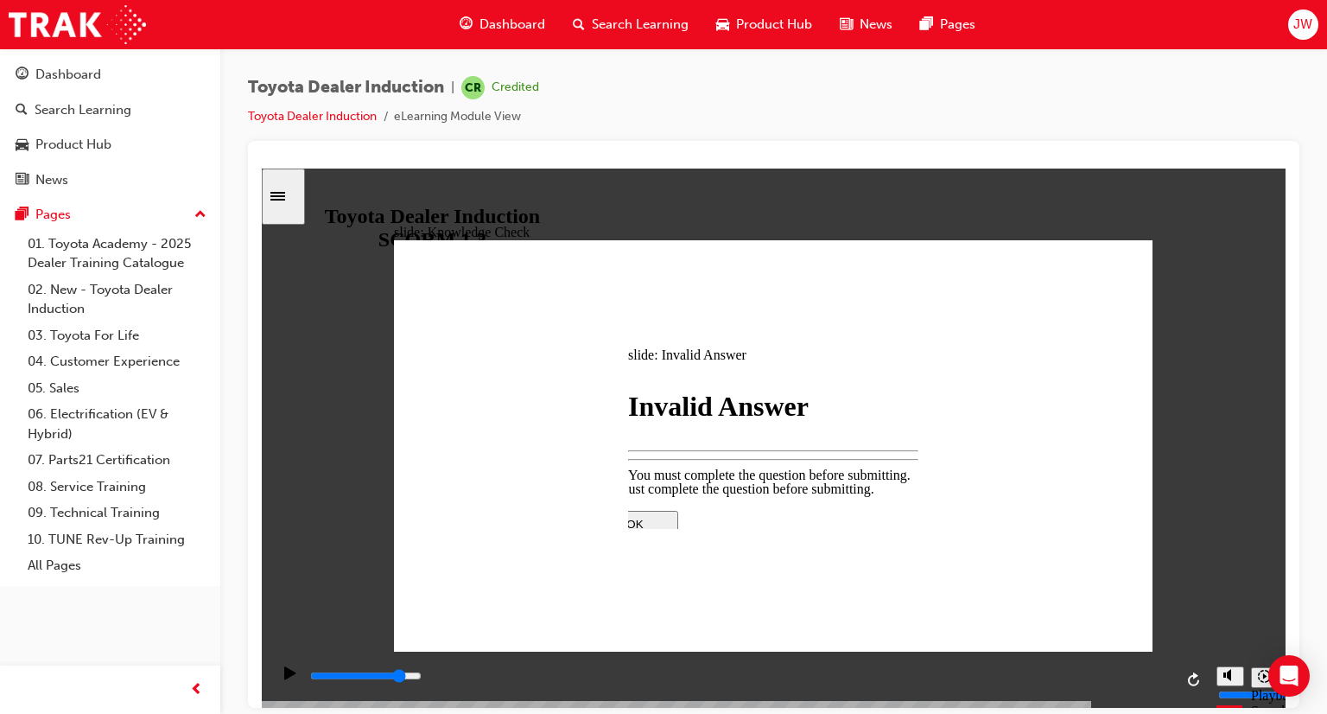
type input "4200"
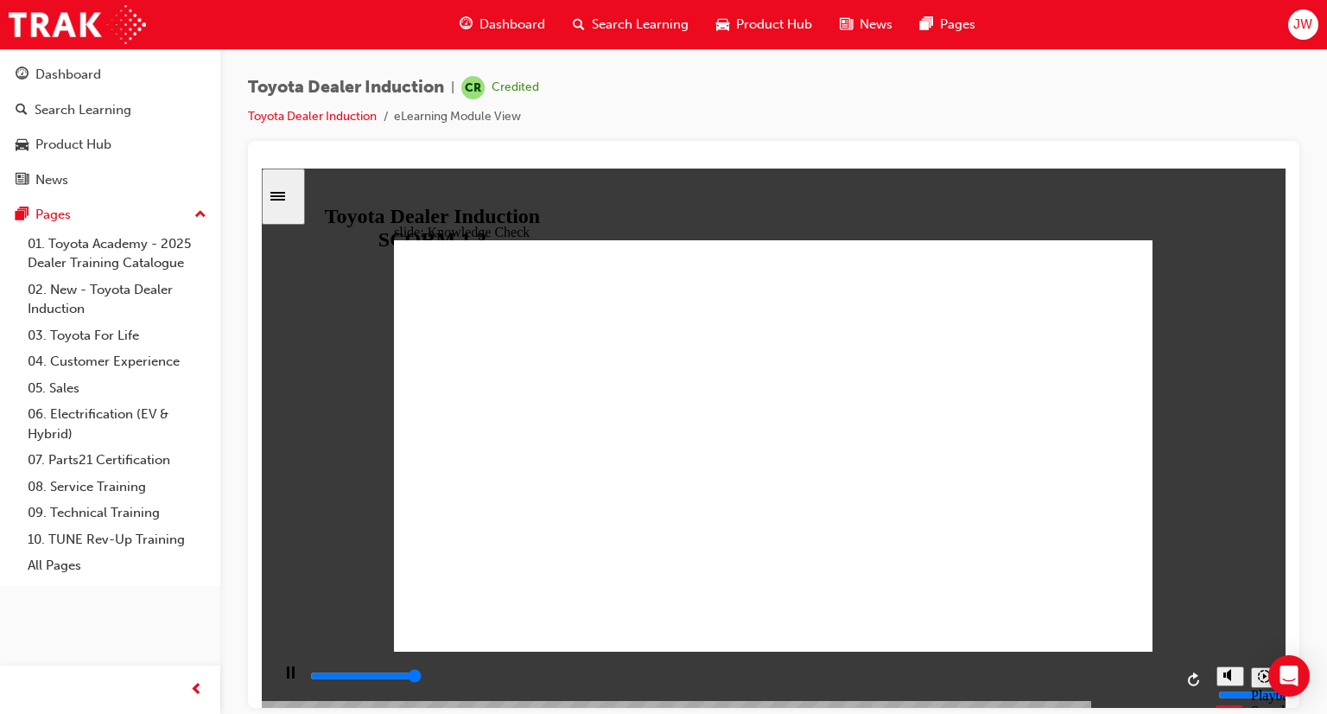
type input "5000"
type input "h"
type input "ha"
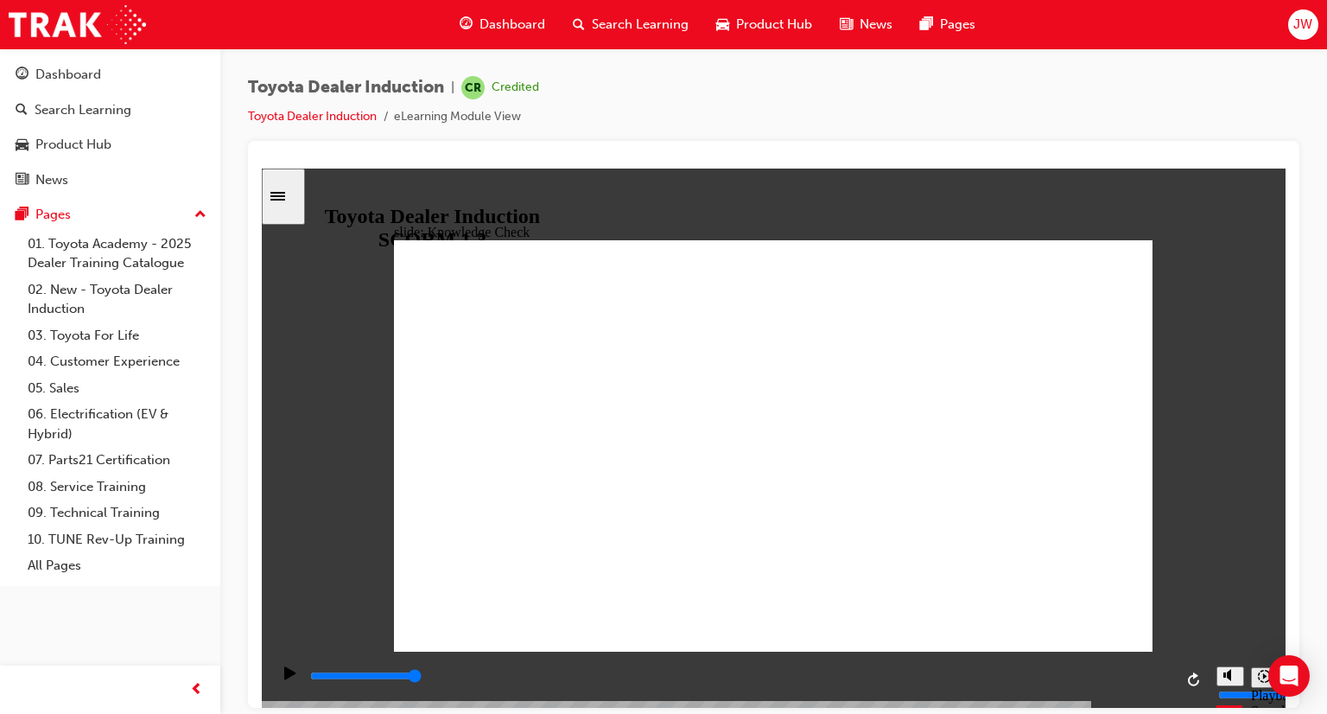
type input "ha"
type input "hap"
type input "happ"
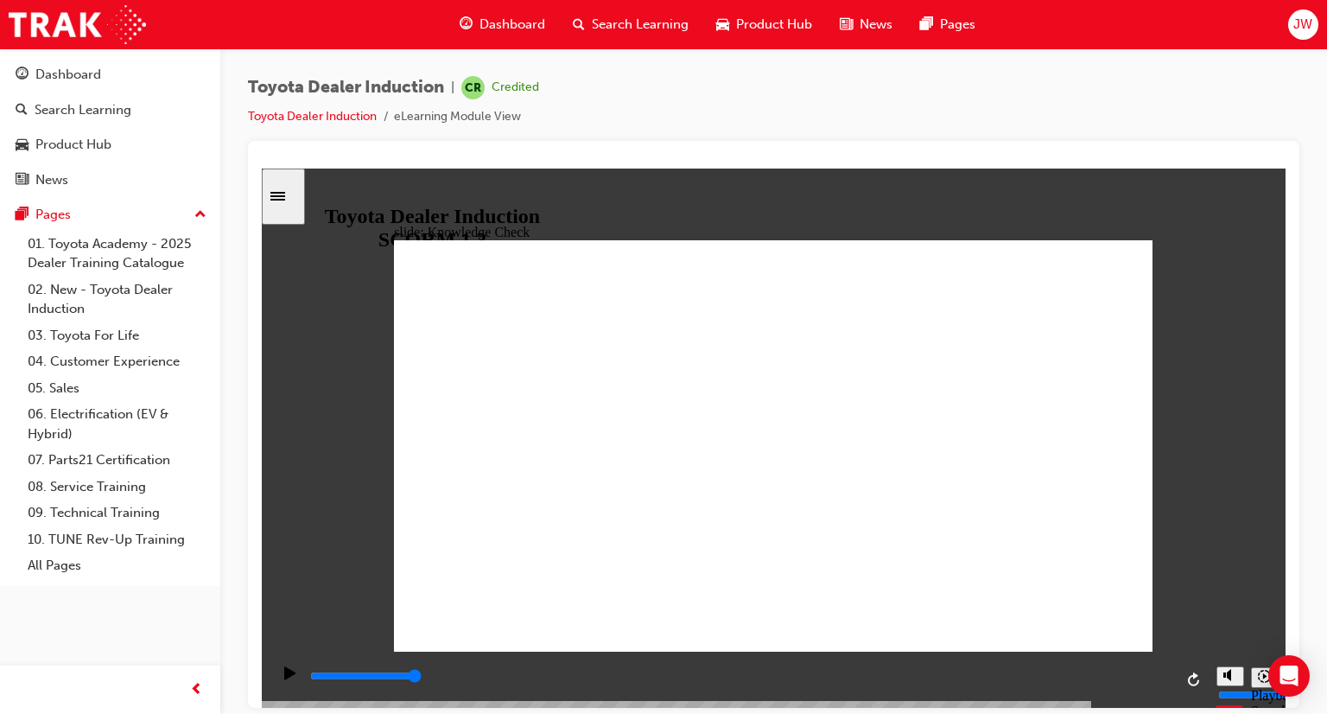
type input "happy"
type input "6500"
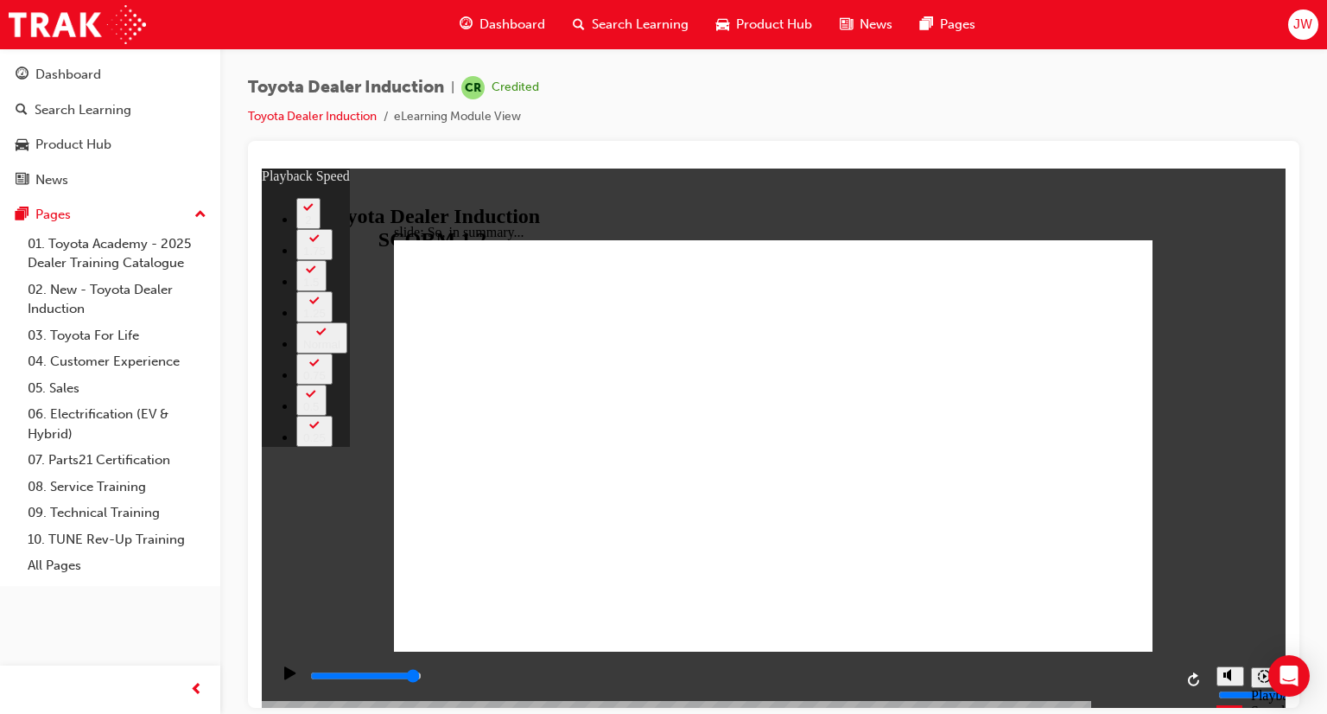
type input "2"
type input "128"
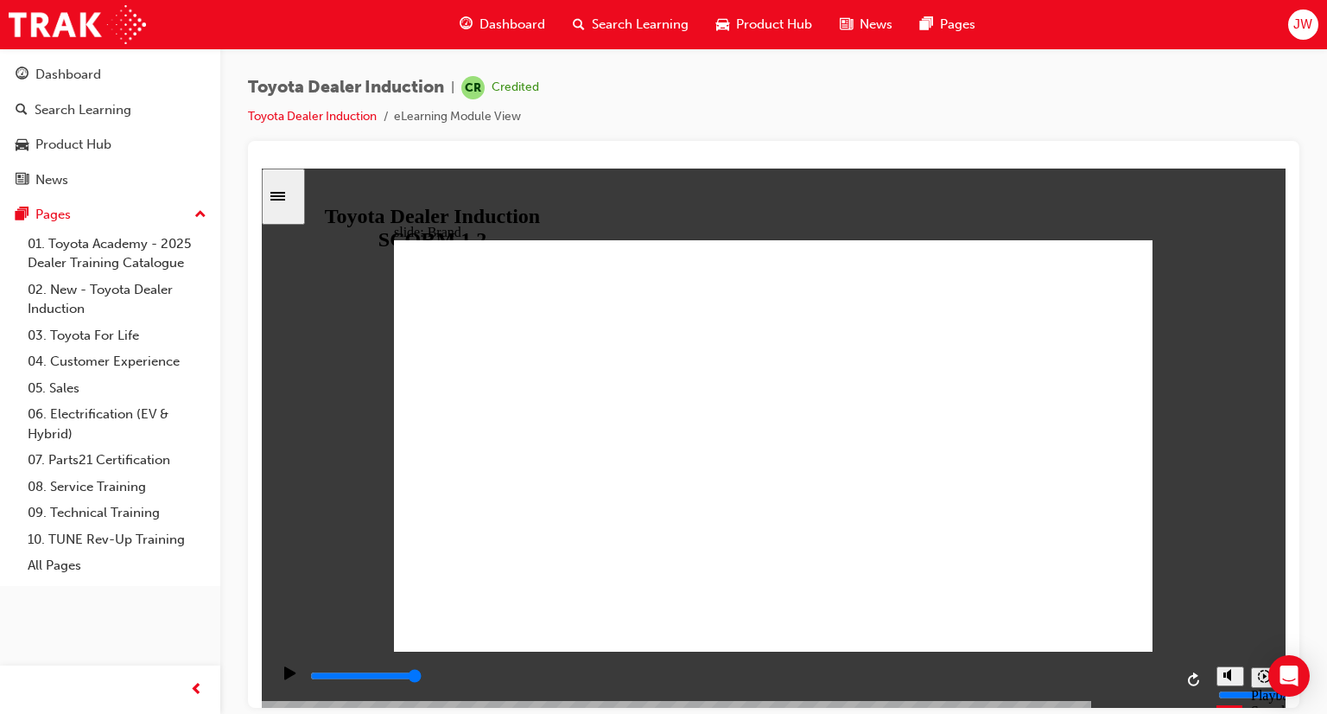
drag, startPoint x: 1078, startPoint y: 626, endPoint x: 1080, endPoint y: 616, distance: 9.9
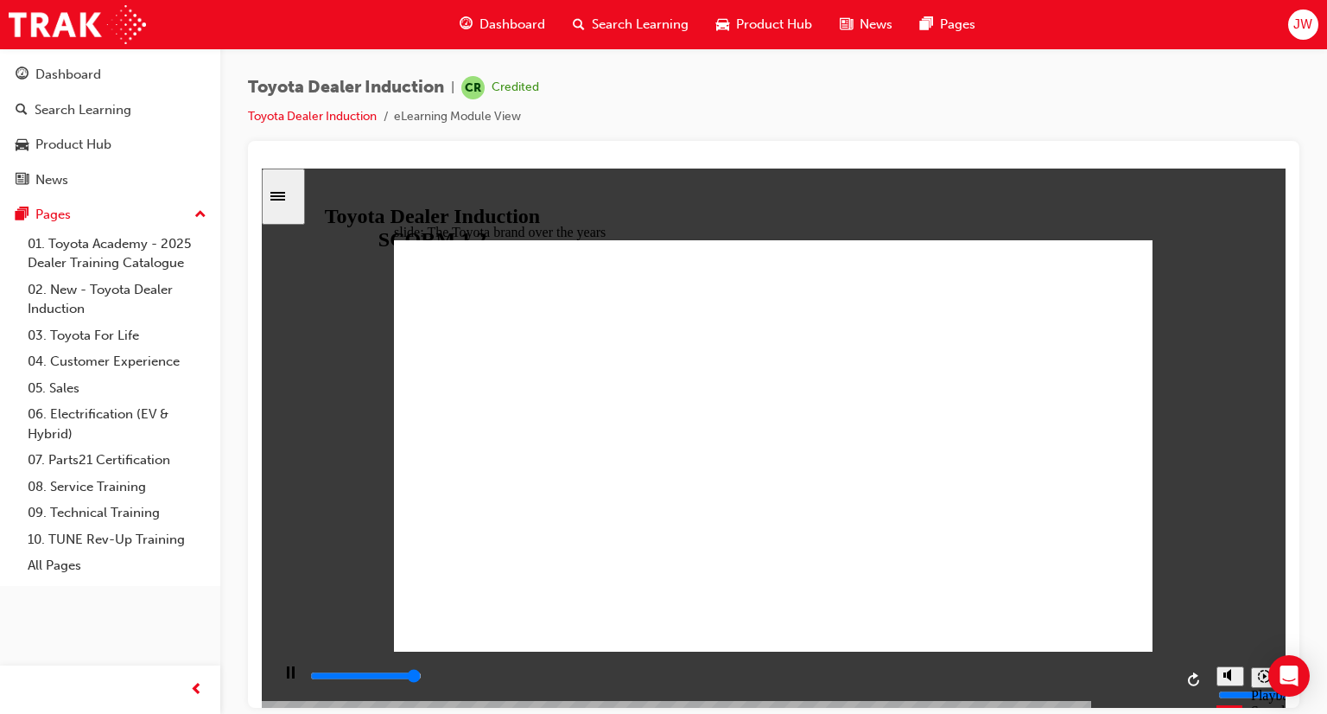
type input "8400"
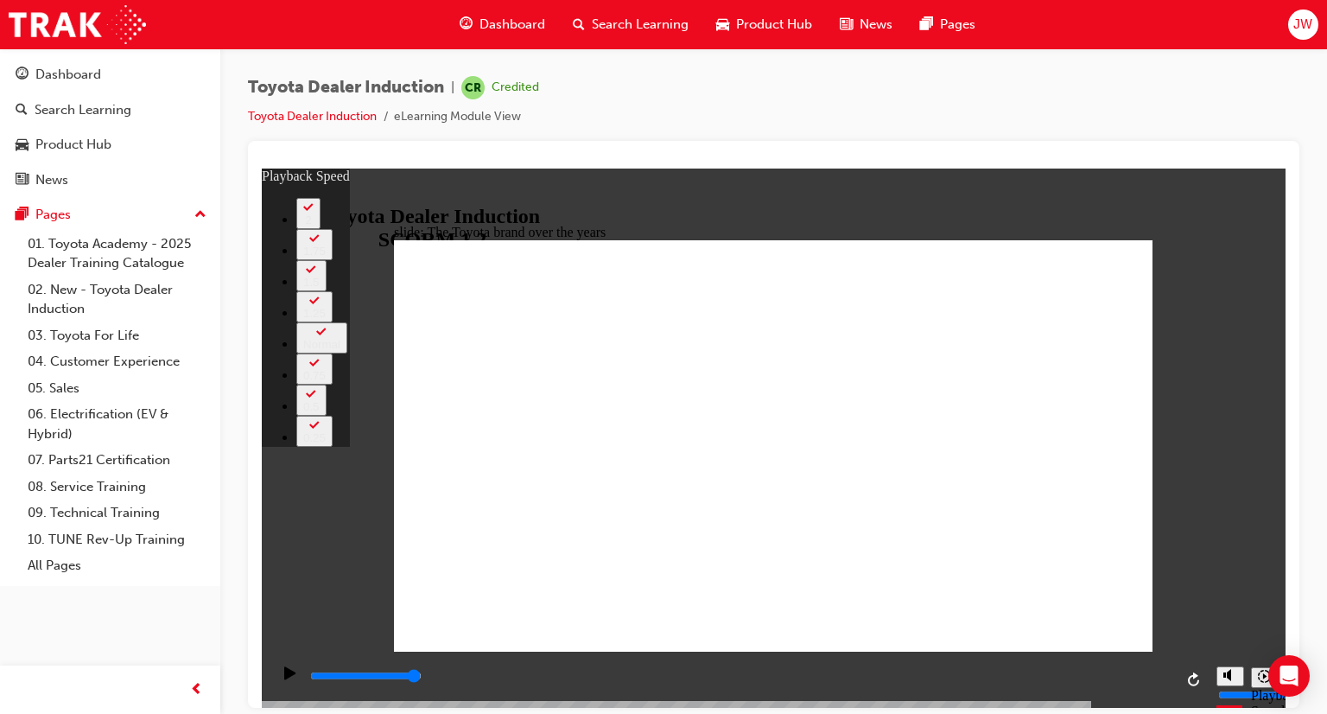
type input "165"
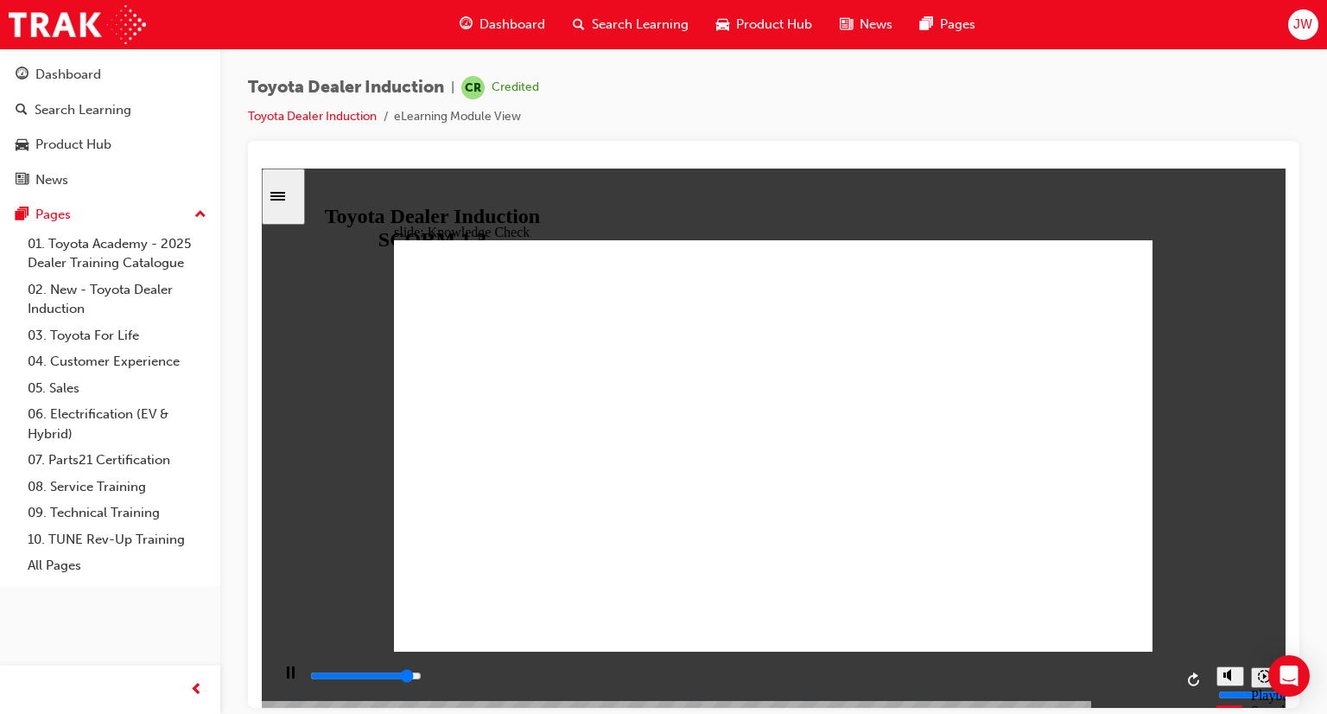
type input "4600"
radio input "true"
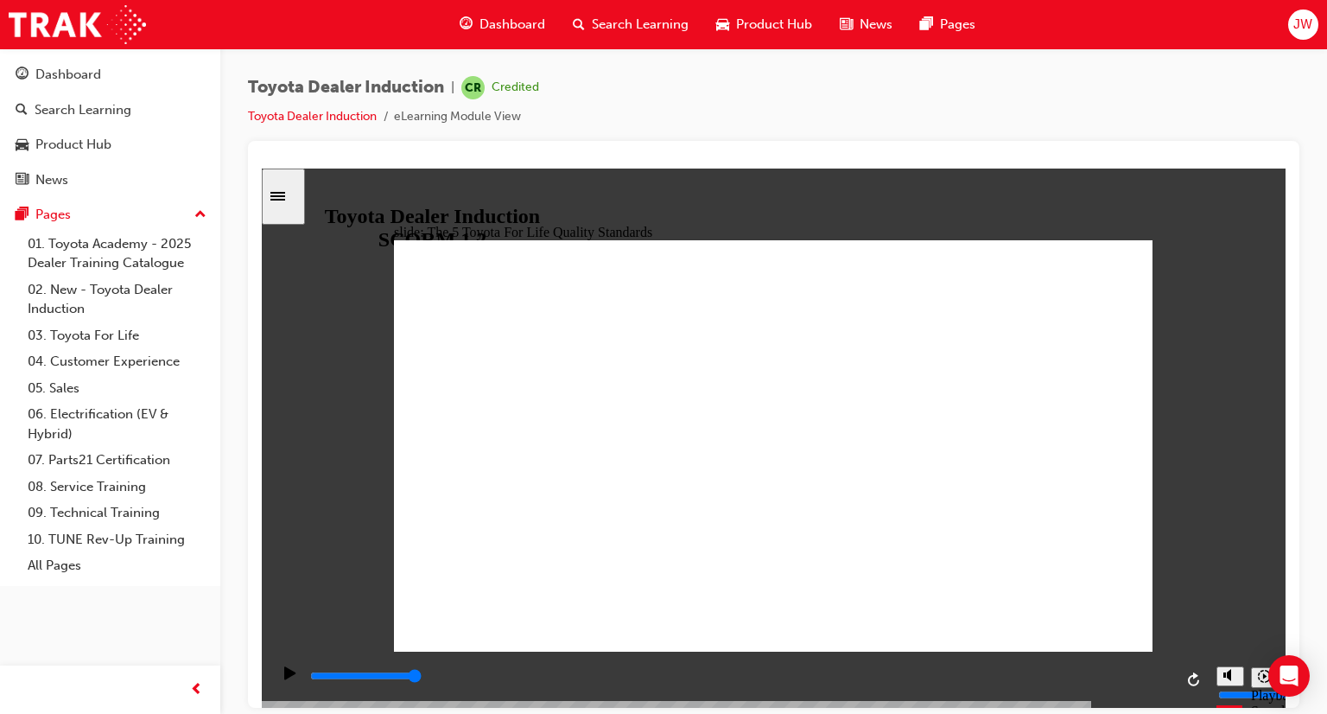
drag, startPoint x: 1065, startPoint y: 487, endPoint x: 1088, endPoint y: 594, distance: 109.7
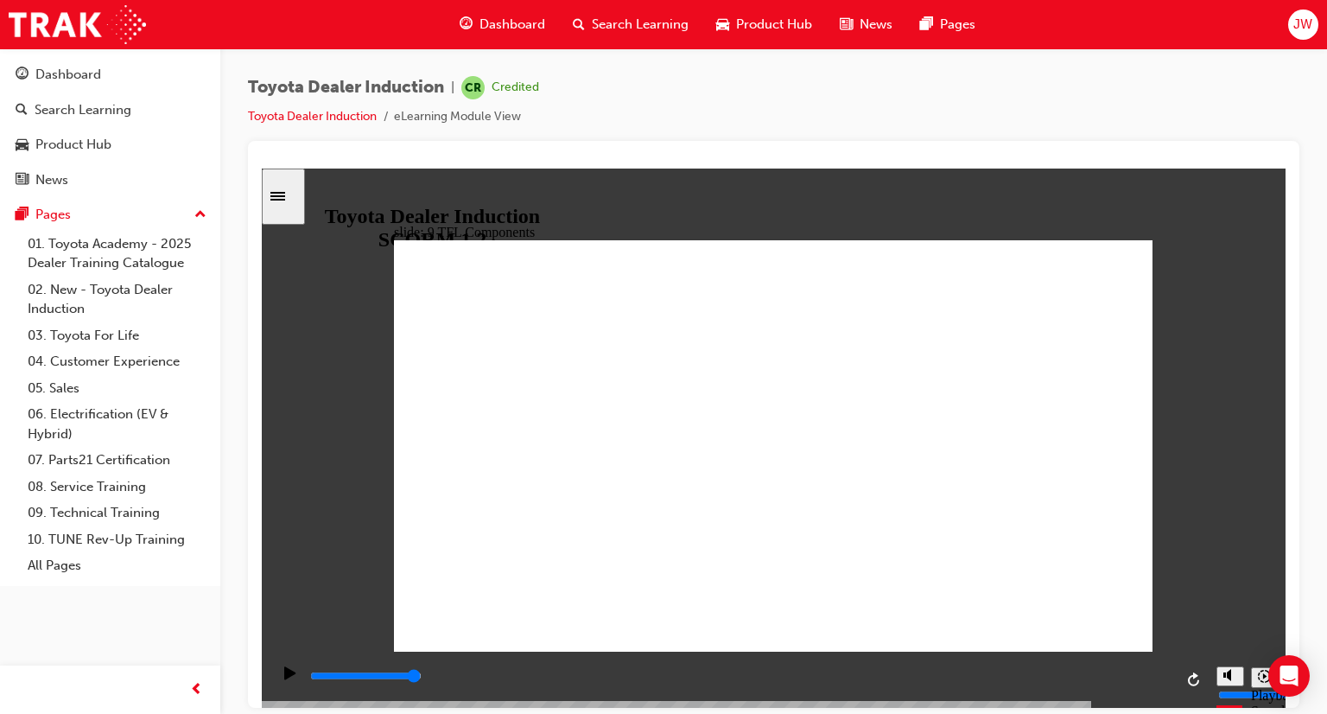
drag, startPoint x: 633, startPoint y: 543, endPoint x: 698, endPoint y: 545, distance: 65.7
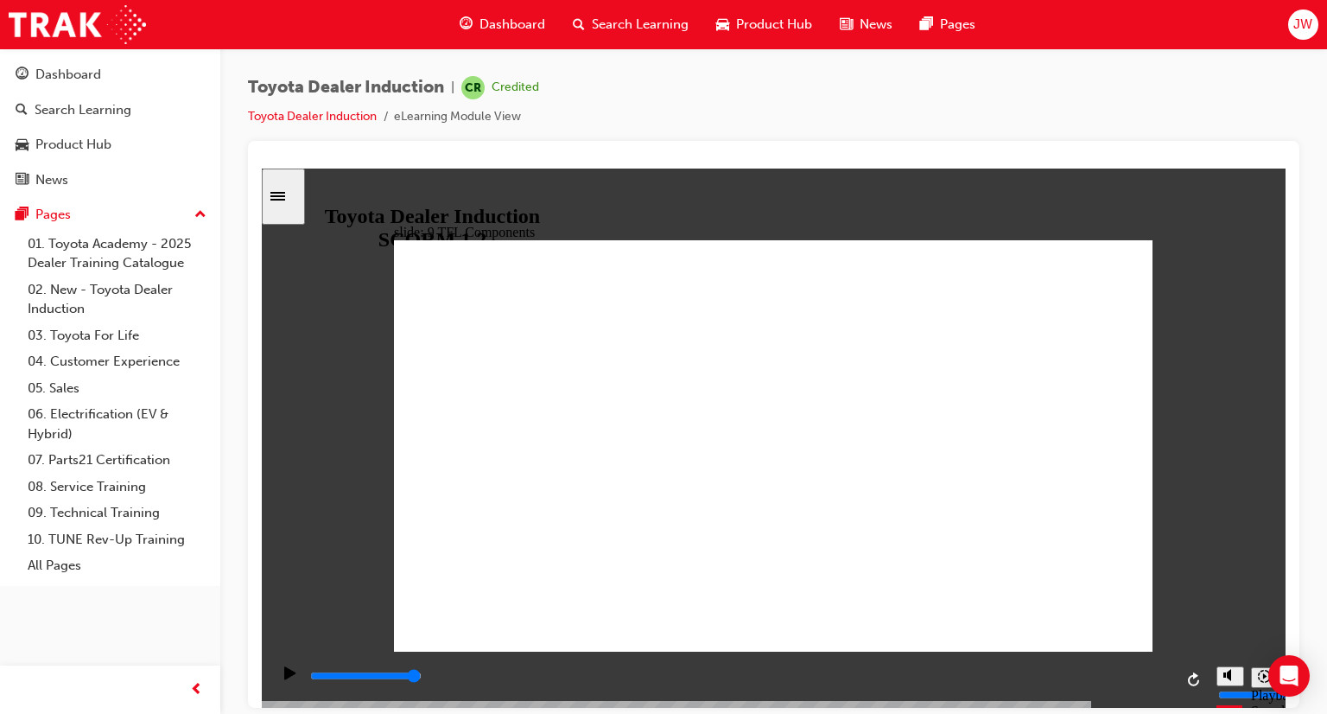
drag, startPoint x: 621, startPoint y: 559, endPoint x: 776, endPoint y: 594, distance: 158.5
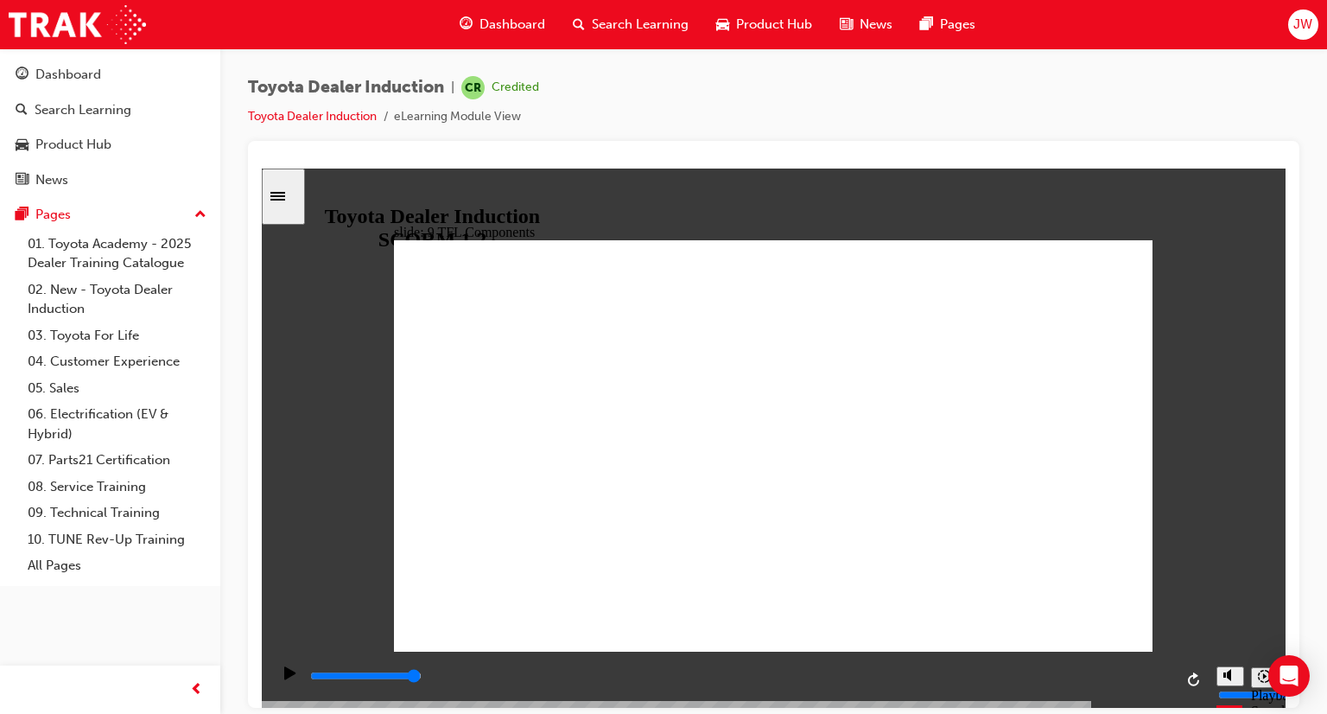
drag, startPoint x: 282, startPoint y: 196, endPoint x: 302, endPoint y: 226, distance: 36.0
click at [283, 197] on div "Sidebar Toggle" at bounding box center [283, 195] width 29 height 13
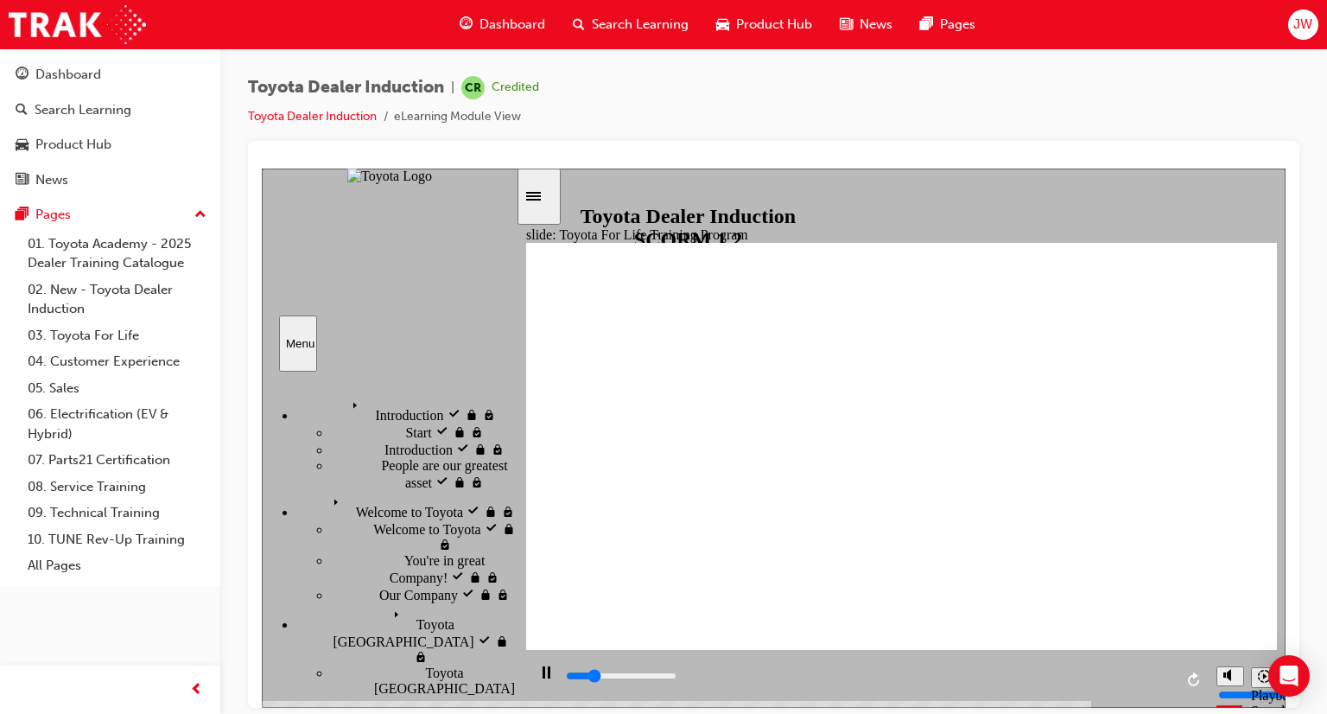
click at [543, 190] on icon "Sidebar Toggle" at bounding box center [539, 194] width 26 height 10
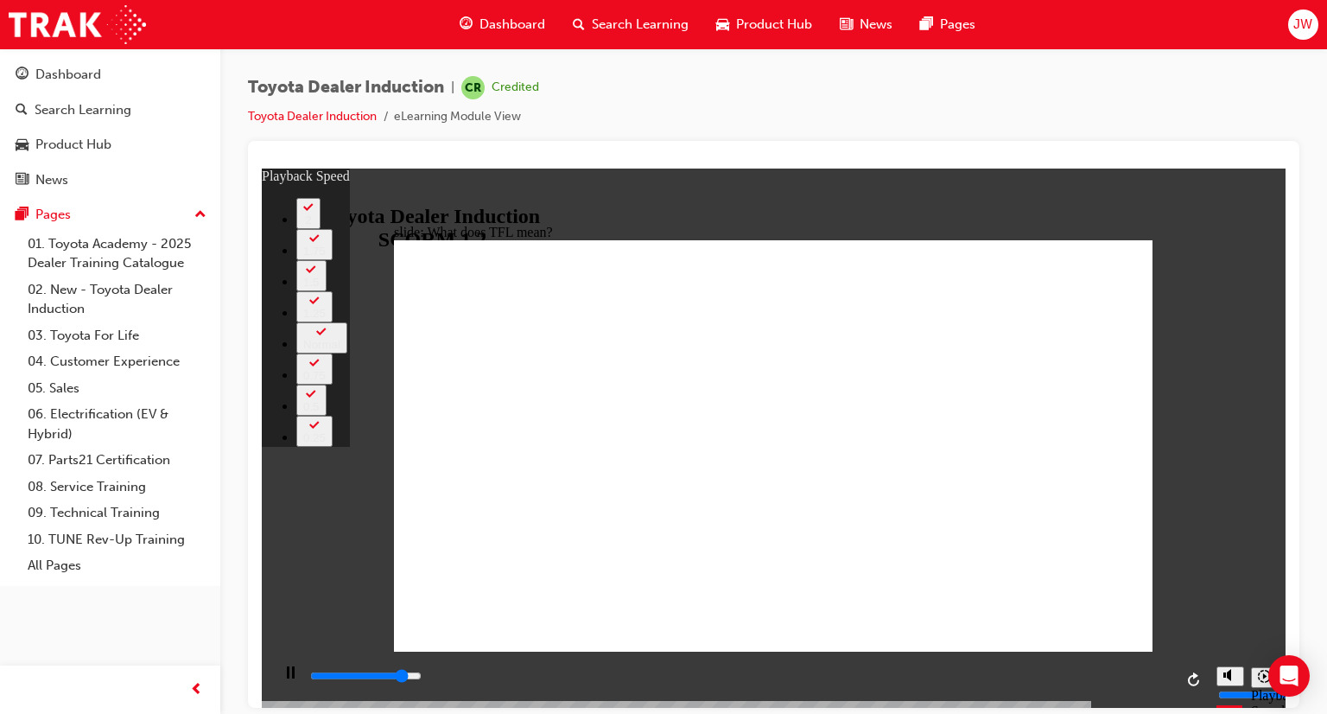
type input "9400"
type input "0"
type input "9600"
type input "0"
type input "9900"
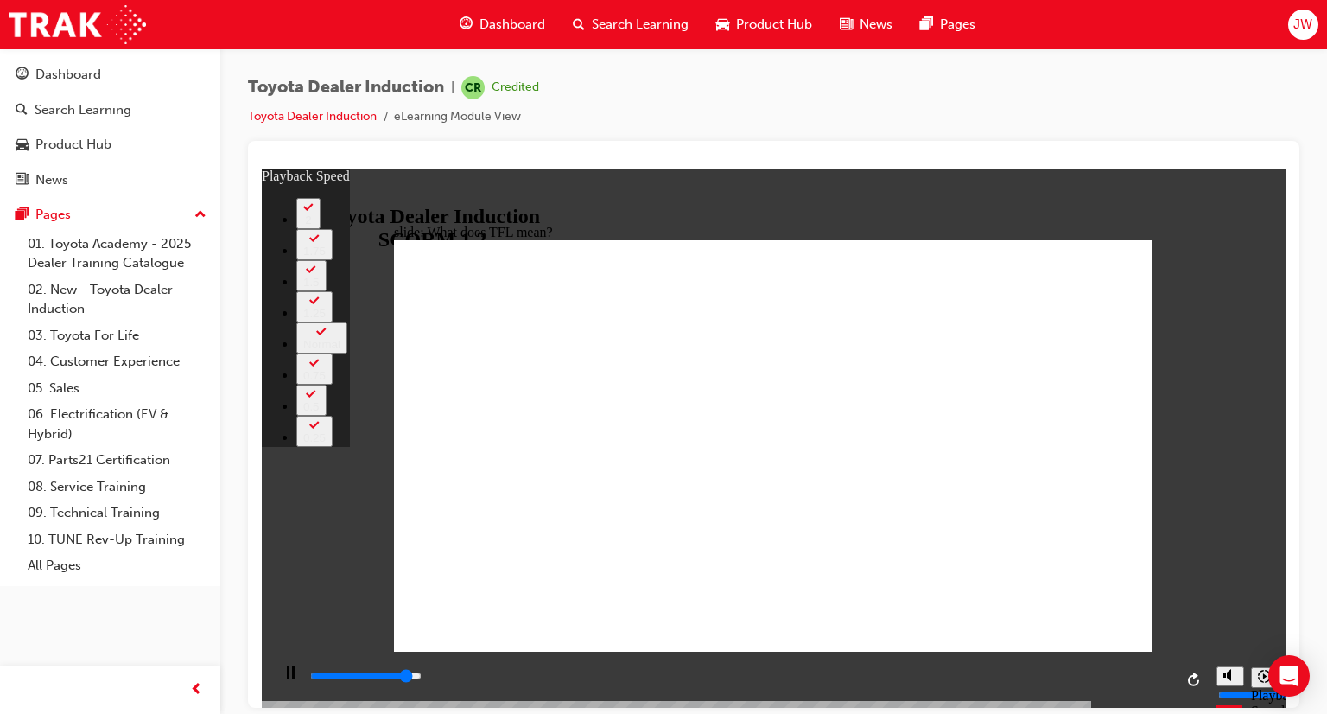
type input "1"
type input "10200"
type input "1"
type input "10400"
type input "1"
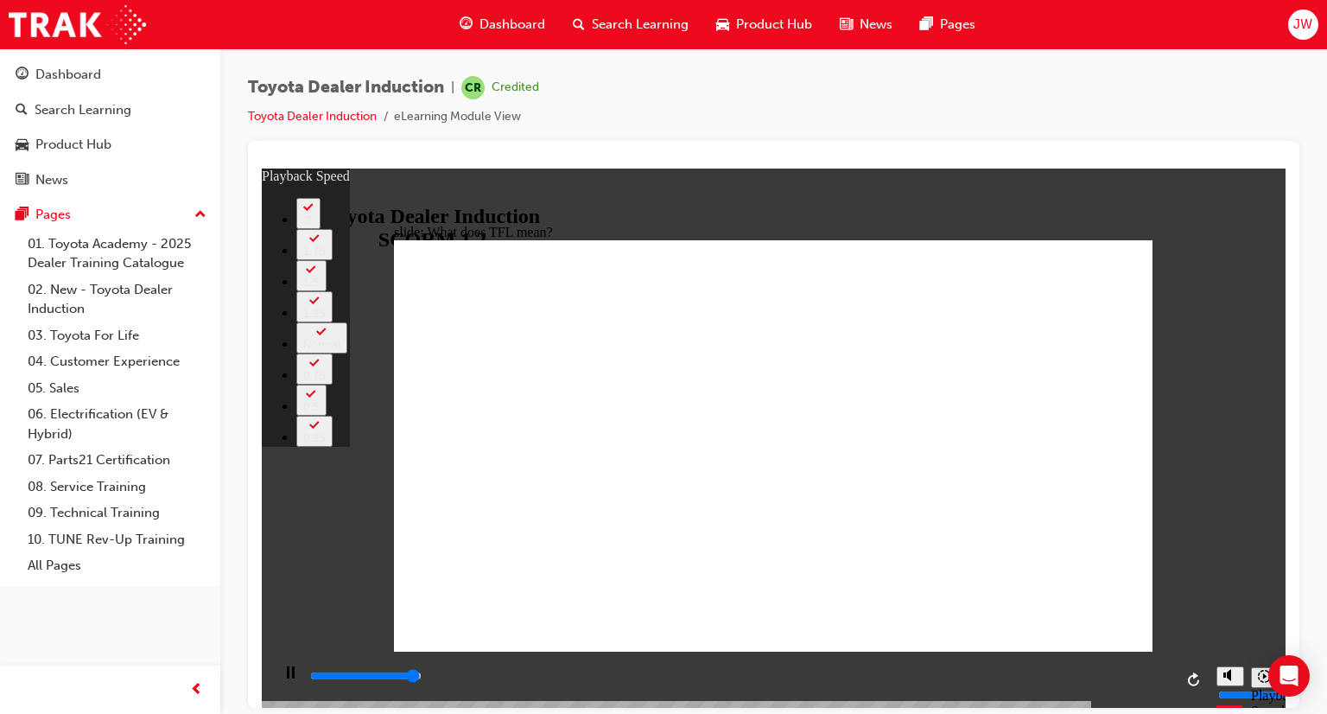
type input "10700"
type input "1"
type input "10800"
drag, startPoint x: 965, startPoint y: 371, endPoint x: 888, endPoint y: 98, distance: 283.7
click at [888, 98] on div "Toyota Dealer Induction | CR Credited Toyota Dealer Induction eLearning Module …" at bounding box center [774, 108] width 1052 height 65
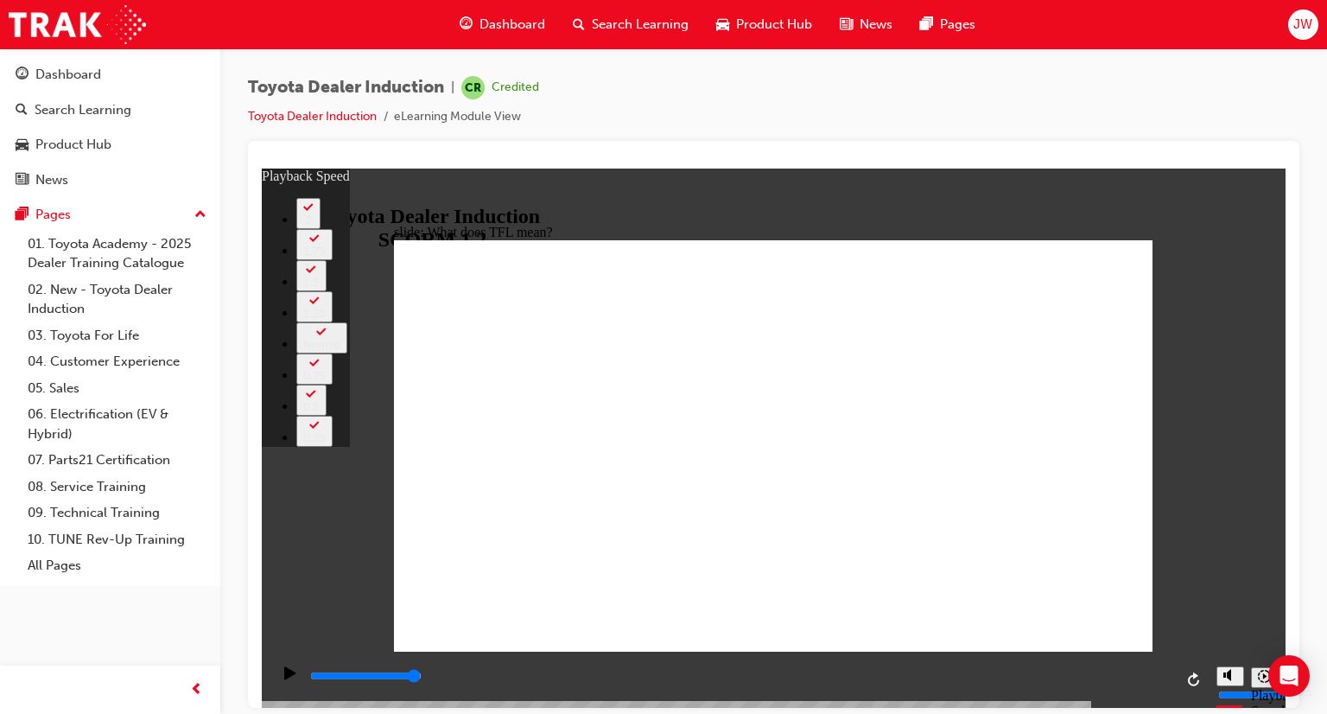
drag, startPoint x: 583, startPoint y: 614, endPoint x: 738, endPoint y: 631, distance: 155.6
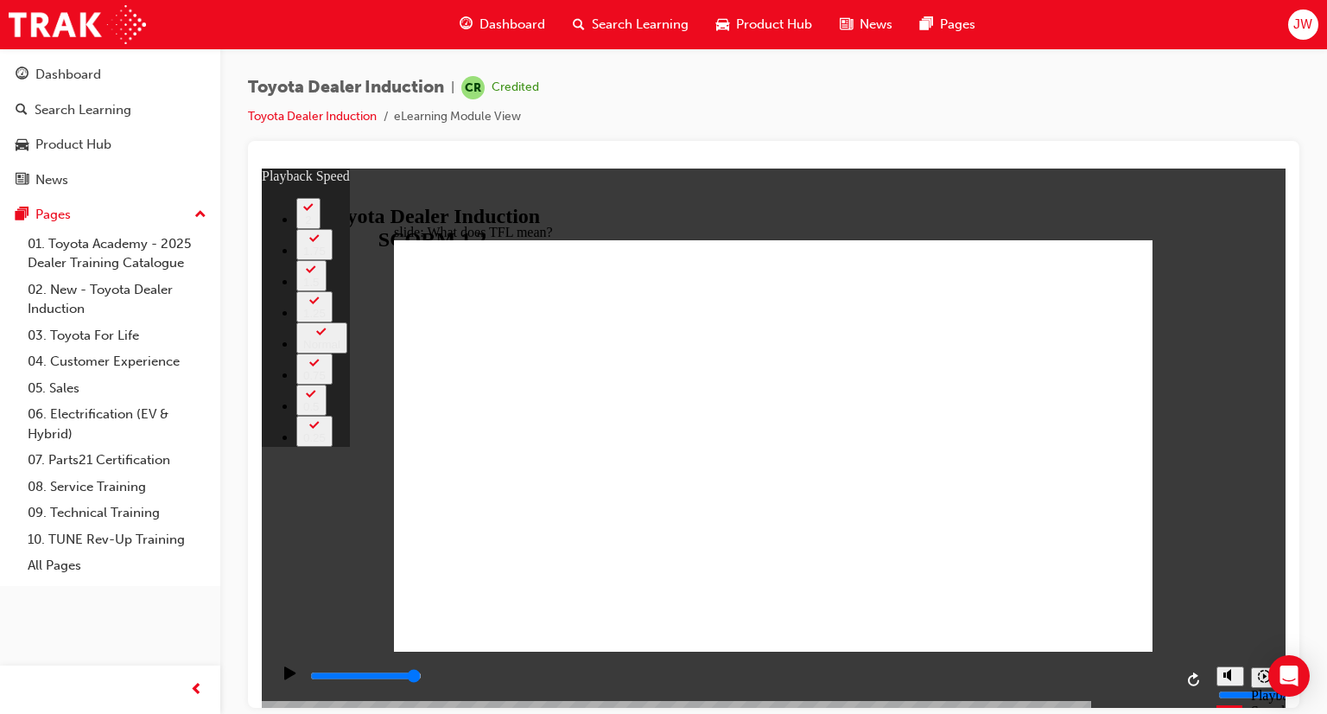
drag, startPoint x: 700, startPoint y: 481, endPoint x: 640, endPoint y: 523, distance: 73.4
type input "35"
click at [1199, 681] on icon "Replay (Ctrl+Alt+R)" at bounding box center [1195, 679] width 14 height 14
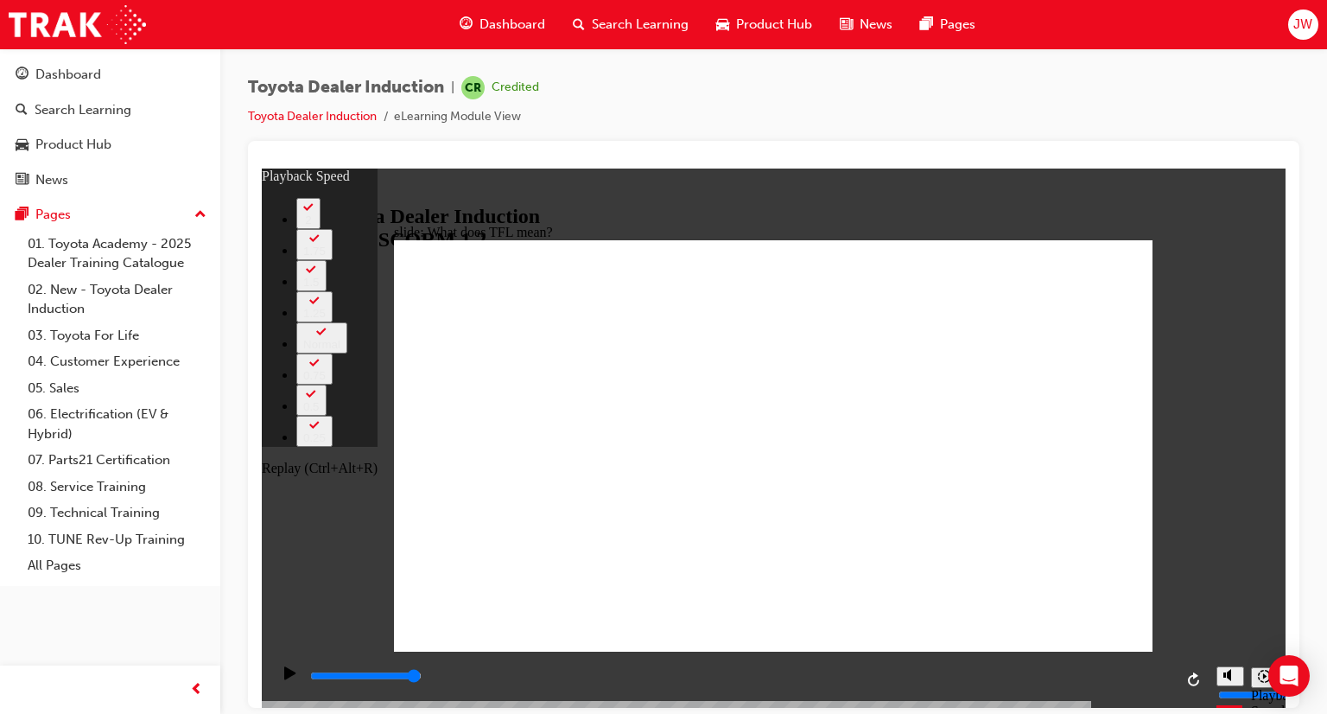
type input "10800"
drag, startPoint x: 411, startPoint y: 634, endPoint x: 657, endPoint y: 590, distance: 249.4
drag, startPoint x: 609, startPoint y: 618, endPoint x: 320, endPoint y: 610, distance: 289.6
click at [320, 610] on div "slide: What does TFL mean? Rectangle 2 playback speed 2 1.75 1.5 1.25 Normal 0.…" at bounding box center [774, 437] width 1024 height 539
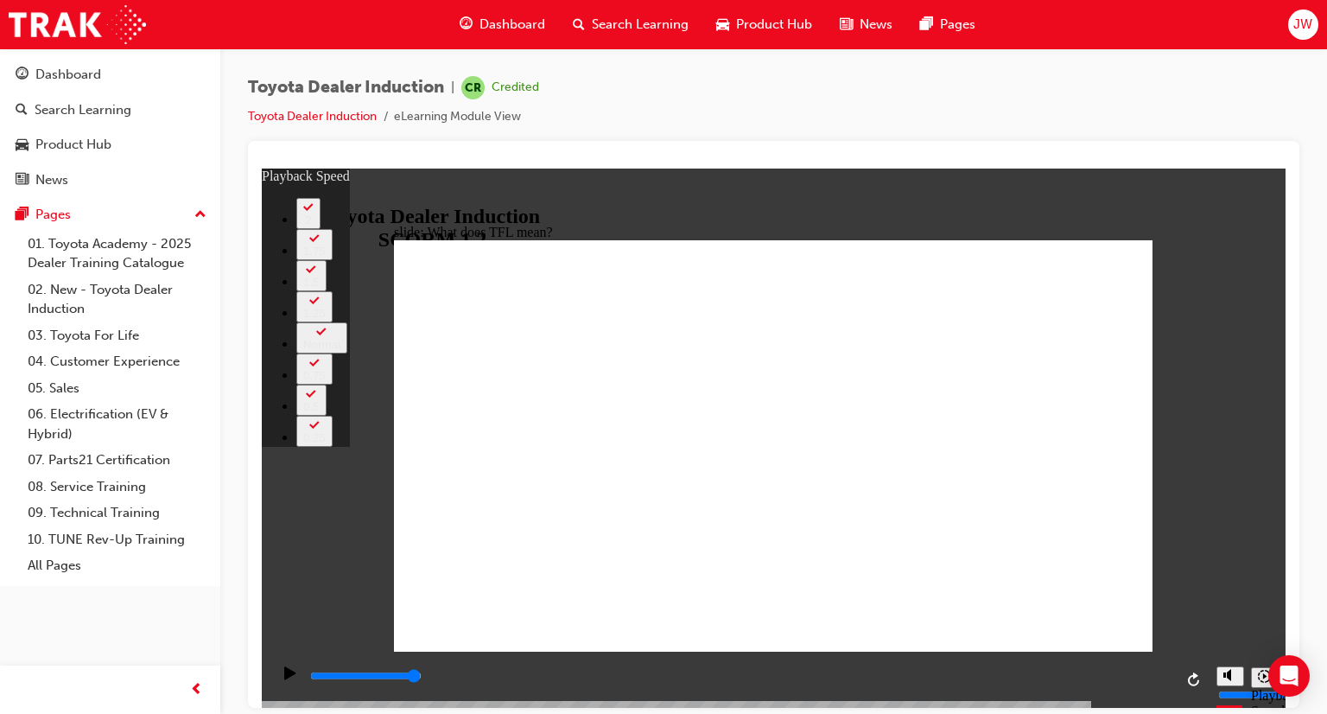
type input "0"
click at [1195, 680] on icon "Replay (Ctrl+Alt+R)" at bounding box center [1195, 679] width 14 height 14
type input "10800"
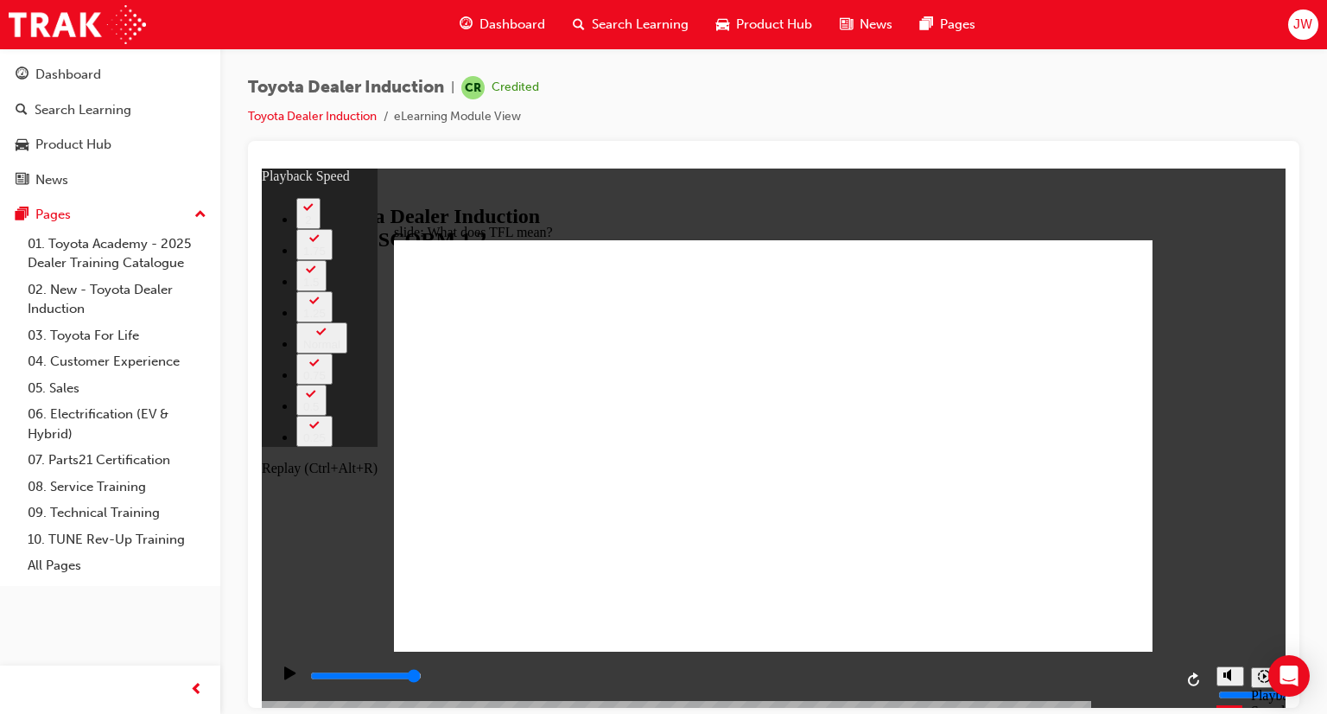
type input "49"
click at [1195, 680] on icon "Replay (Ctrl+Alt+R)" at bounding box center [1195, 679] width 14 height 14
type input "10800"
drag, startPoint x: 422, startPoint y: 635, endPoint x: 611, endPoint y: 658, distance: 190.6
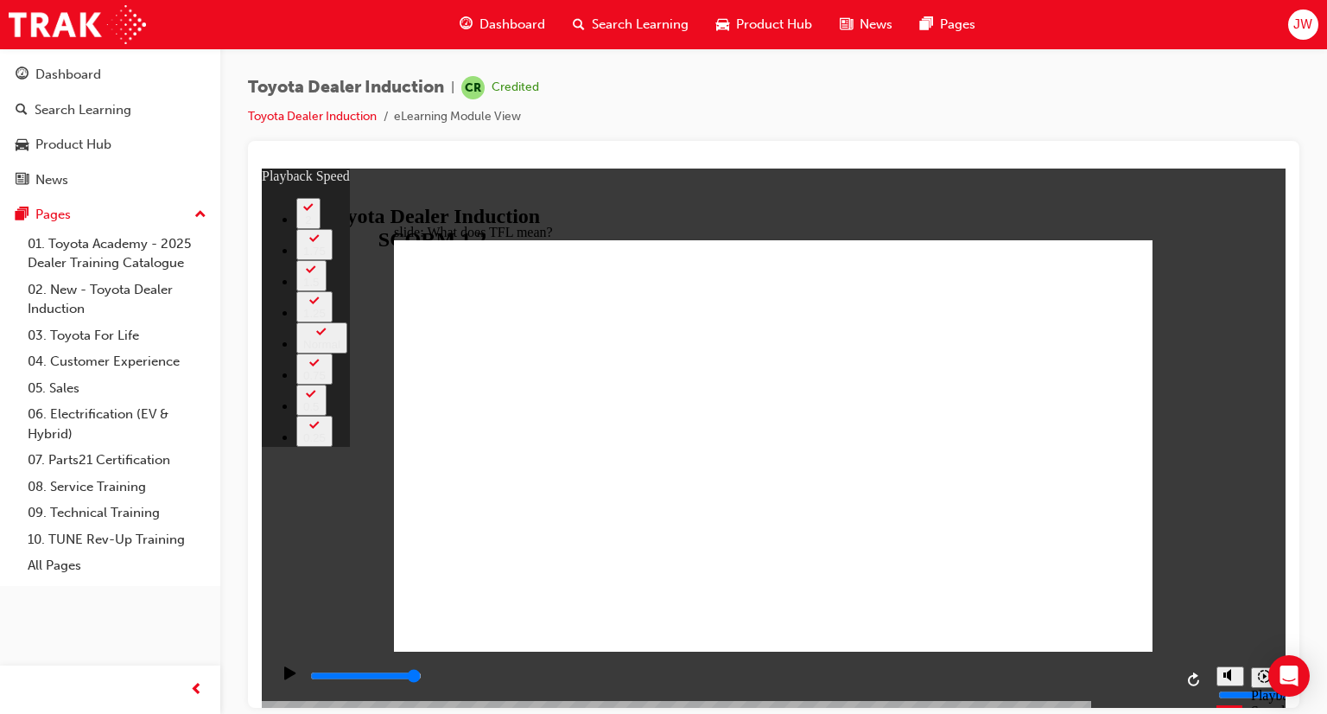
type input "49"
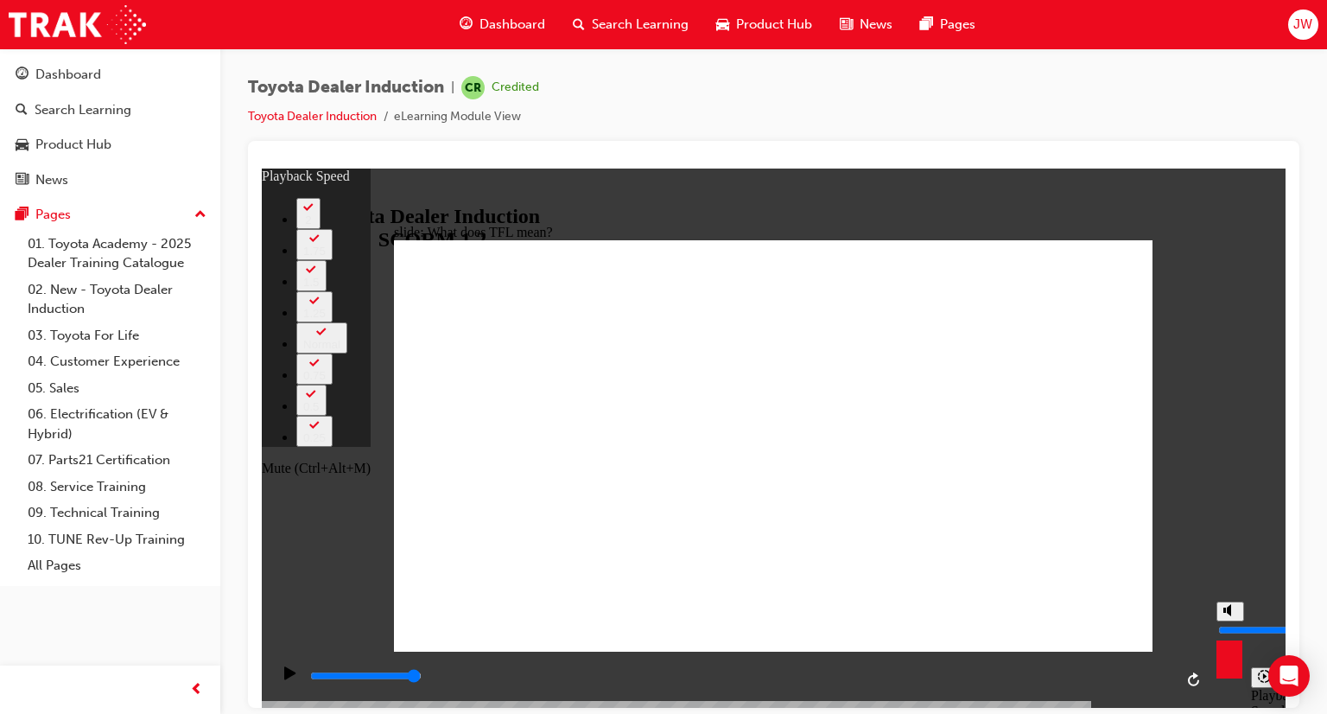
type input "9"
type input "49"
type input "9"
type input "49"
type input "10"
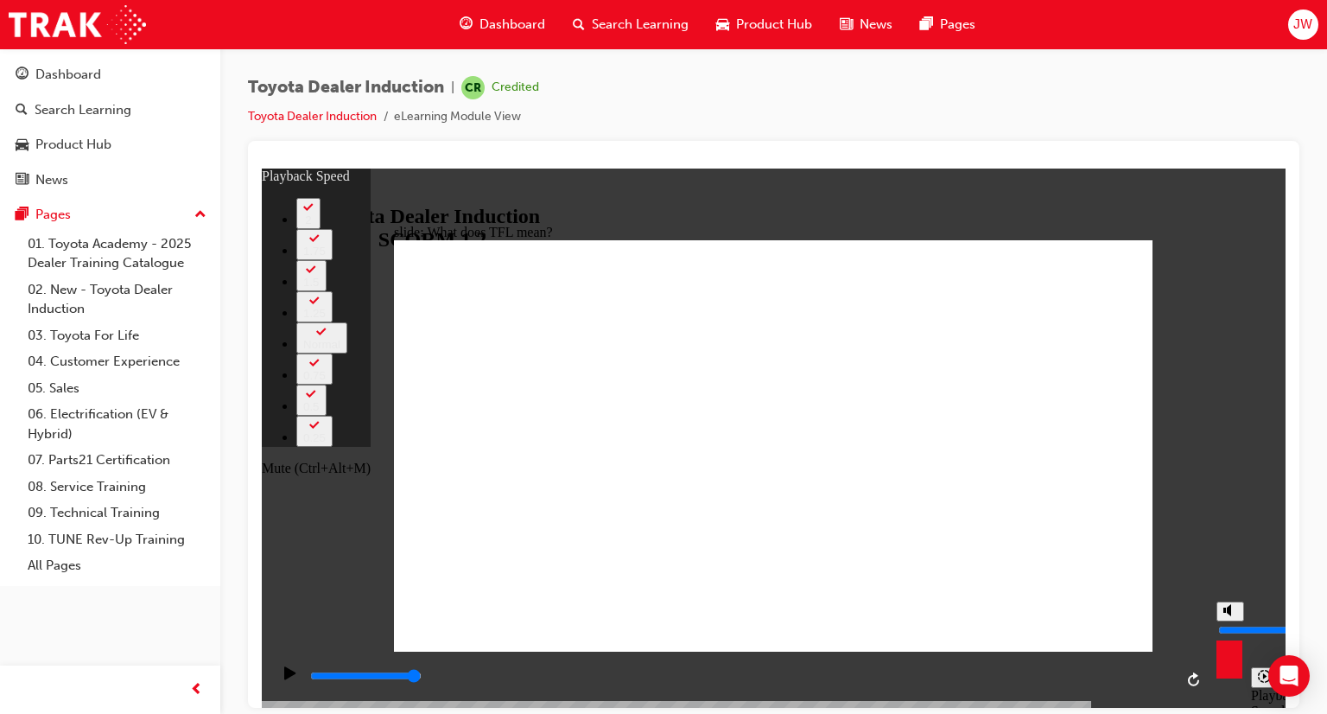
type input "49"
type input "10"
type input "49"
drag, startPoint x: 1225, startPoint y: 614, endPoint x: 1223, endPoint y: 587, distance: 26.8
type input "10"
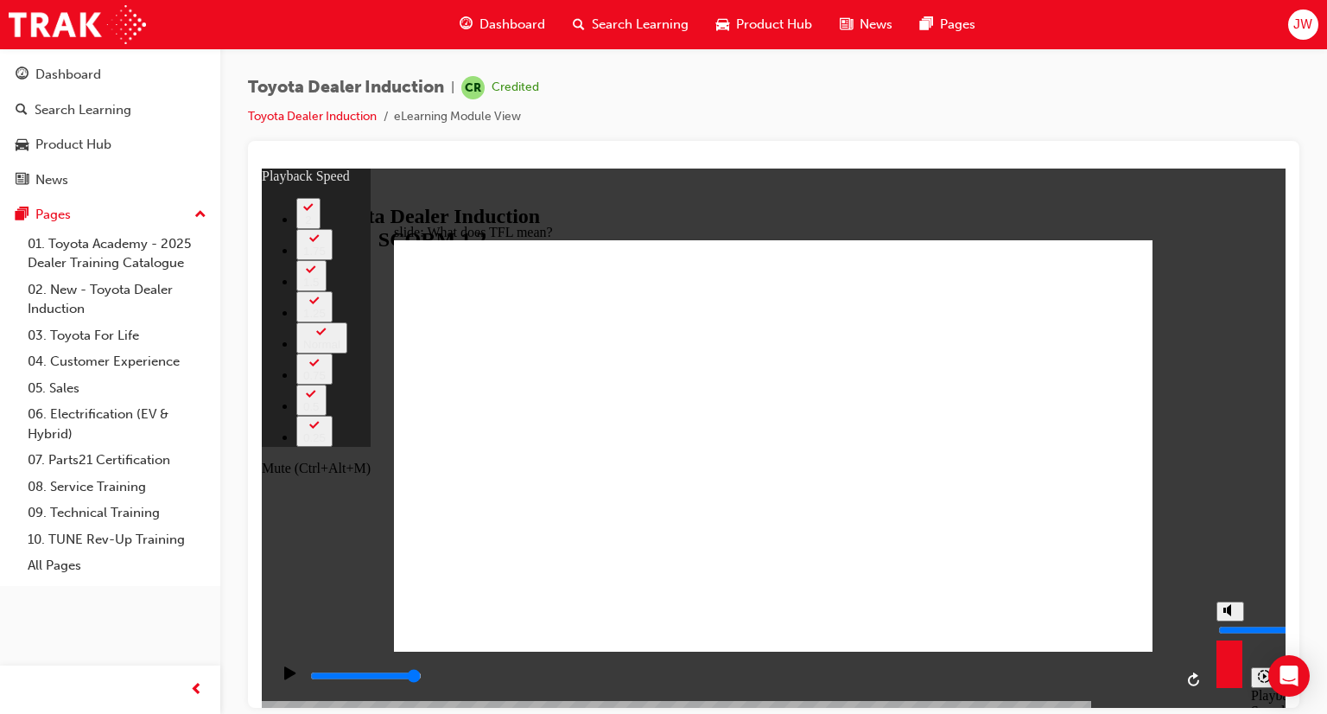
click at [1223, 622] on input "volume" at bounding box center [1274, 629] width 111 height 14
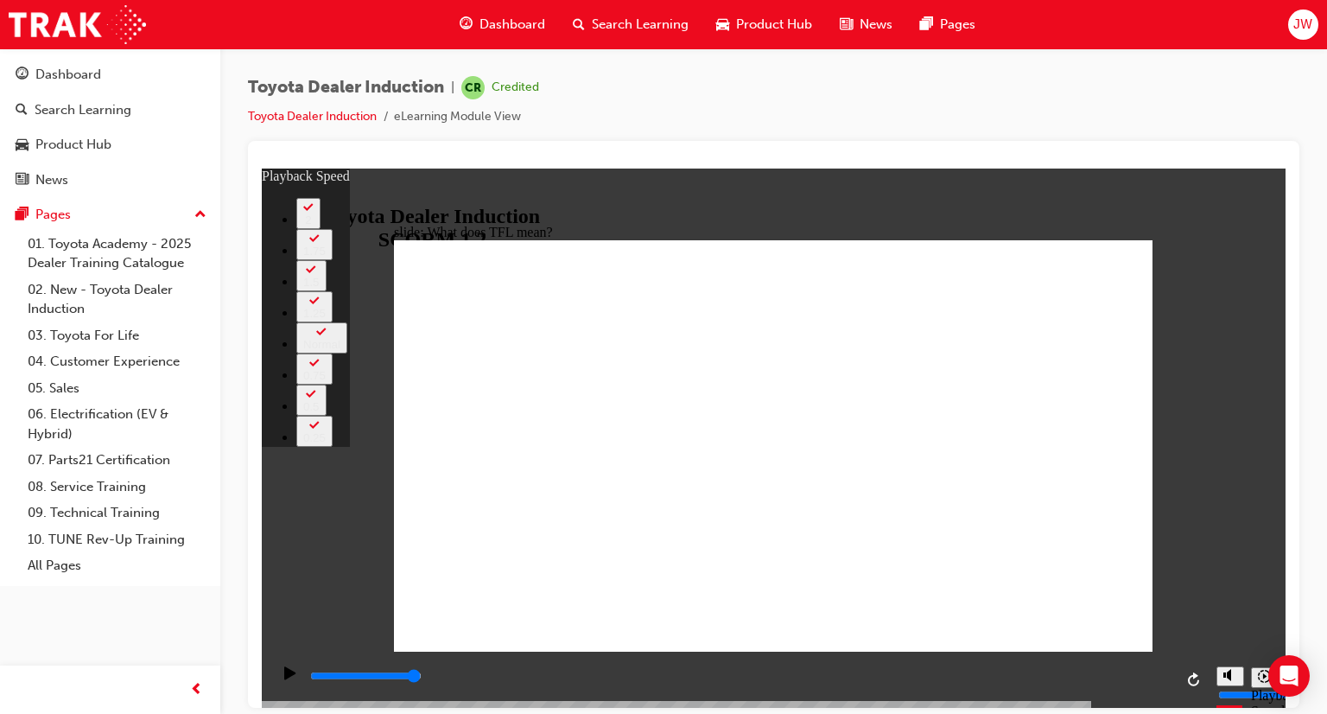
drag, startPoint x: 283, startPoint y: 189, endPoint x: 301, endPoint y: 234, distance: 48.5
click at [283, 189] on div "Sidebar Toggle" at bounding box center [283, 195] width 29 height 13
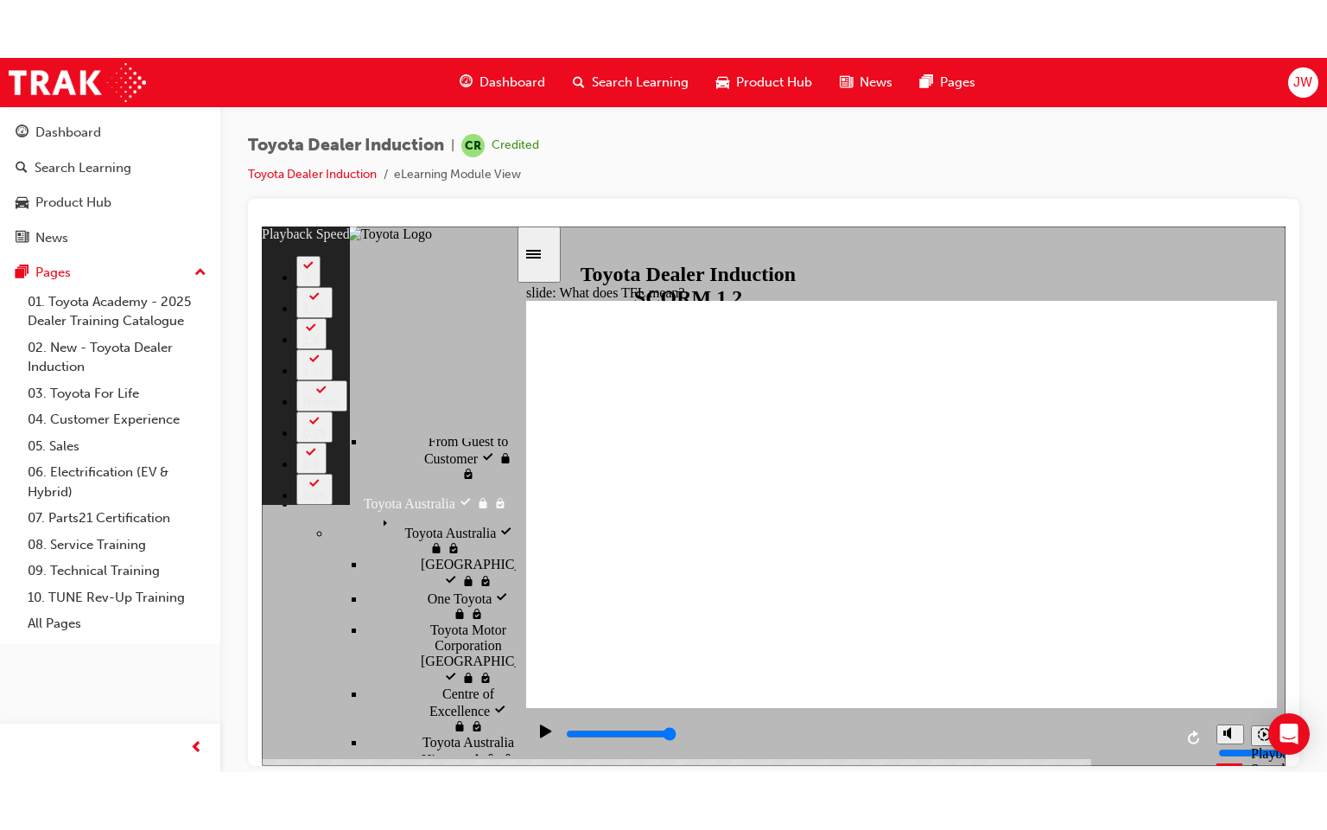
scroll to position [951, 0]
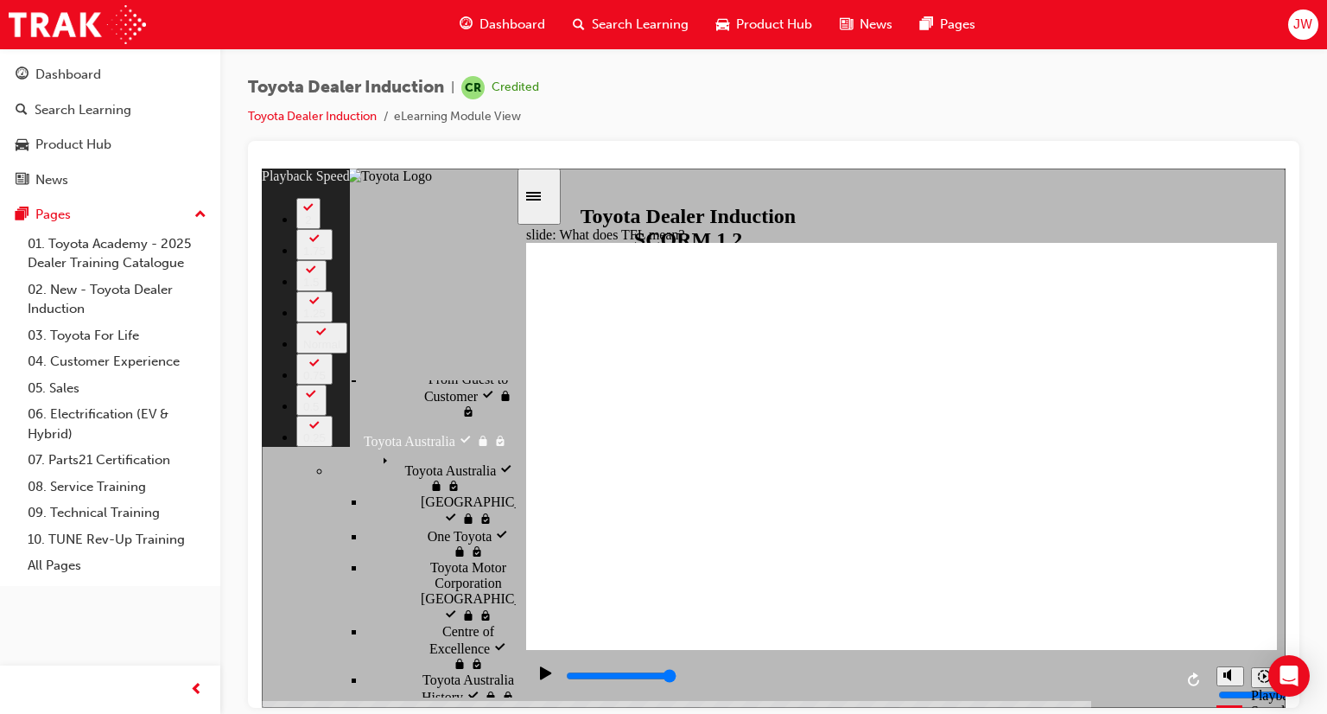
drag, startPoint x: 395, startPoint y: 417, endPoint x: 407, endPoint y: 430, distance: 17.1
type input "49"
click at [540, 679] on icon "Play (Ctrl+Alt+P)" at bounding box center [546, 672] width 12 height 14
type input "10800"
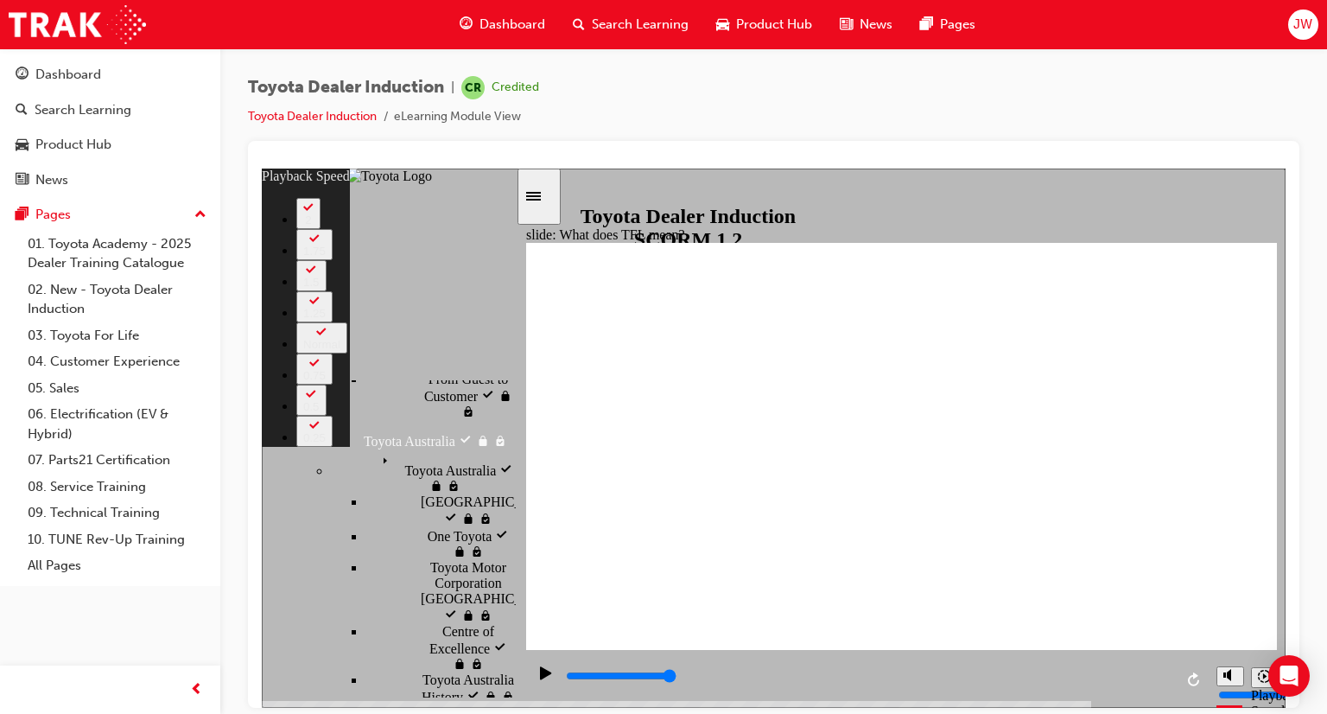
drag, startPoint x: 528, startPoint y: 195, endPoint x: 537, endPoint y: 201, distance: 10.1
click at [531, 195] on div "Sidebar Toggle" at bounding box center [539, 195] width 29 height 13
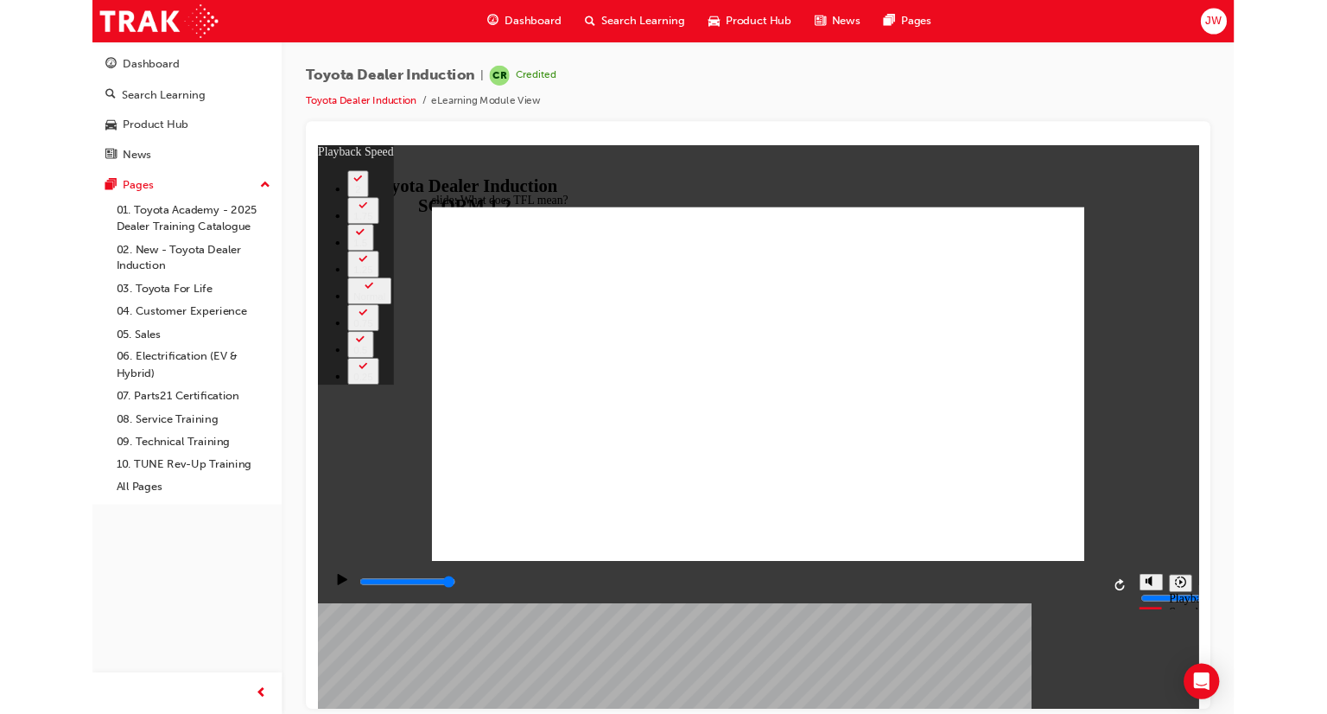
scroll to position [884, 0]
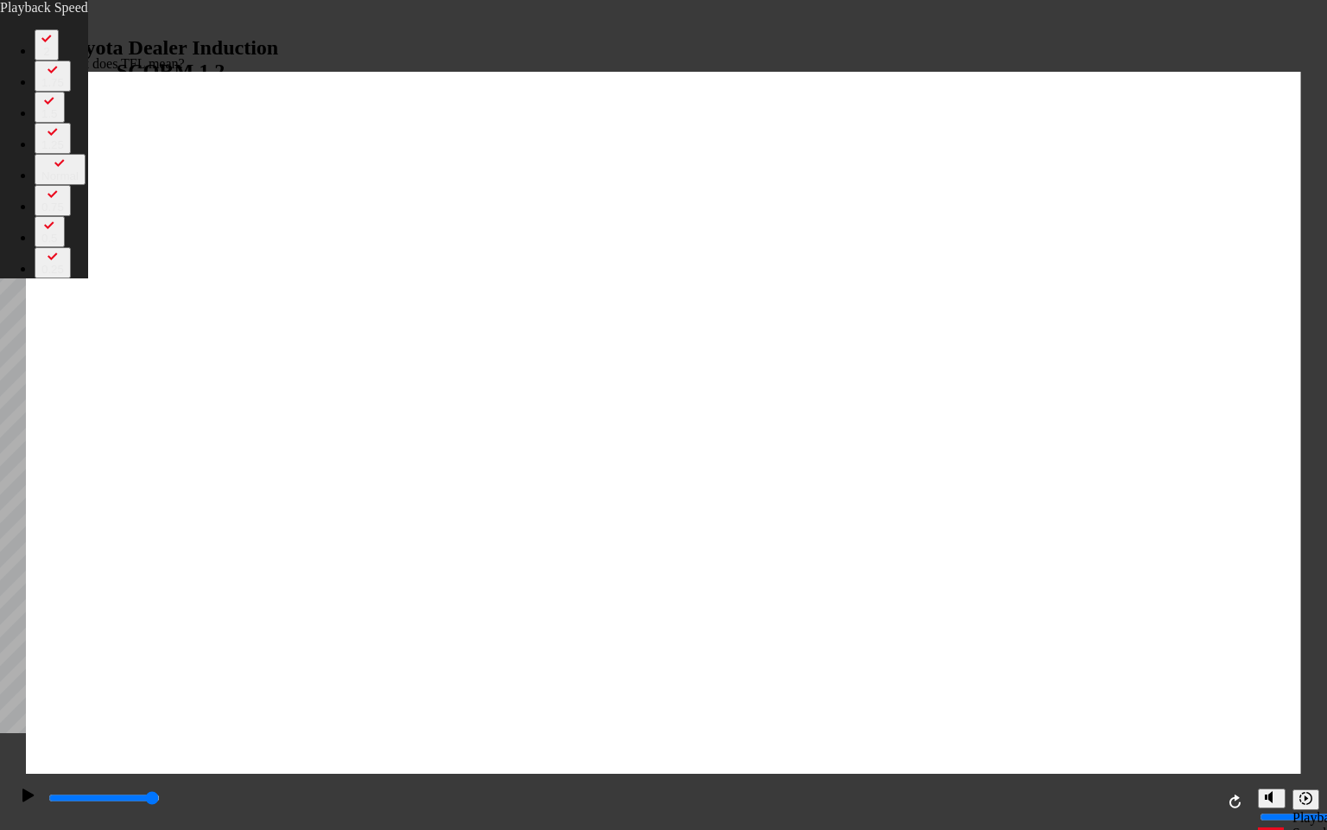
type input "71"
